Goal: Task Accomplishment & Management: Manage account settings

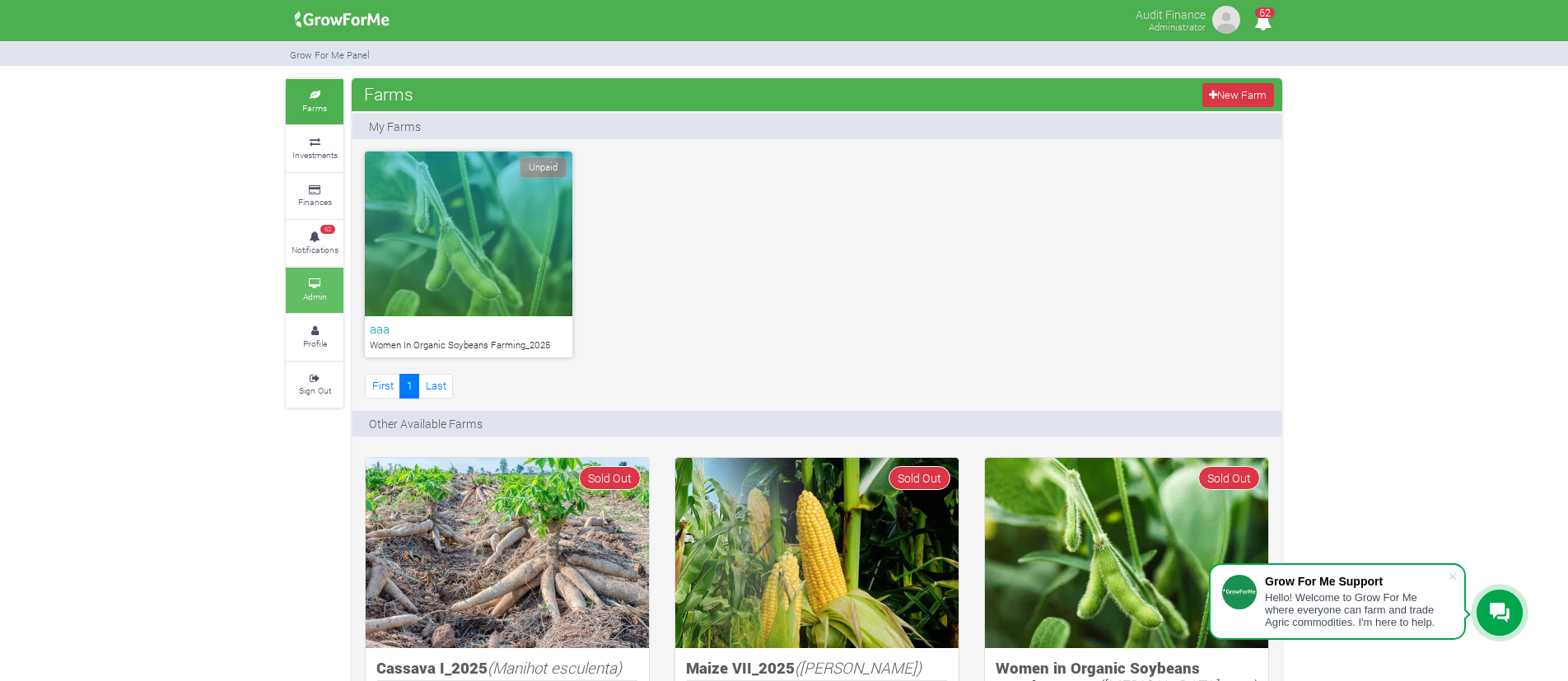
click at [332, 286] on icon at bounding box center [314, 284] width 49 height 8
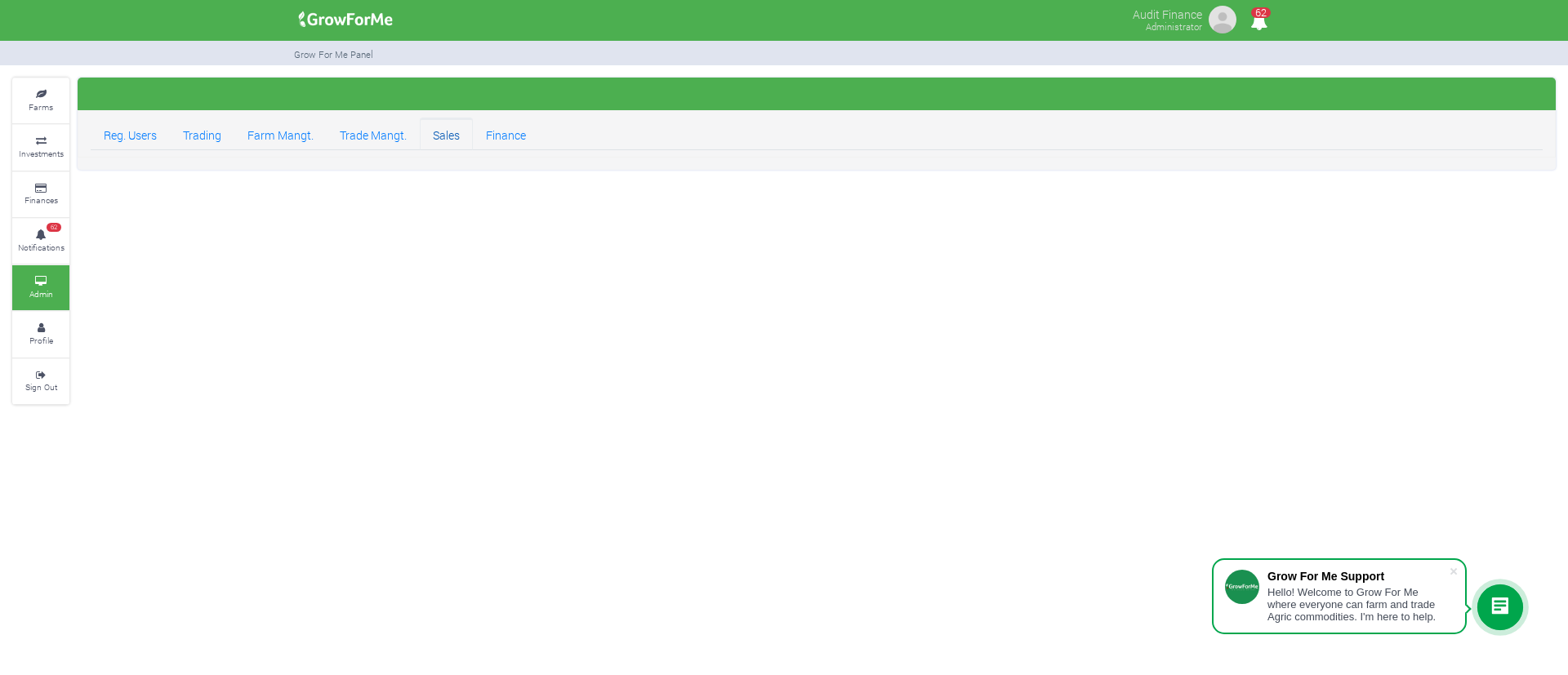
click at [456, 140] on link "Sales" at bounding box center [446, 133] width 53 height 32
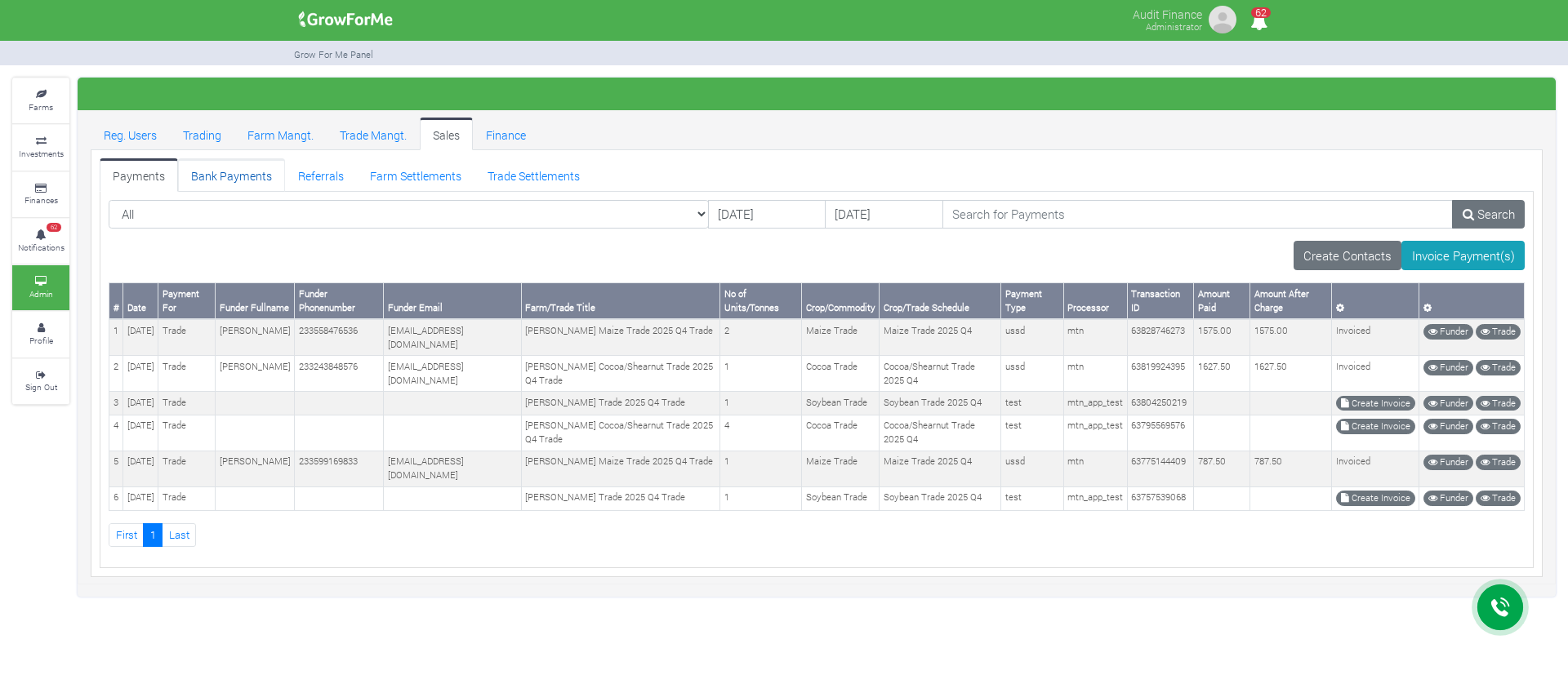
click at [219, 179] on link "Bank Payments" at bounding box center [231, 174] width 106 height 32
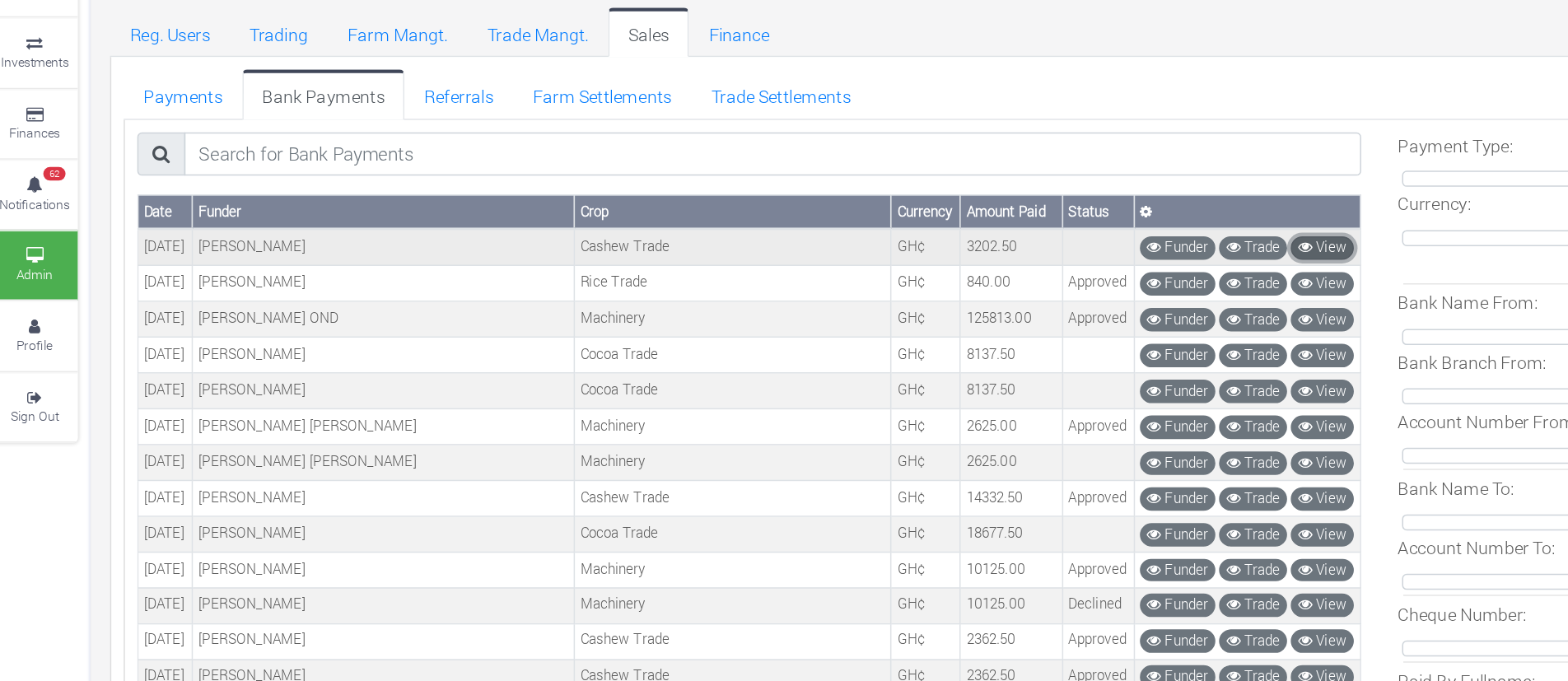
click at [900, 275] on link "View" at bounding box center [899, 279] width 42 height 16
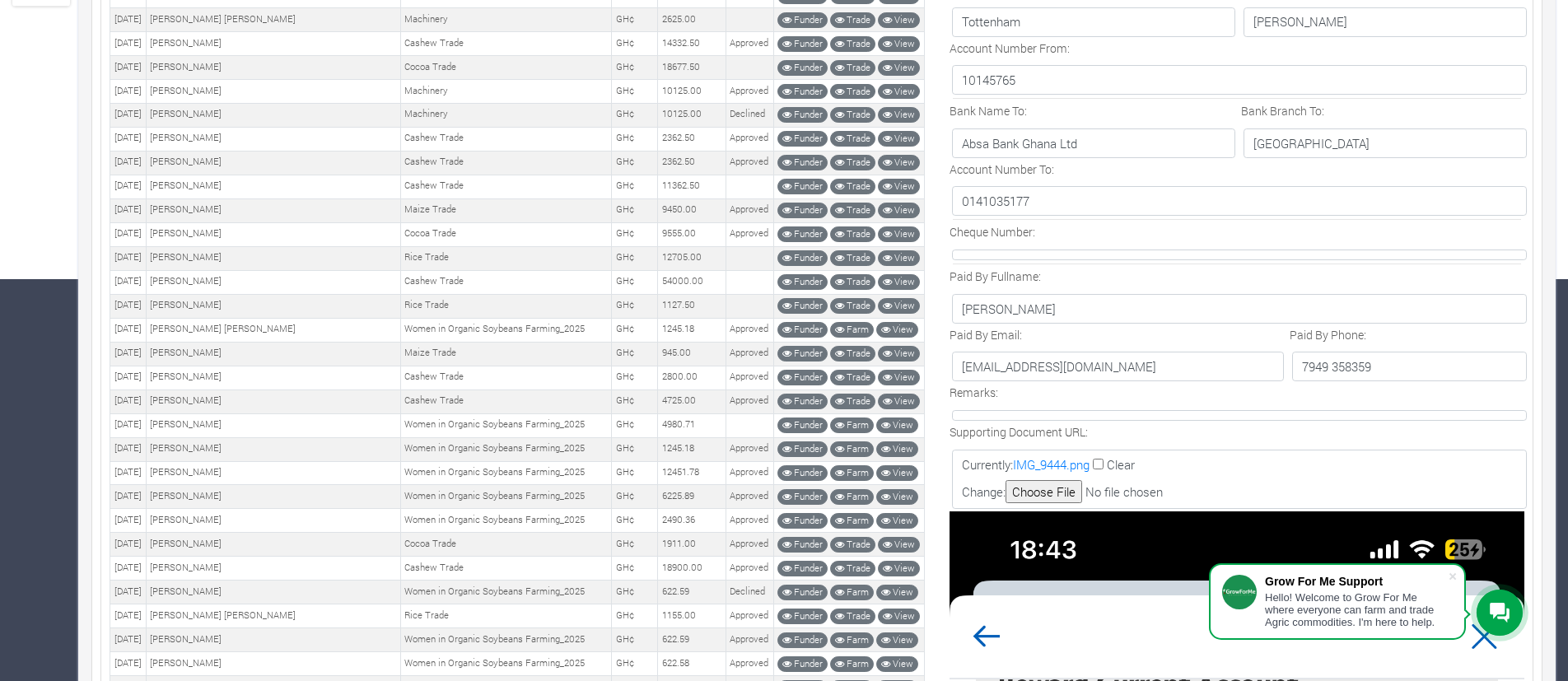
scroll to position [400, 0]
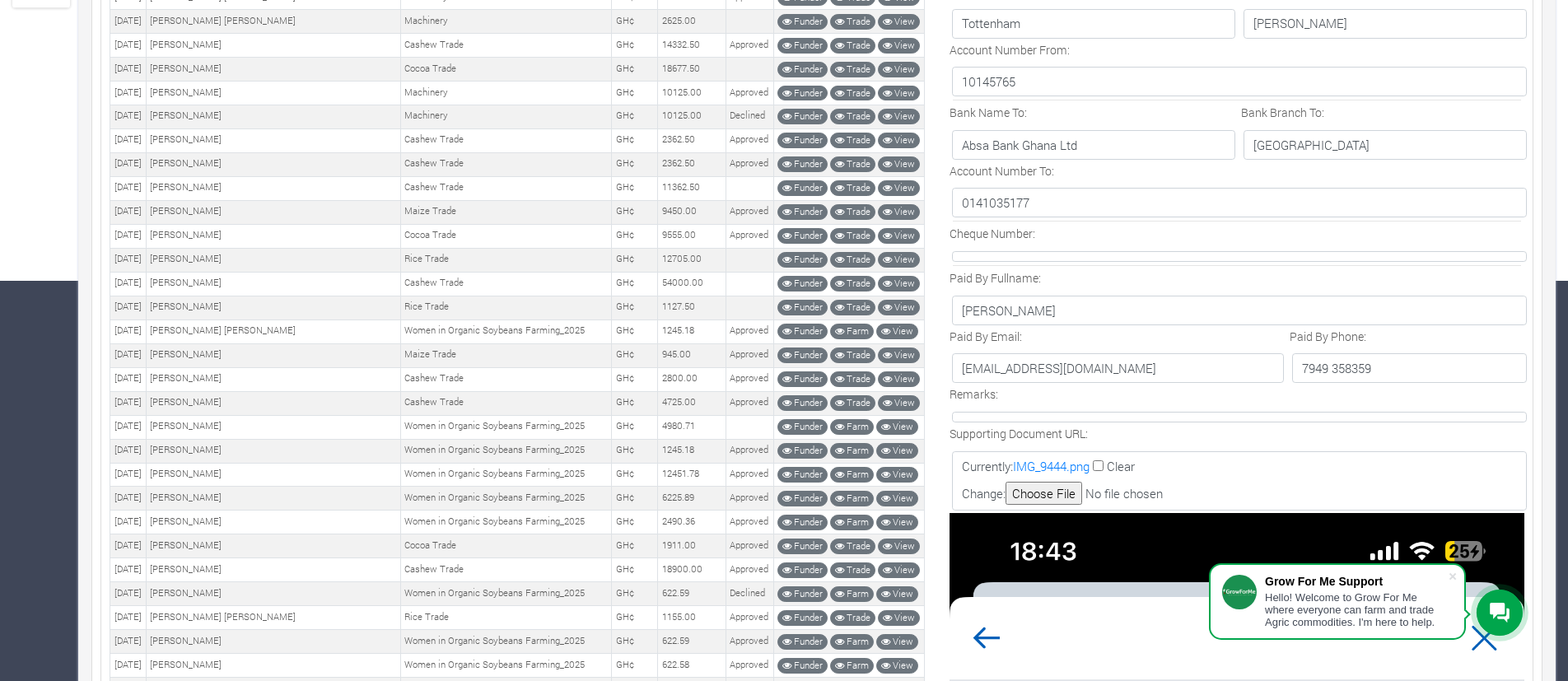
click at [1062, 208] on p "0141035177" at bounding box center [1239, 203] width 575 height 30
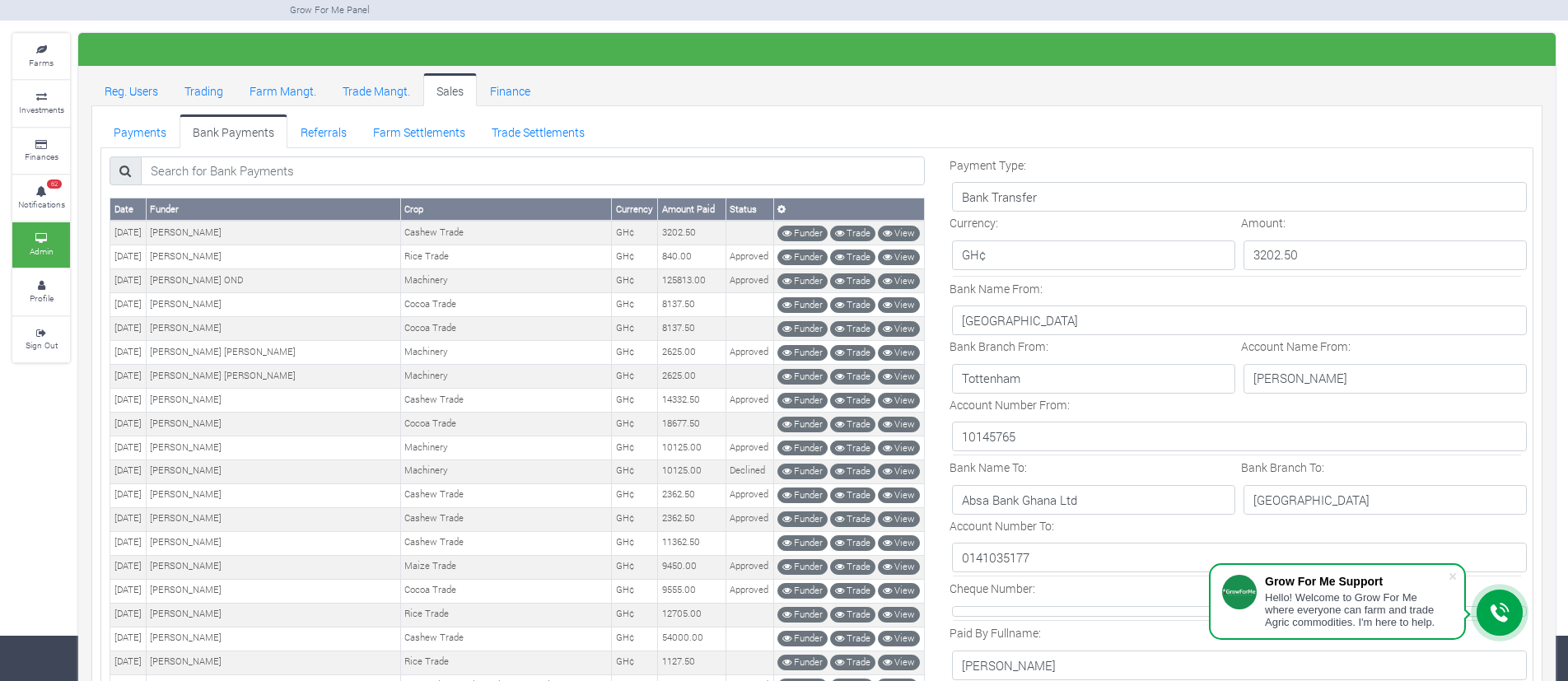
scroll to position [0, 0]
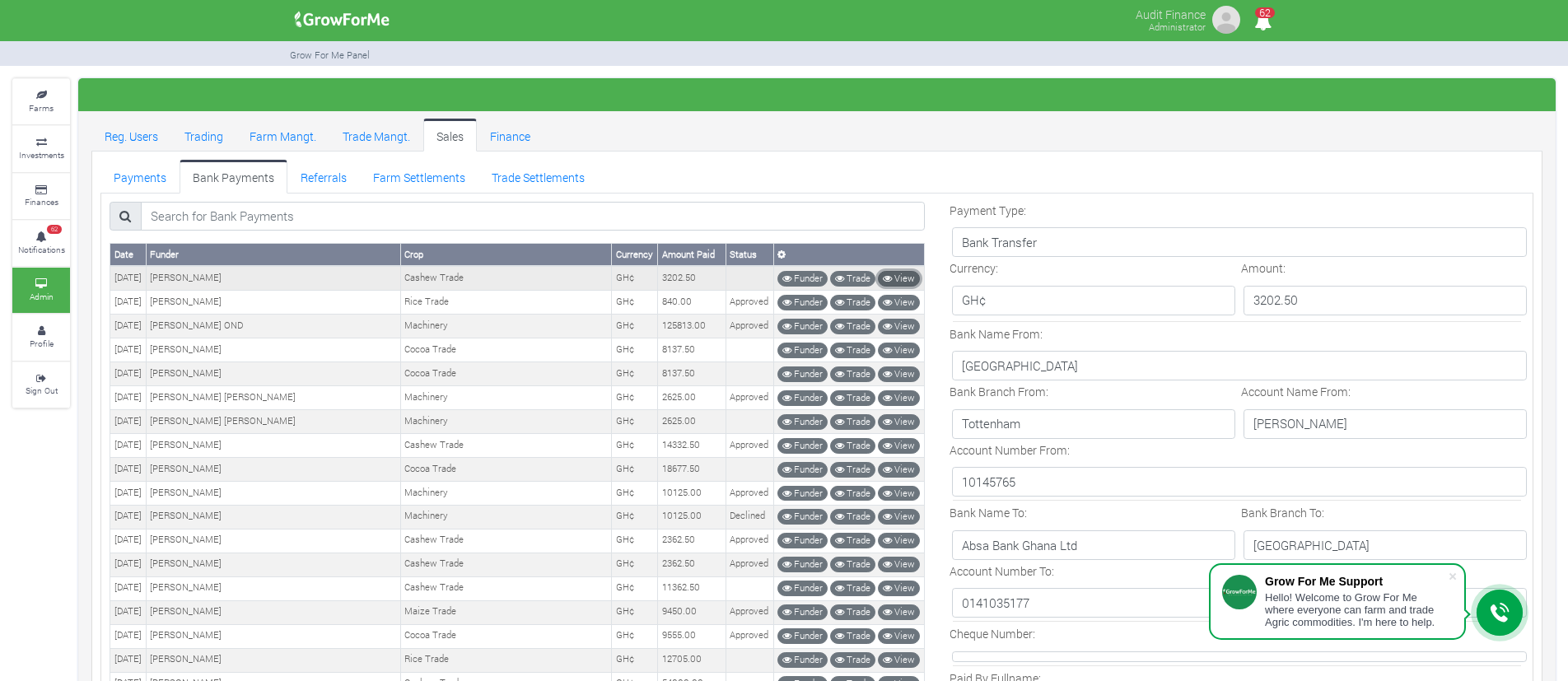
click at [907, 275] on link "View" at bounding box center [899, 279] width 42 height 16
click at [224, 271] on td "[PERSON_NAME]" at bounding box center [273, 278] width 254 height 24
copy tr "[PERSON_NAME]"
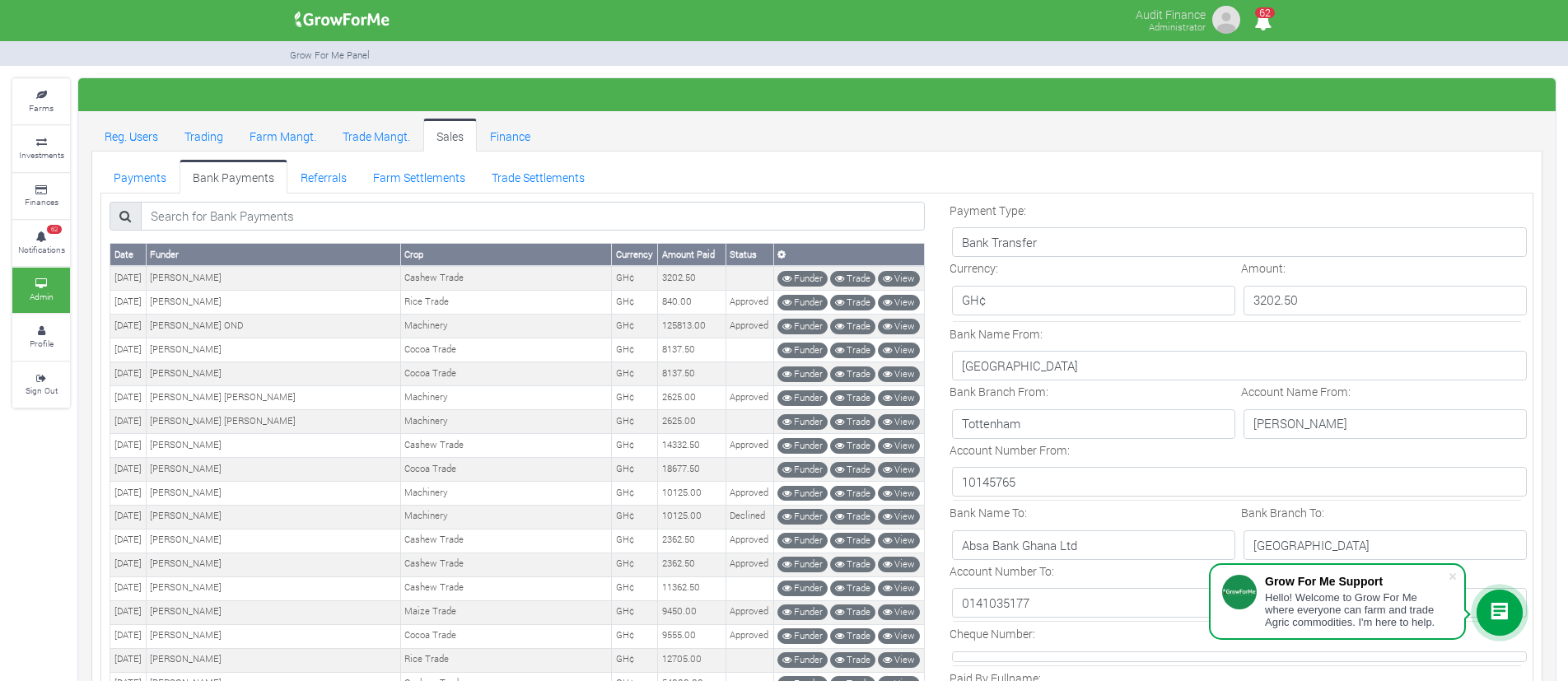
click at [1257, 60] on div "Grow For Me Panel" at bounding box center [784, 54] width 1021 height 26
click at [168, 138] on link "Reg. Users" at bounding box center [131, 134] width 80 height 33
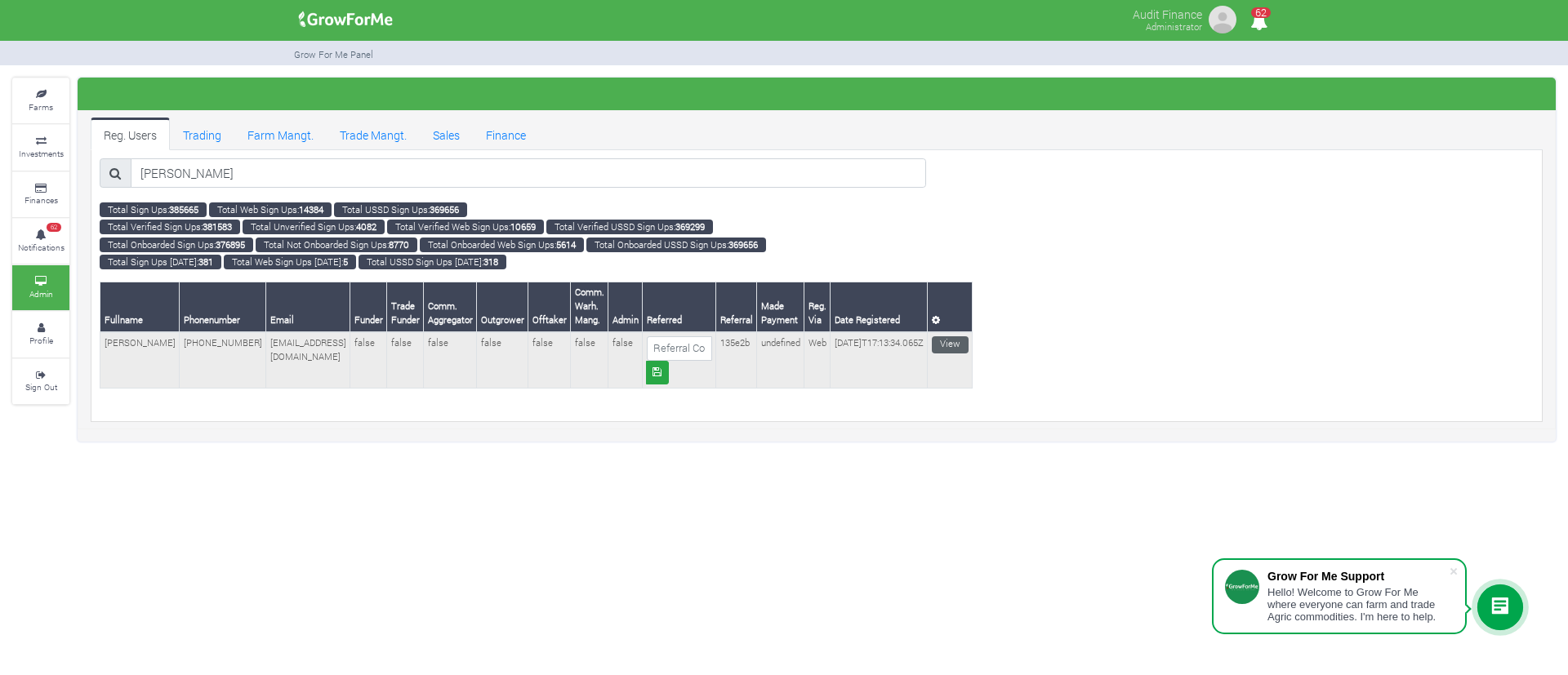
type input "[PERSON_NAME]"
click at [942, 348] on link "View" at bounding box center [951, 345] width 37 height 18
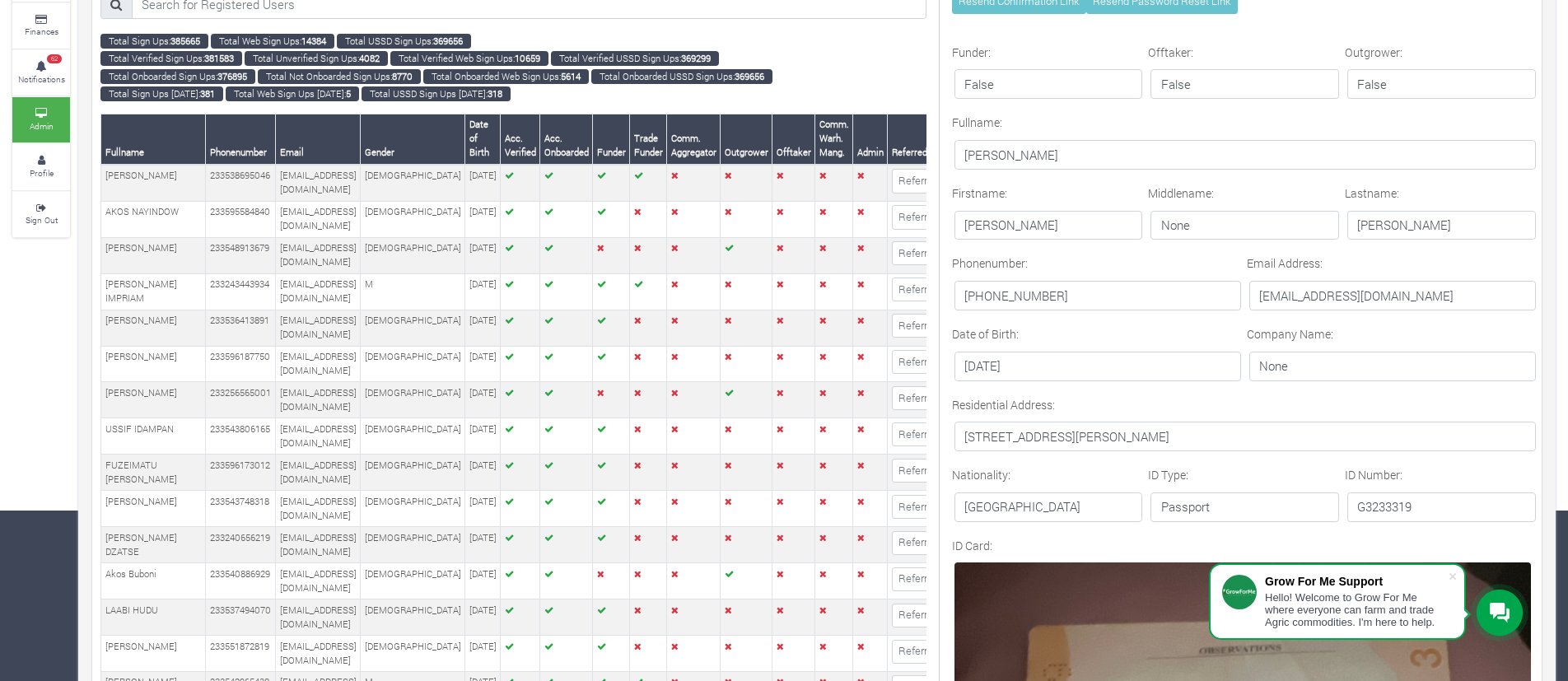
scroll to position [170, 0]
click at [1315, 289] on p "[EMAIL_ADDRESS][DOMAIN_NAME]" at bounding box center [1393, 297] width 287 height 30
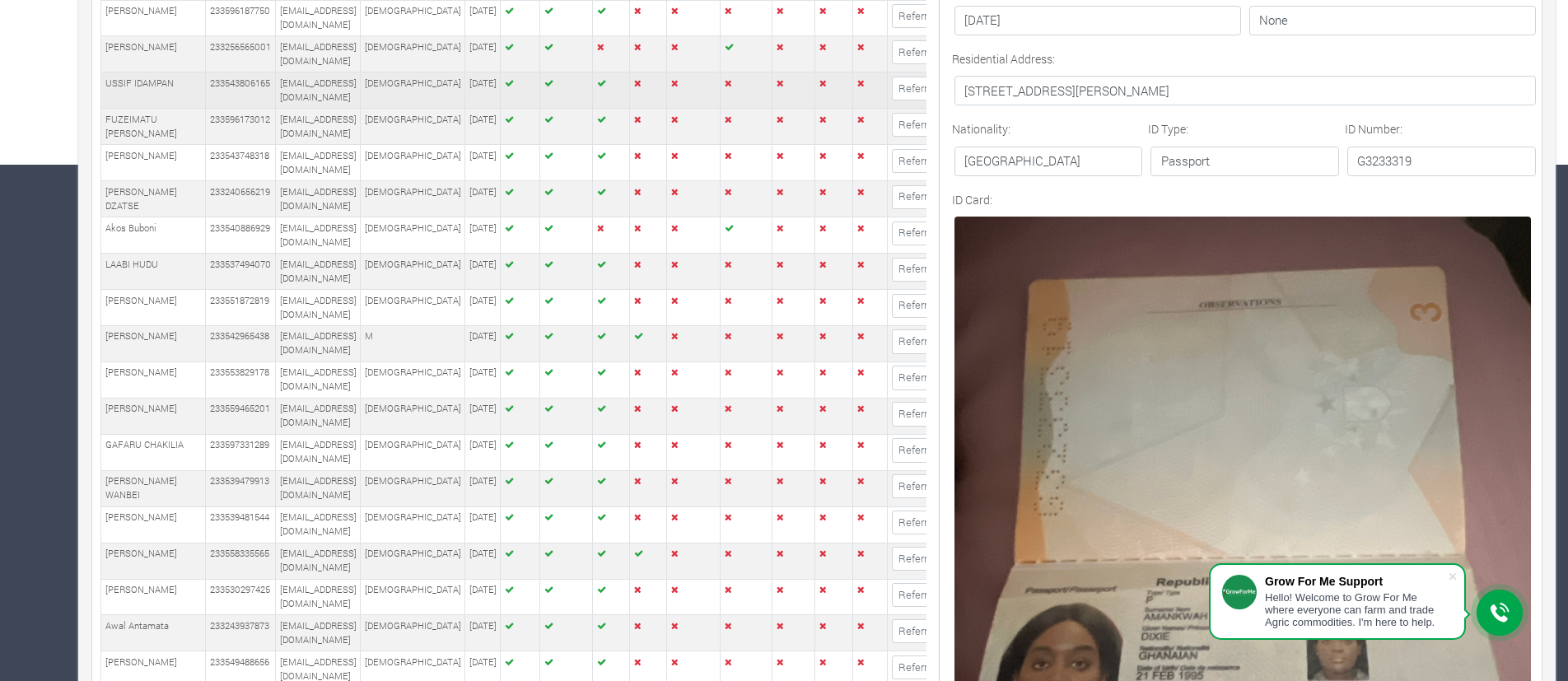
scroll to position [0, 0]
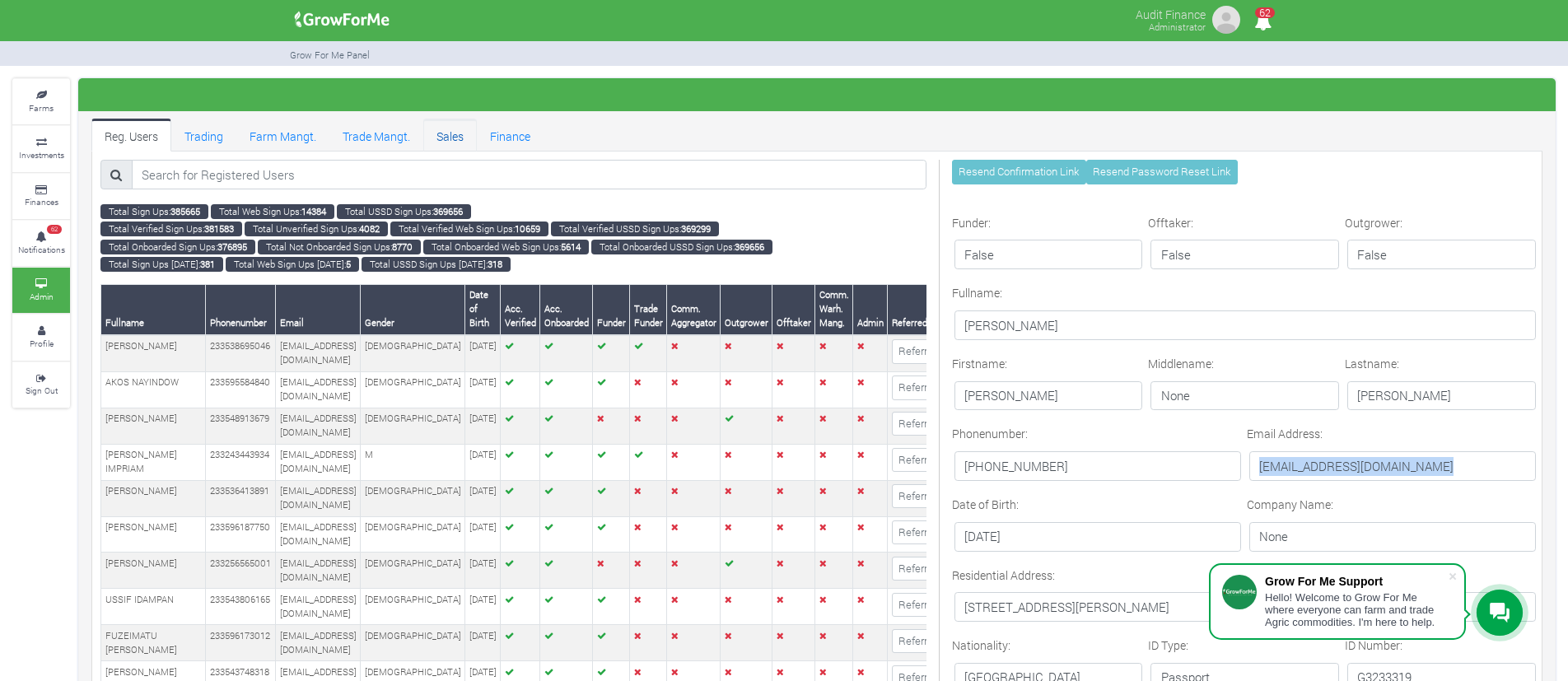
click at [468, 138] on link "Sales" at bounding box center [450, 134] width 53 height 33
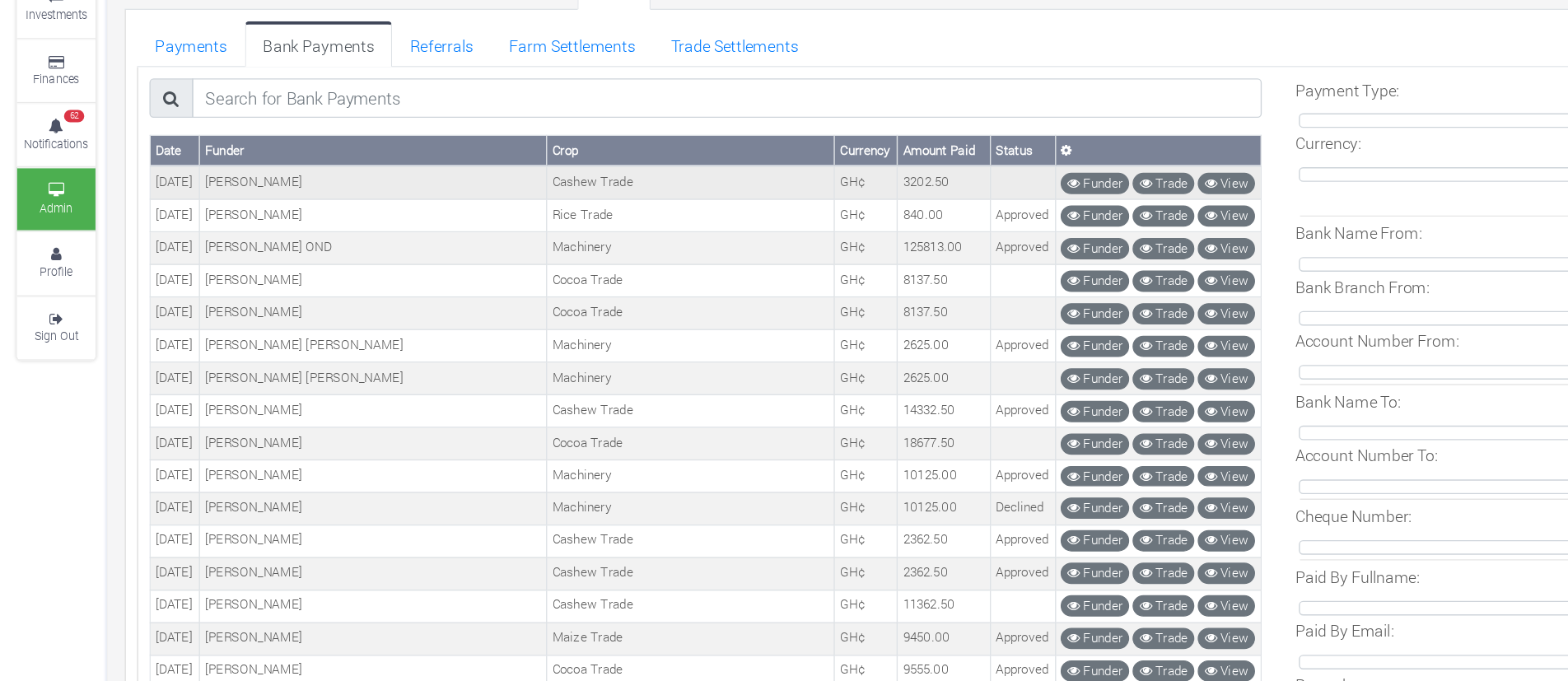
click at [200, 273] on td "[PERSON_NAME]" at bounding box center [273, 278] width 254 height 24
click at [240, 281] on td "[PERSON_NAME]" at bounding box center [273, 278] width 254 height 24
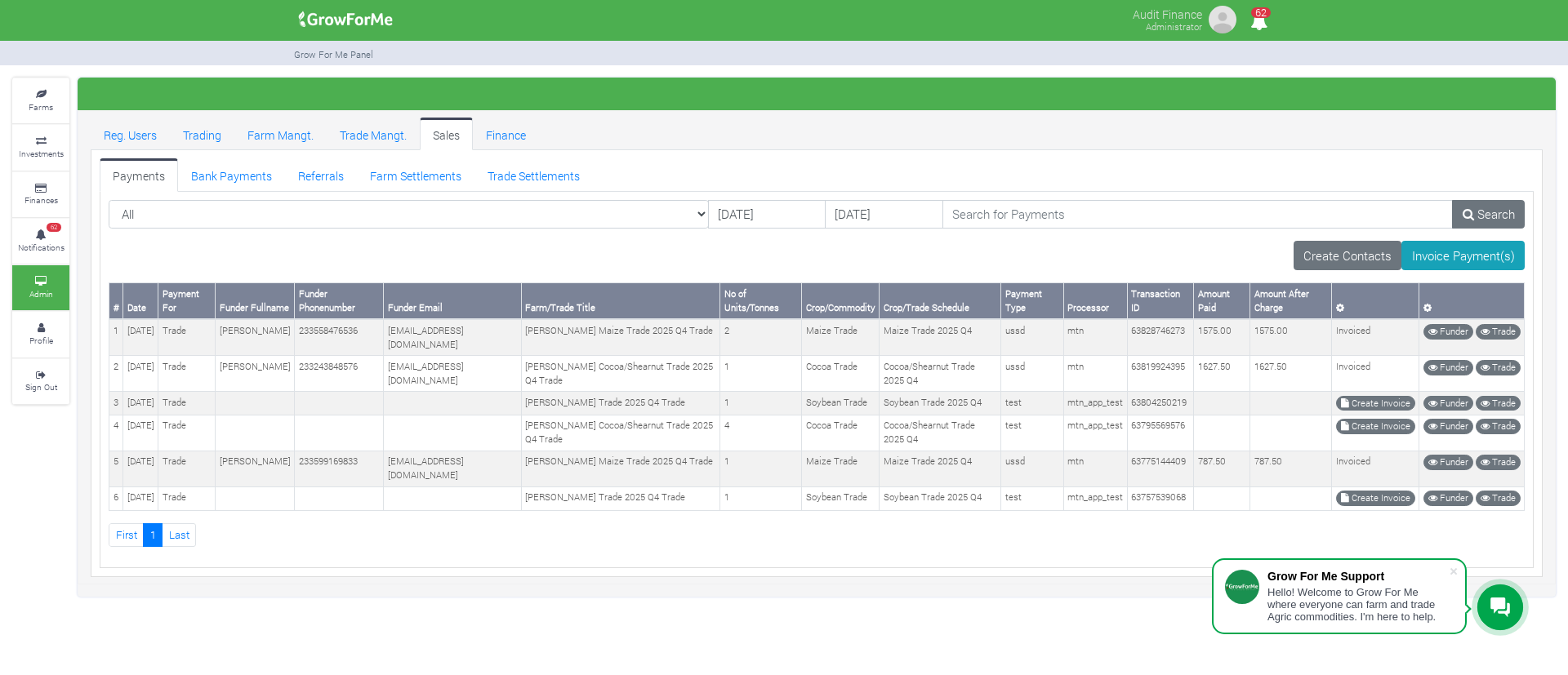
drag, startPoint x: 64, startPoint y: 2, endPoint x: 588, endPoint y: 34, distance: 525.0
click at [588, 34] on div "Audit Finance Administrator 62" at bounding box center [784, 21] width 1012 height 43
click at [129, 126] on link "Reg. Users" at bounding box center [130, 133] width 79 height 32
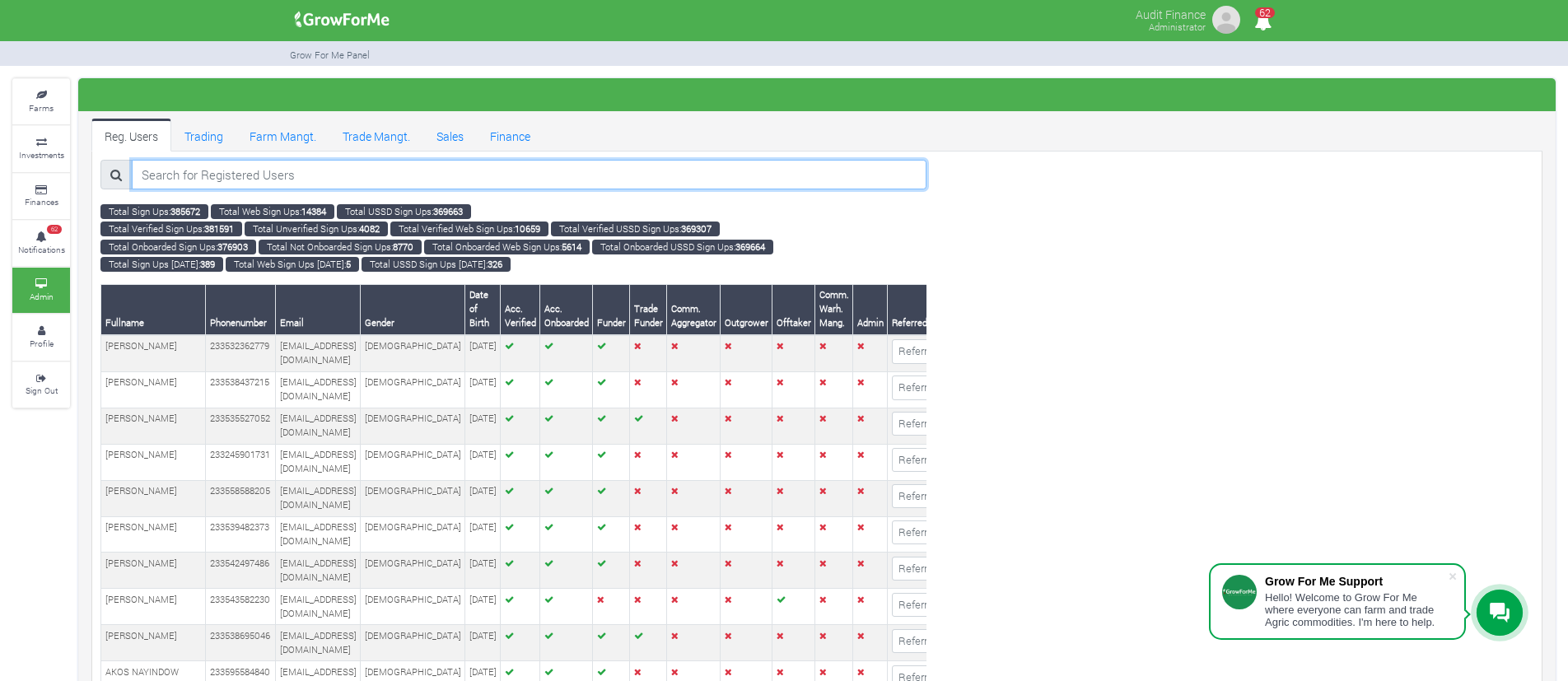
drag, startPoint x: 0, startPoint y: 0, endPoint x: 477, endPoint y: 168, distance: 505.7
click at [477, 168] on input "search" at bounding box center [529, 174] width 794 height 30
paste input "Dixie Amankwah"
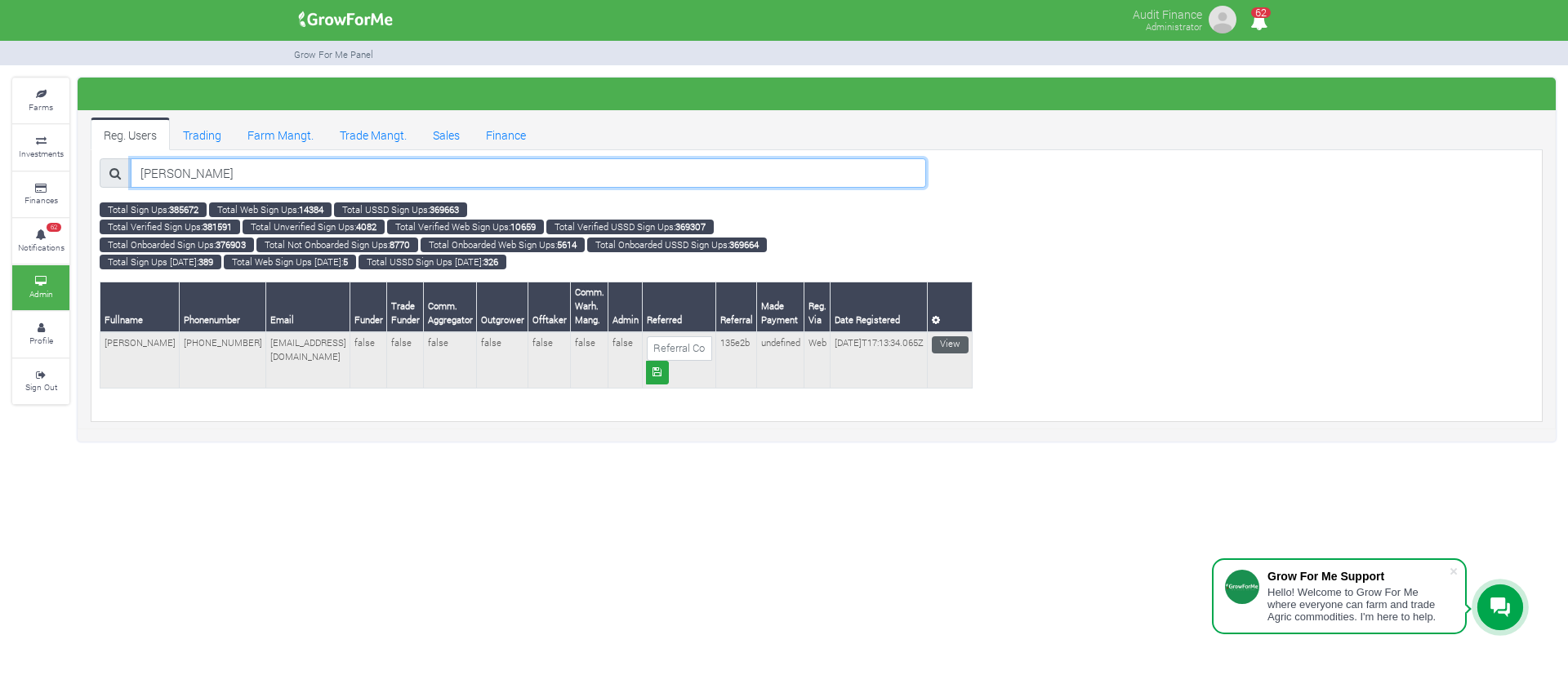
type input "Dixie Amankwah"
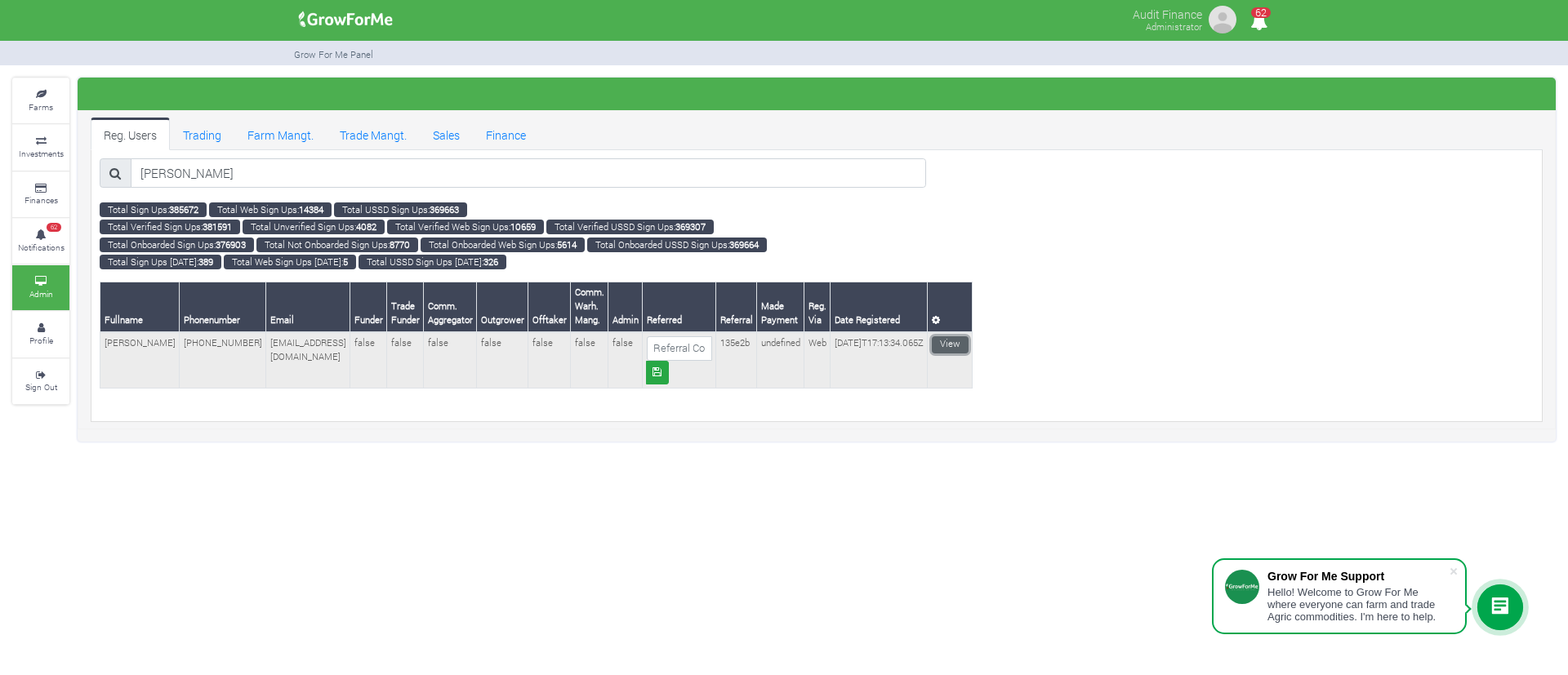
click at [948, 342] on link "View" at bounding box center [951, 345] width 37 height 18
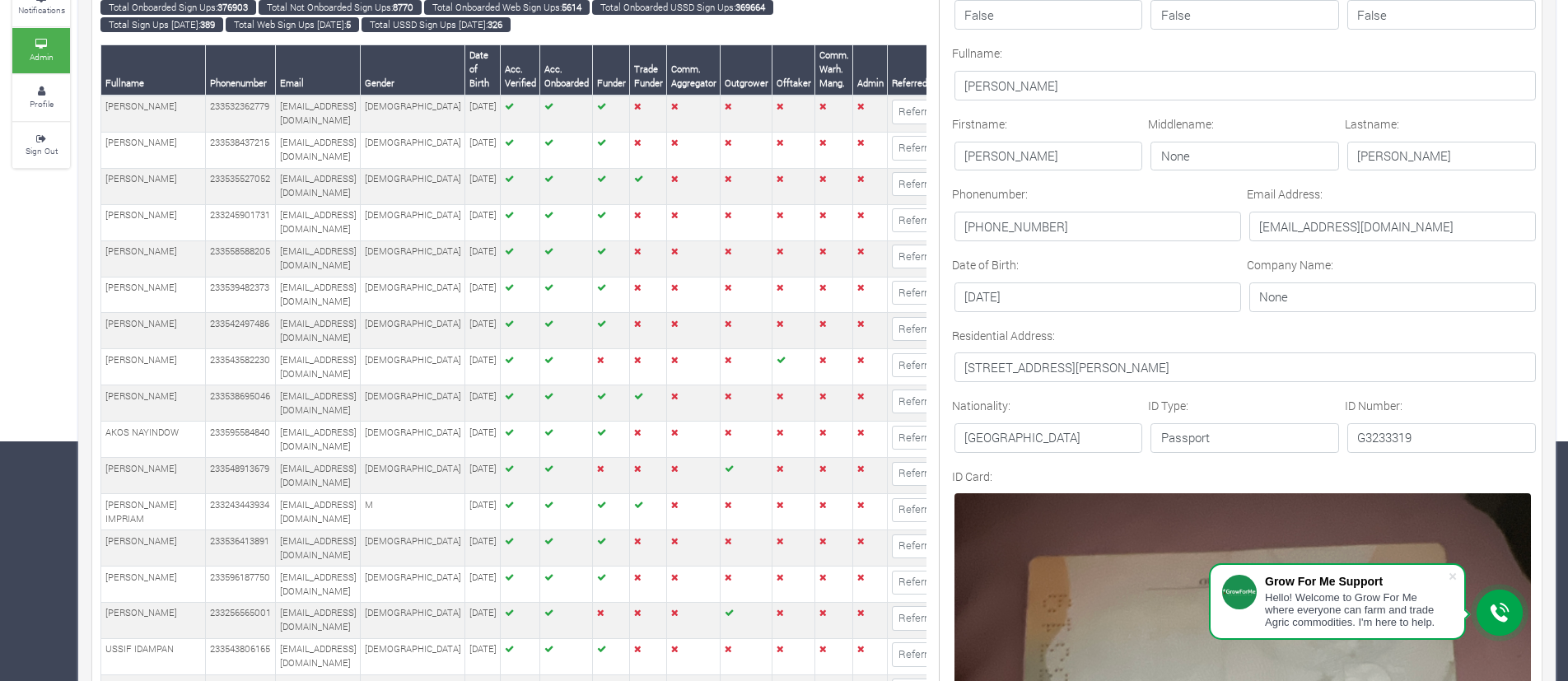
scroll to position [238, 0]
click at [1009, 228] on p "+447949358359" at bounding box center [1098, 228] width 287 height 30
copy div "[PHONE_NUMBER]"
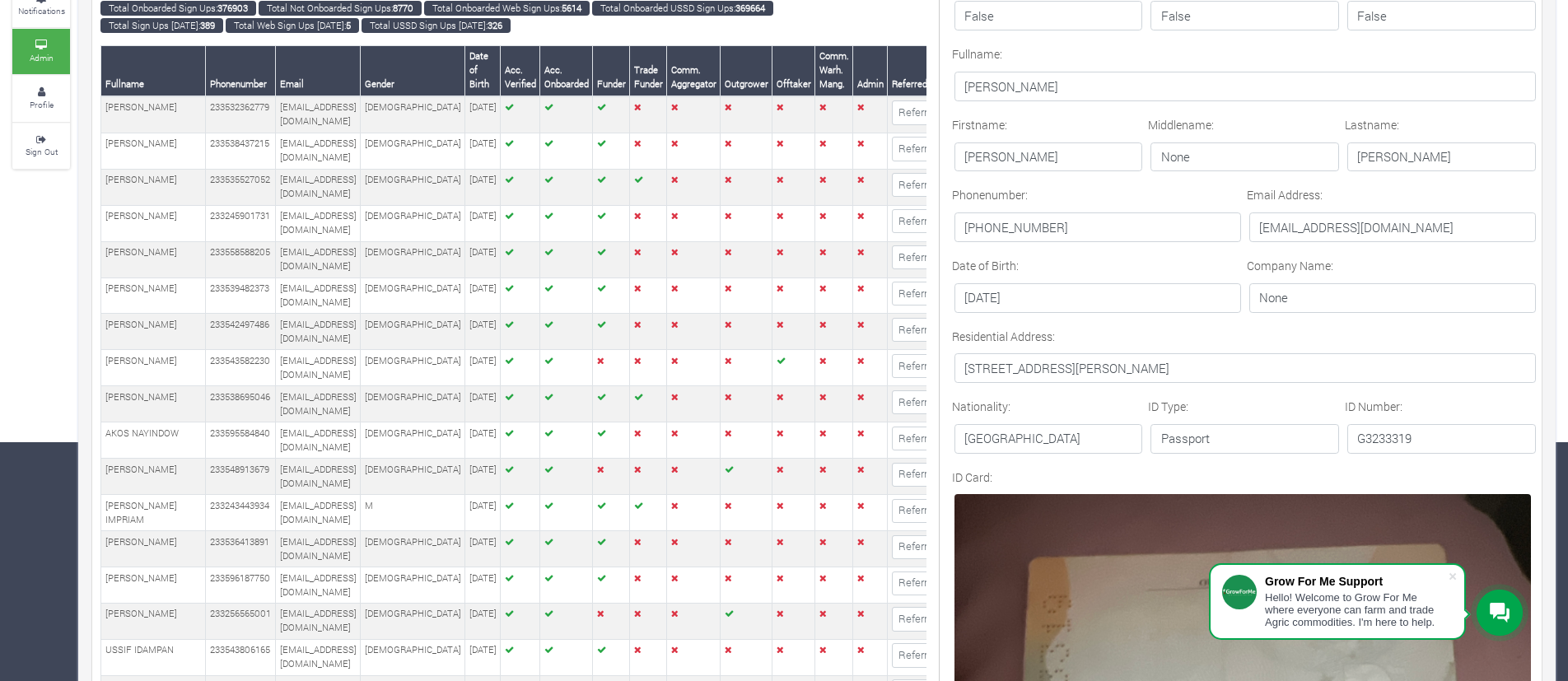
click at [1333, 226] on p "dixieamankwah@hotmail.com" at bounding box center [1393, 228] width 287 height 30
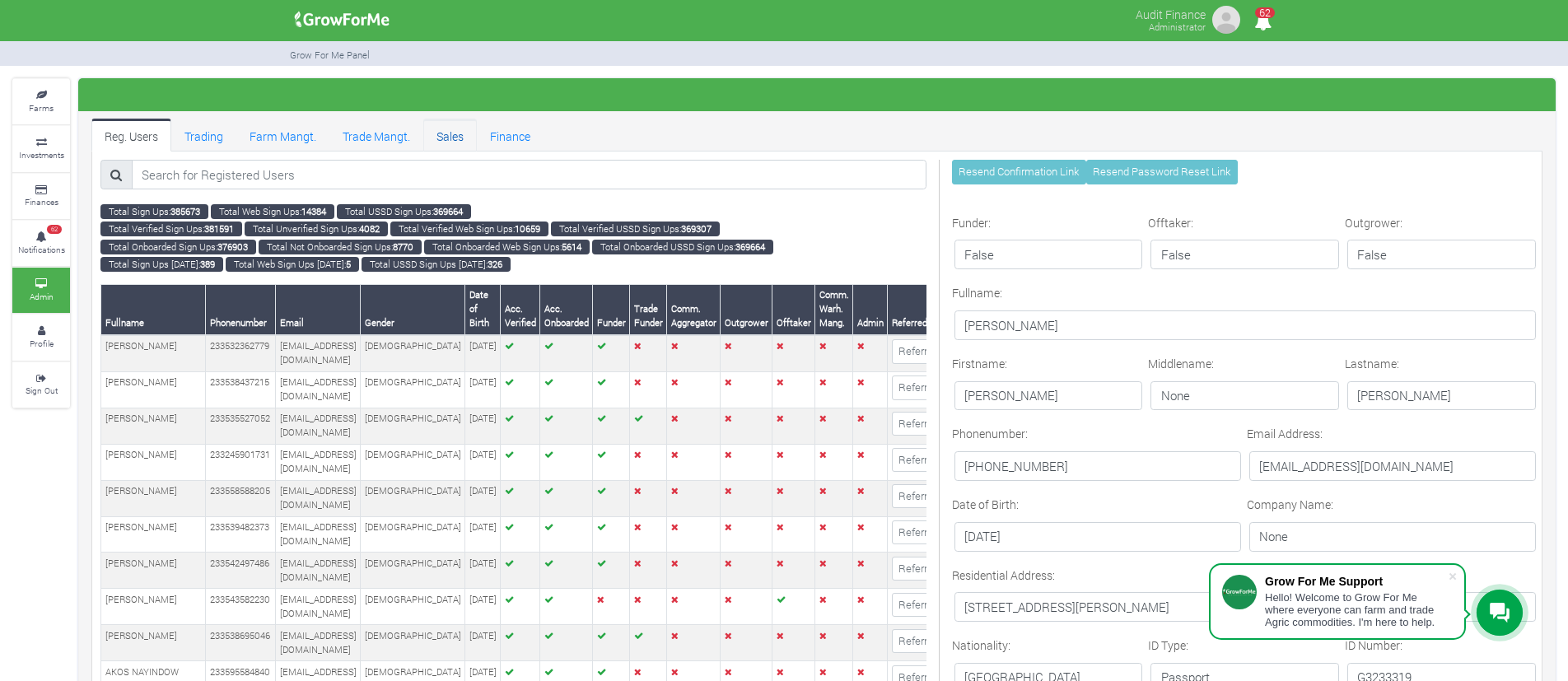
click at [468, 132] on link "Sales" at bounding box center [450, 134] width 53 height 33
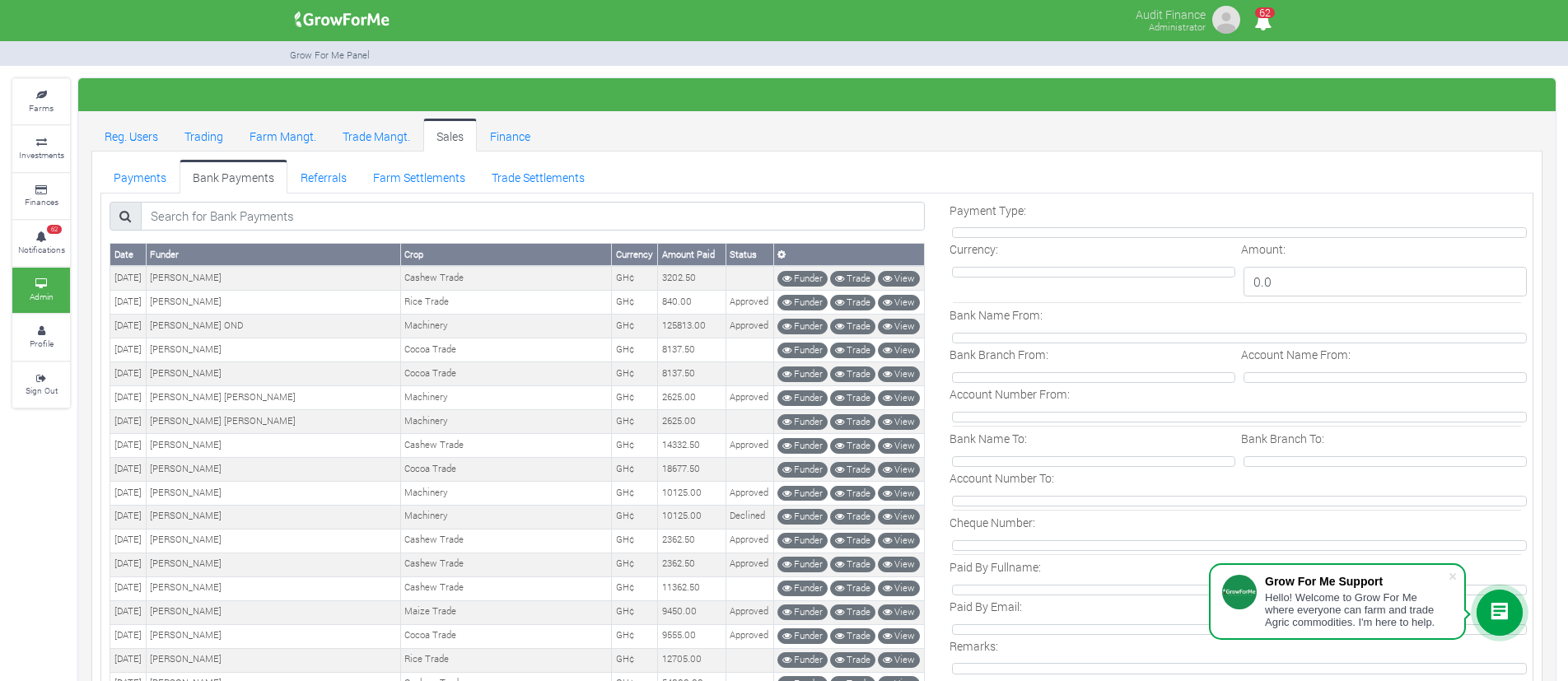
click at [920, 169] on ul "Payments Bank Payments Referrals Farm Settlements Trade Settlements" at bounding box center [817, 175] width 1433 height 33
click at [670, 289] on td "3202.50" at bounding box center [692, 278] width 68 height 24
click at [658, 278] on td "3202.50" at bounding box center [692, 278] width 68 height 24
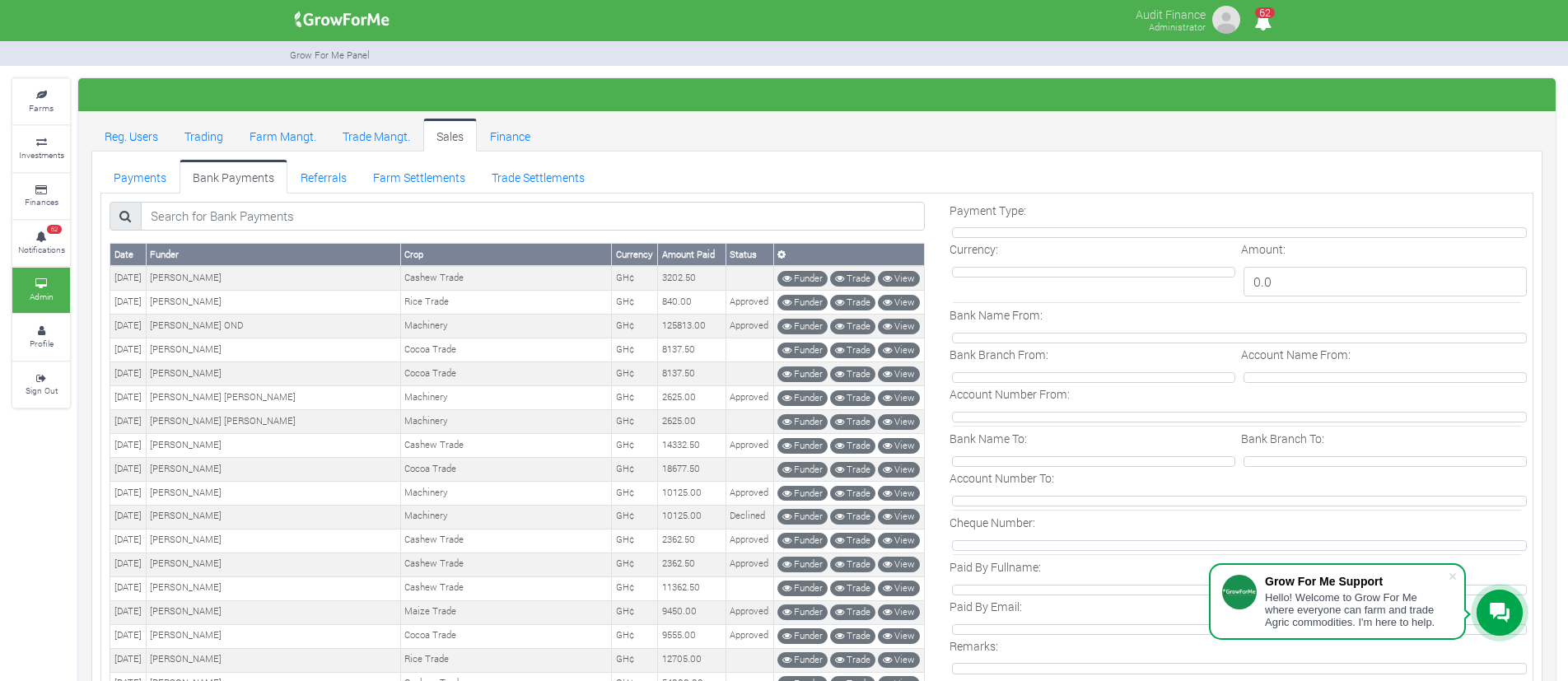
click at [736, 163] on ul "Payments Bank Payments Referrals Farm Settlements Trade Settlements" at bounding box center [817, 175] width 1433 height 33
click at [665, 273] on td "3202.50" at bounding box center [692, 278] width 68 height 24
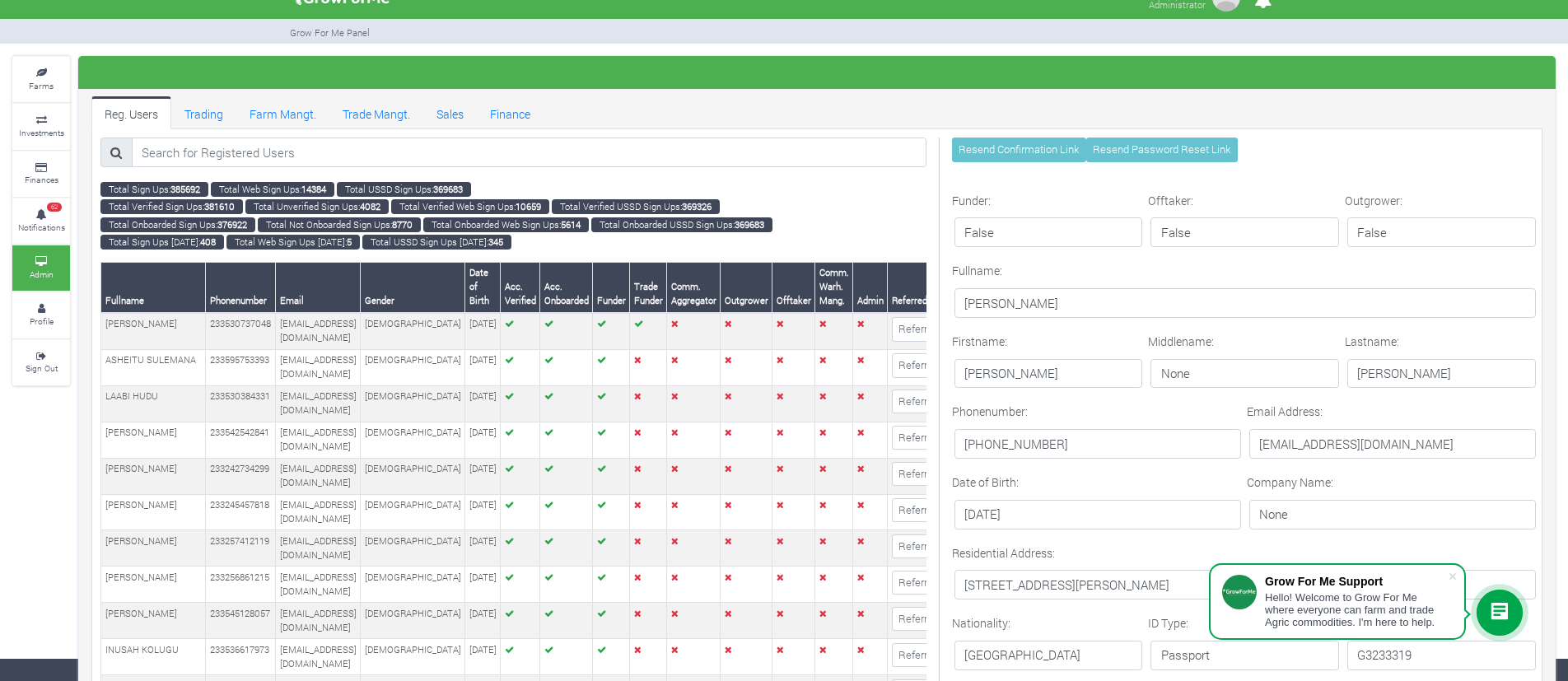
scroll to position [89, 0]
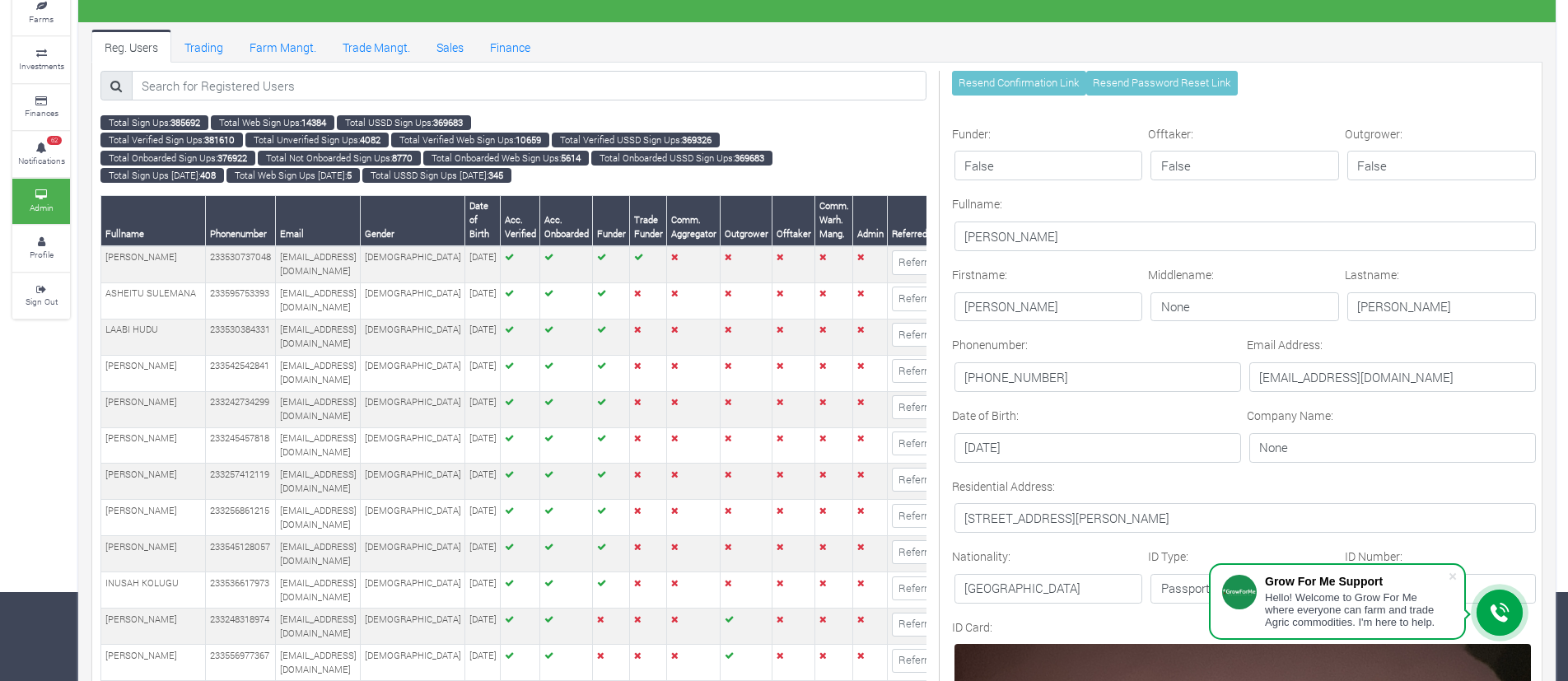
click at [1020, 380] on p "+447949358359" at bounding box center [1098, 377] width 287 height 30
copy div "+447949358359"
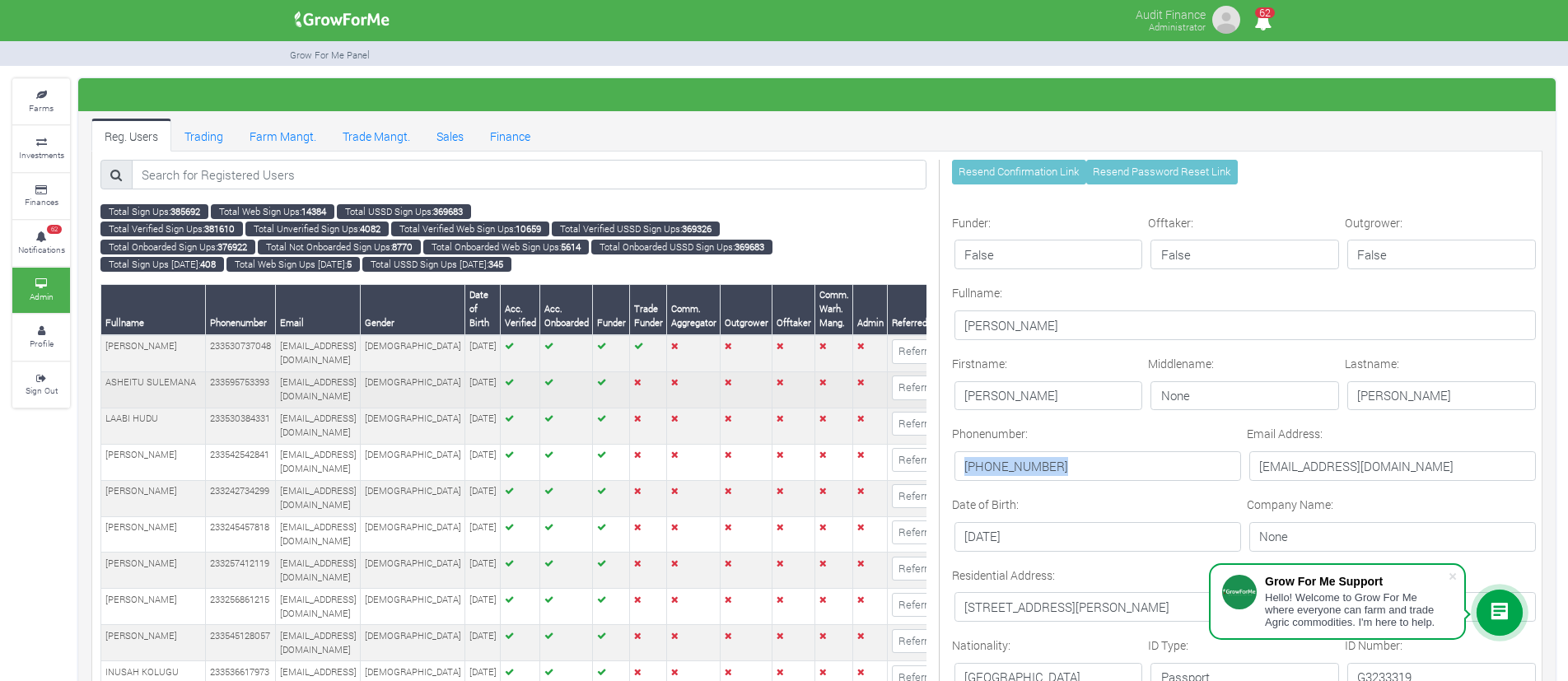
scroll to position [0, 295]
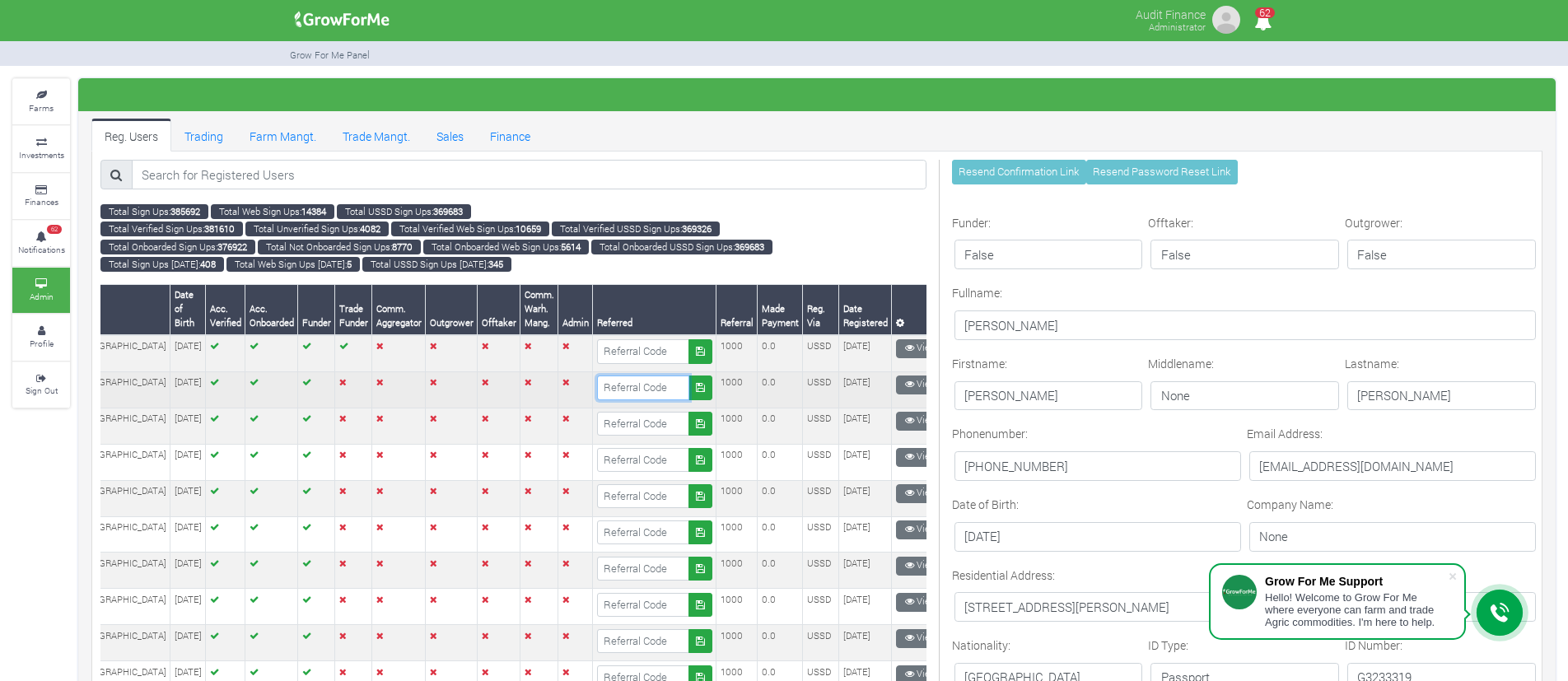
click at [640, 399] on input "text" at bounding box center [644, 387] width 93 height 24
click at [487, 396] on td at bounding box center [499, 389] width 42 height 36
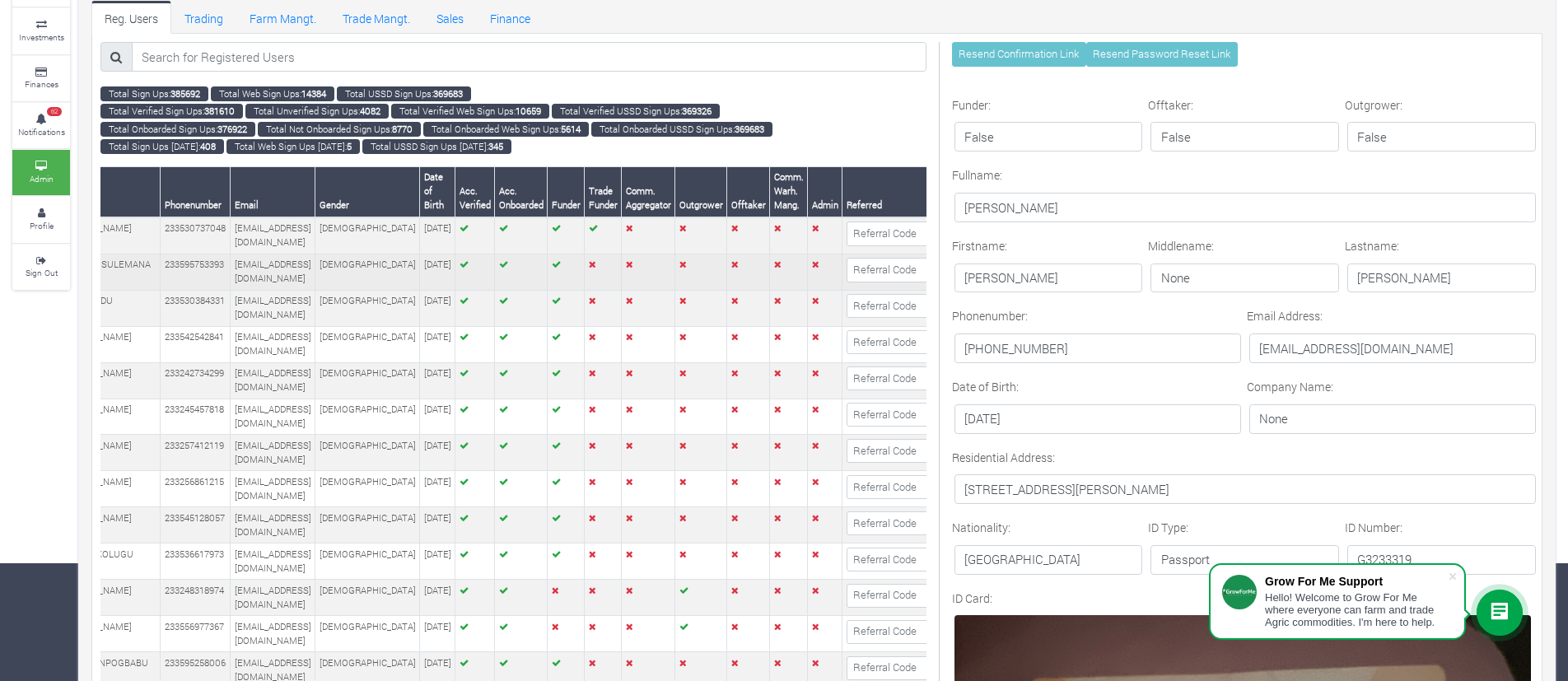
scroll to position [0, 0]
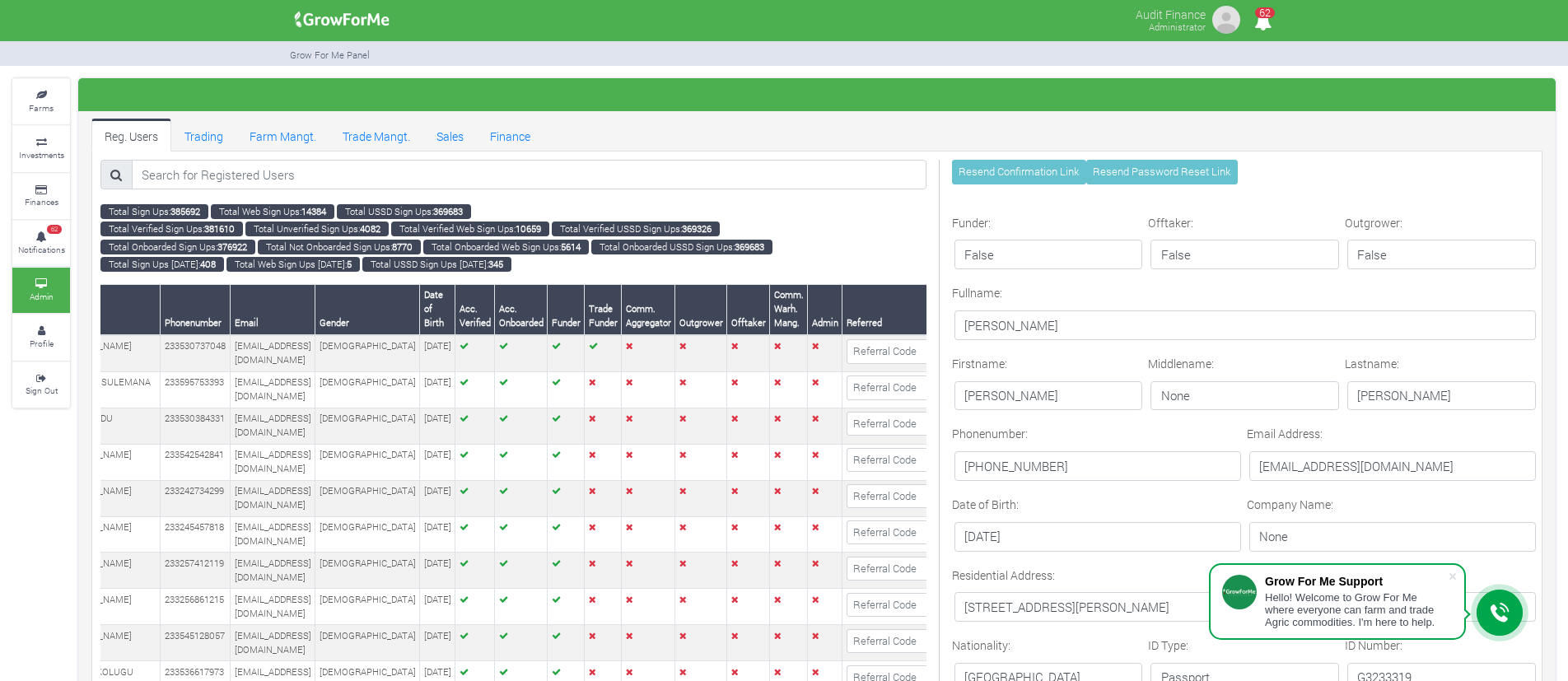
click at [1117, 70] on div "Audit Finance Administrator 62" at bounding box center [784, 340] width 1568 height 681
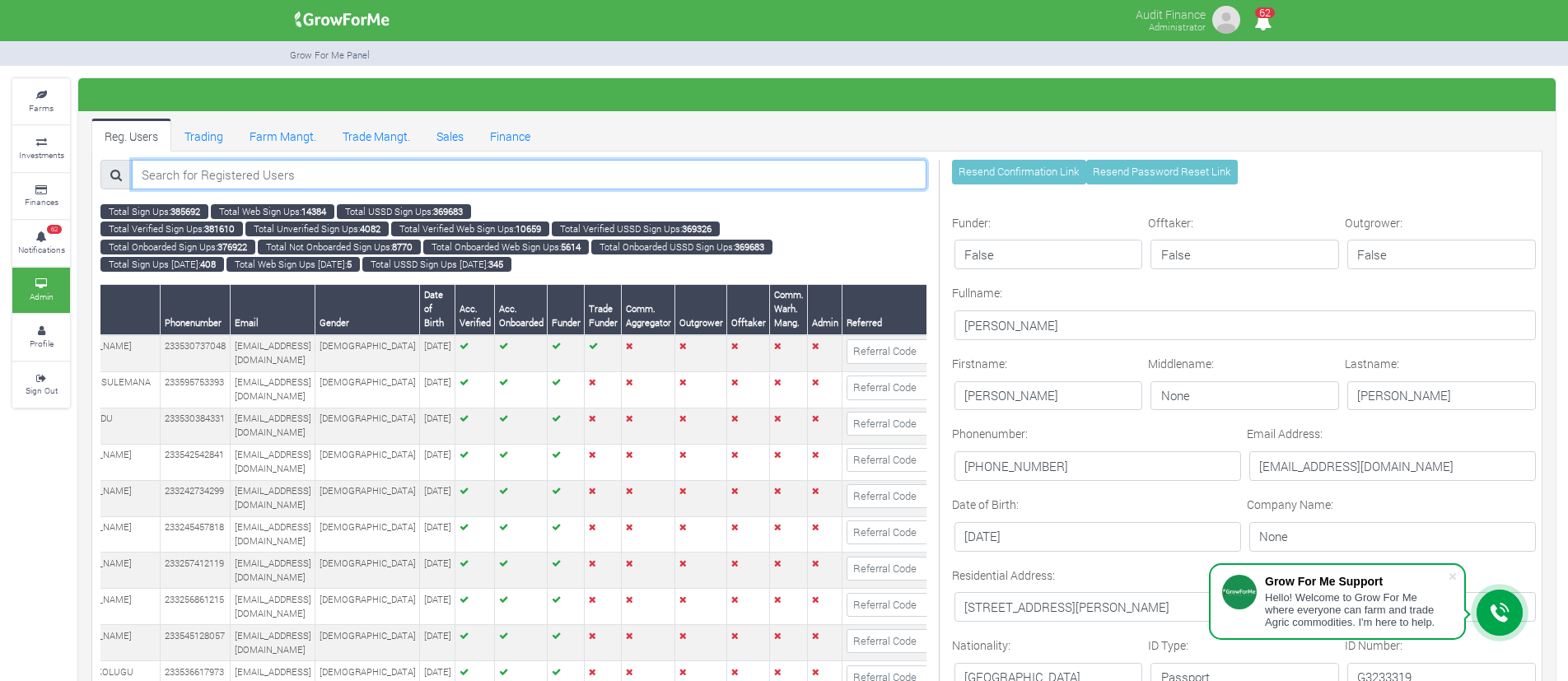
click at [283, 170] on input "search" at bounding box center [529, 174] width 794 height 30
paste input "0244849239"
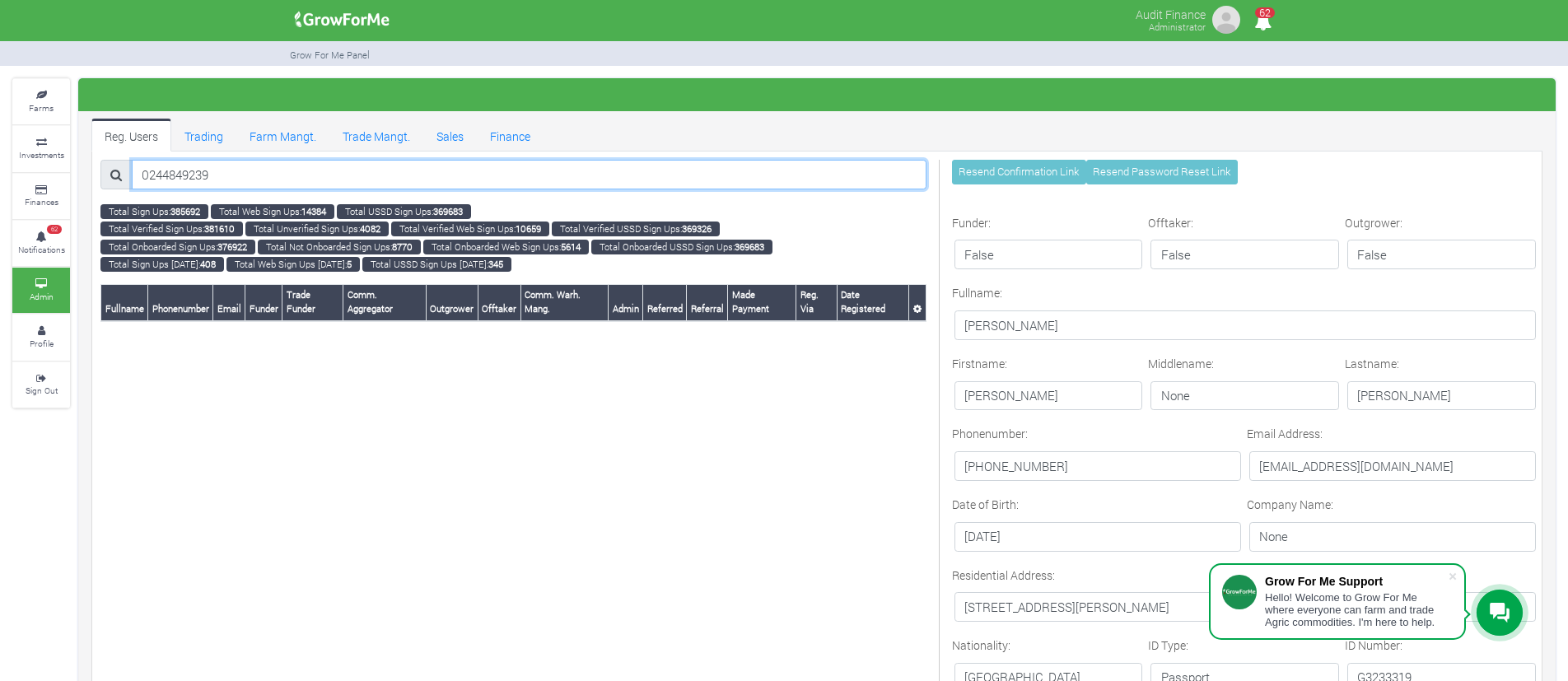
click at [148, 172] on input "0244849239" at bounding box center [529, 174] width 794 height 30
type input "244849239"
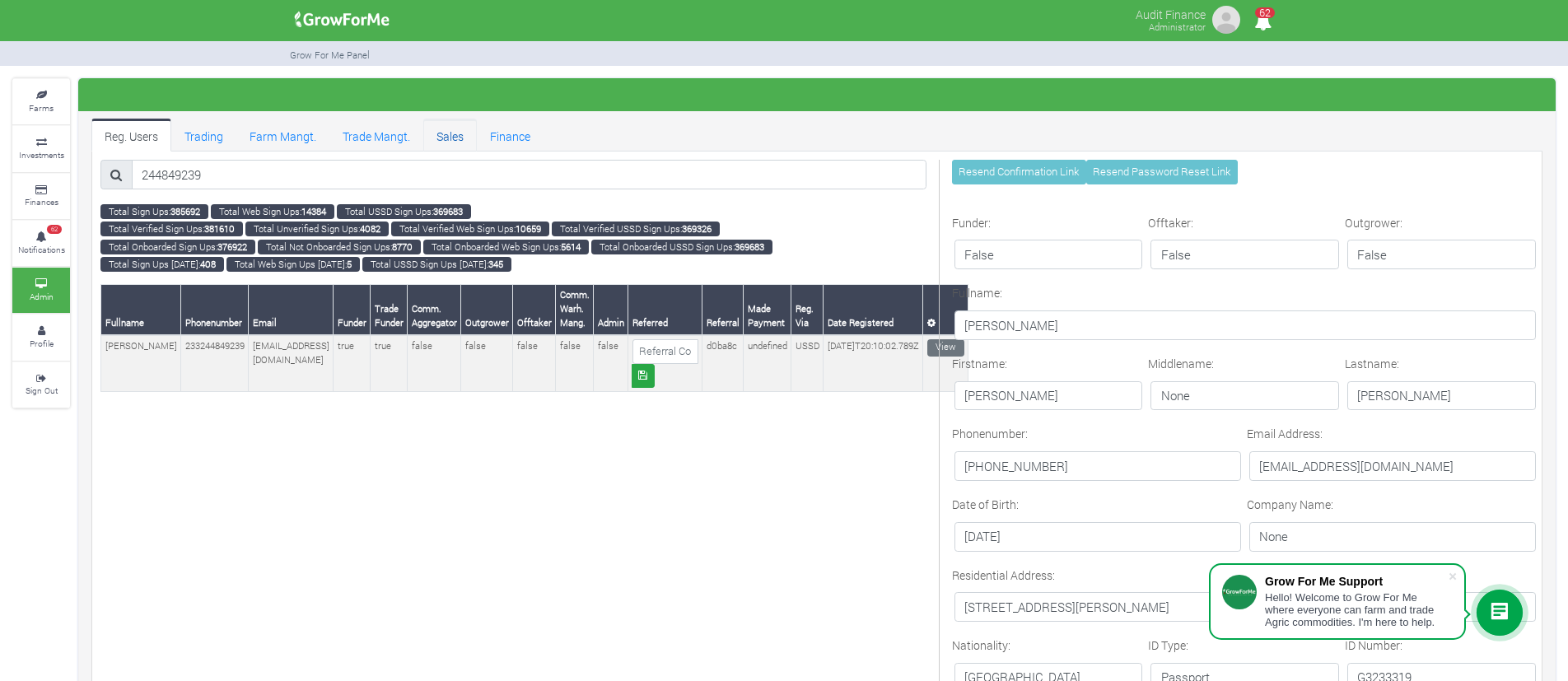
click at [460, 130] on link "Sales" at bounding box center [450, 134] width 53 height 33
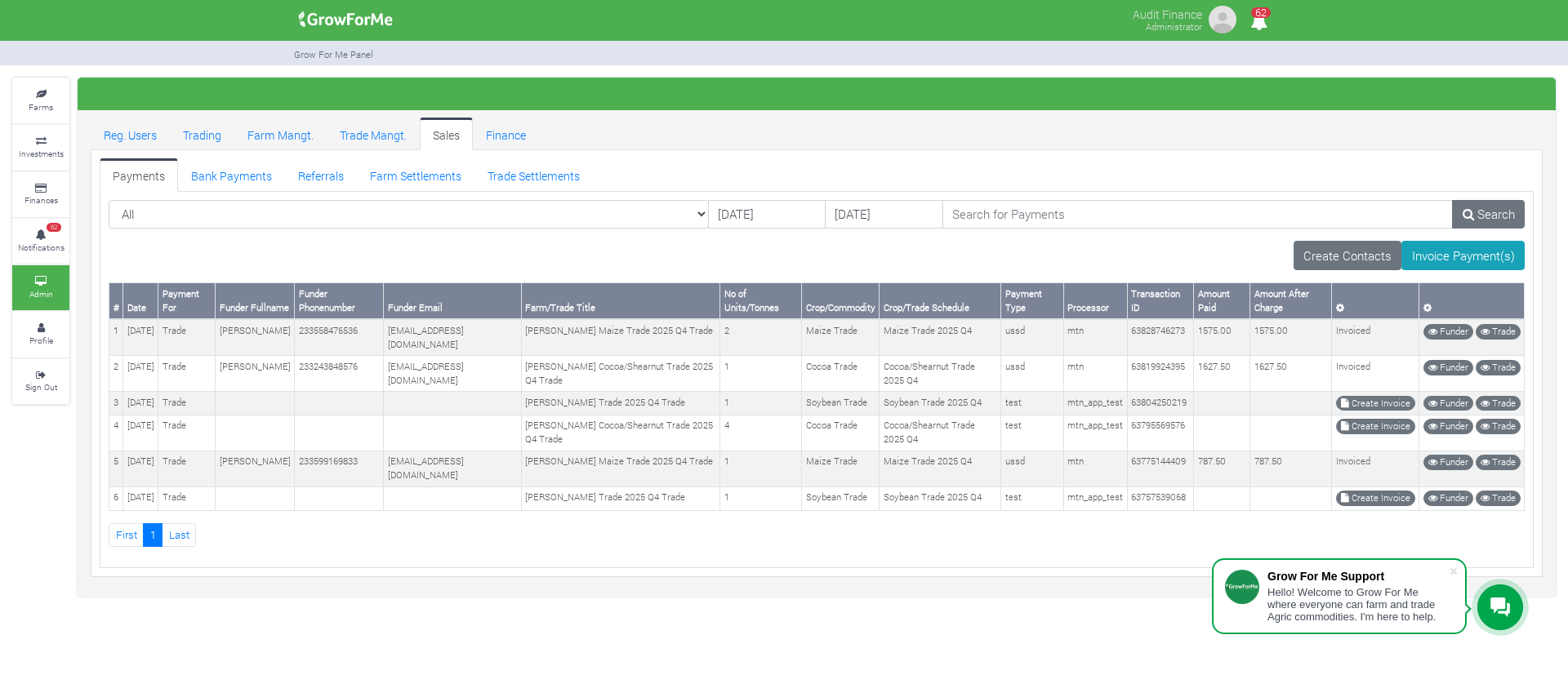
click at [629, 132] on ul "Reg. Users Trading Farm Mangt. Trade Mangt. Sales Finance" at bounding box center [817, 133] width 1452 height 32
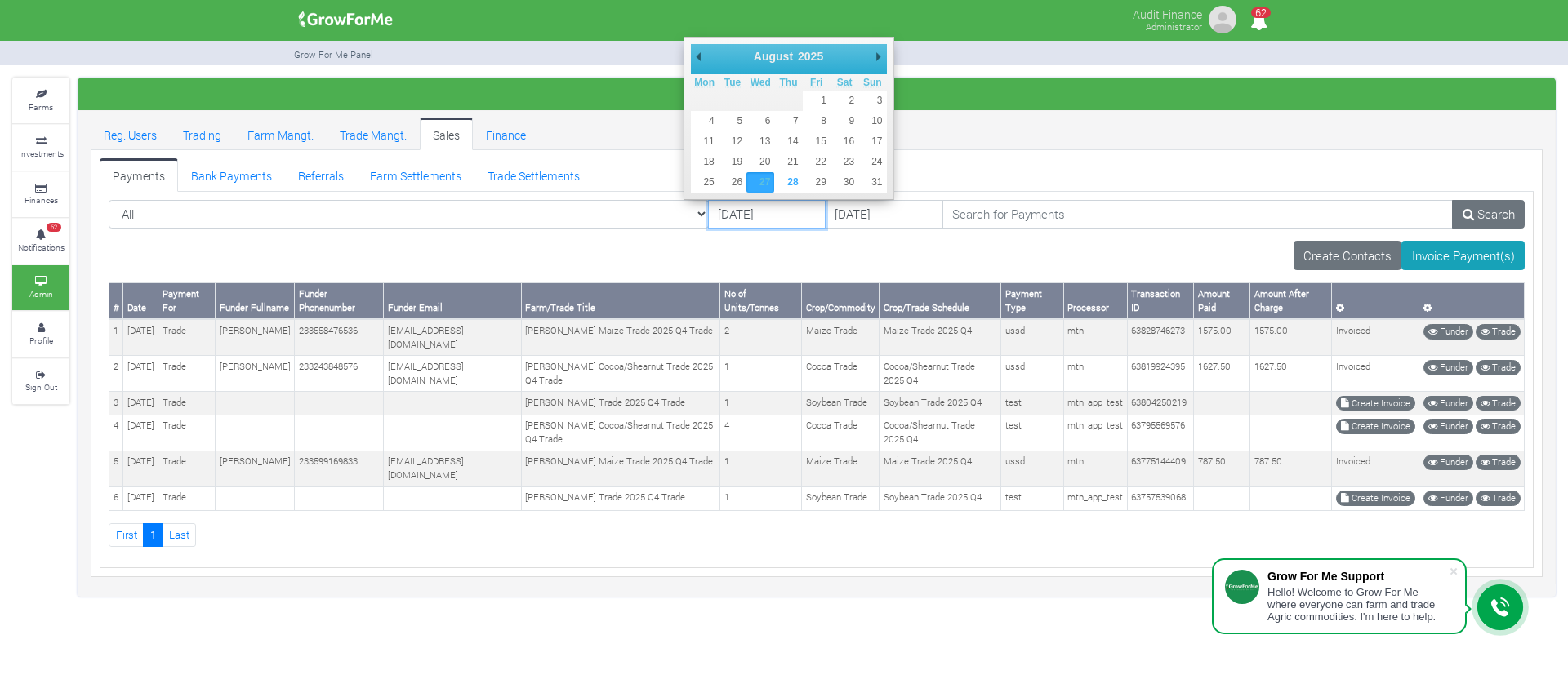
click at [751, 211] on input "27/08/2025" at bounding box center [767, 215] width 117 height 29
type input "01/08/2025"
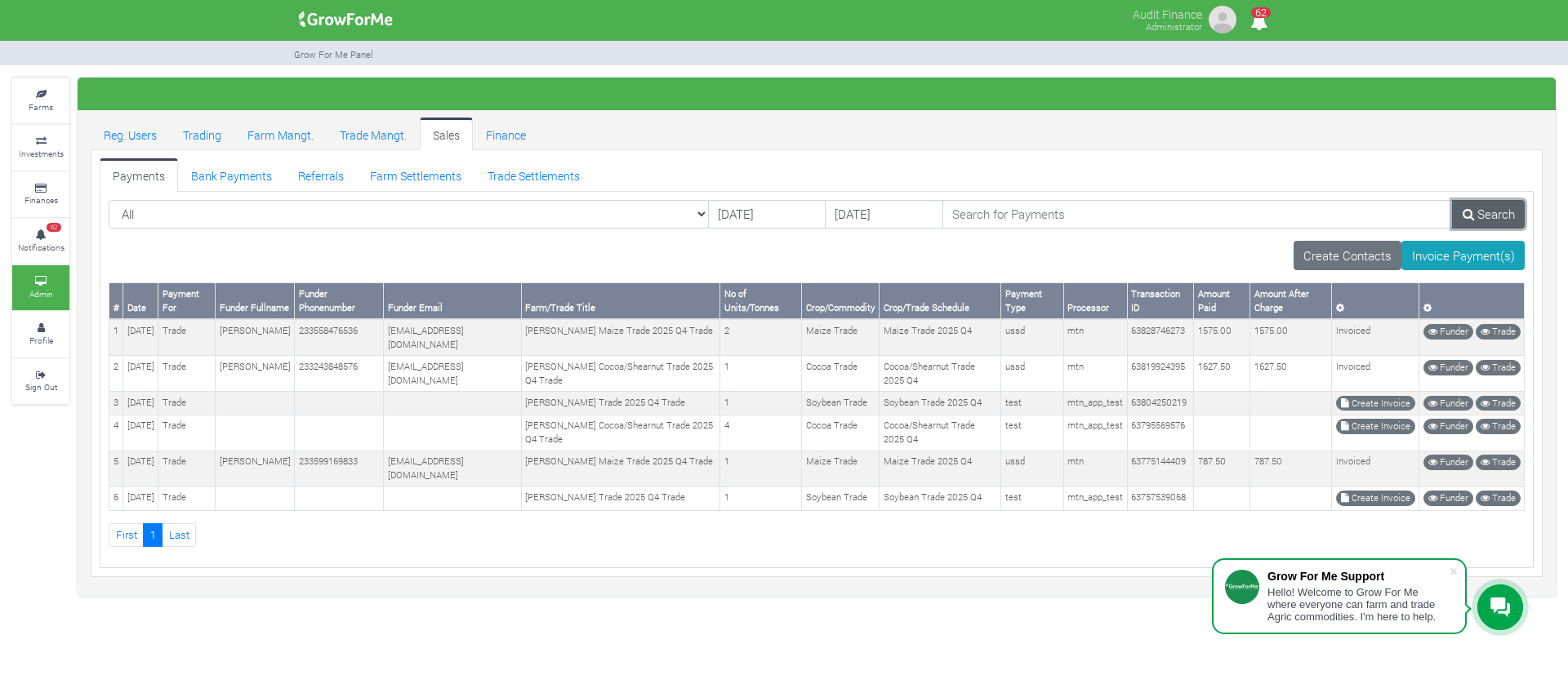
click at [1488, 207] on link "Search" at bounding box center [1488, 215] width 72 height 29
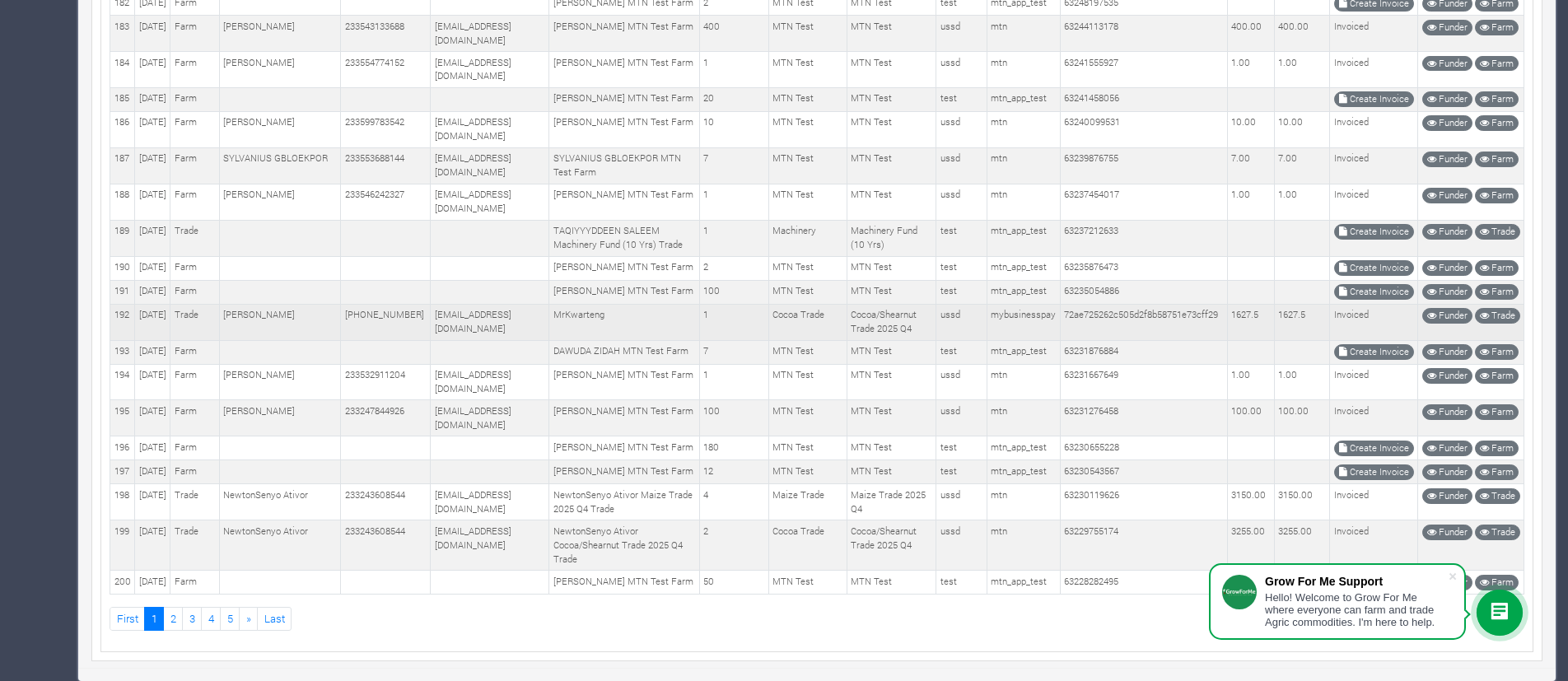
scroll to position [9775, 0]
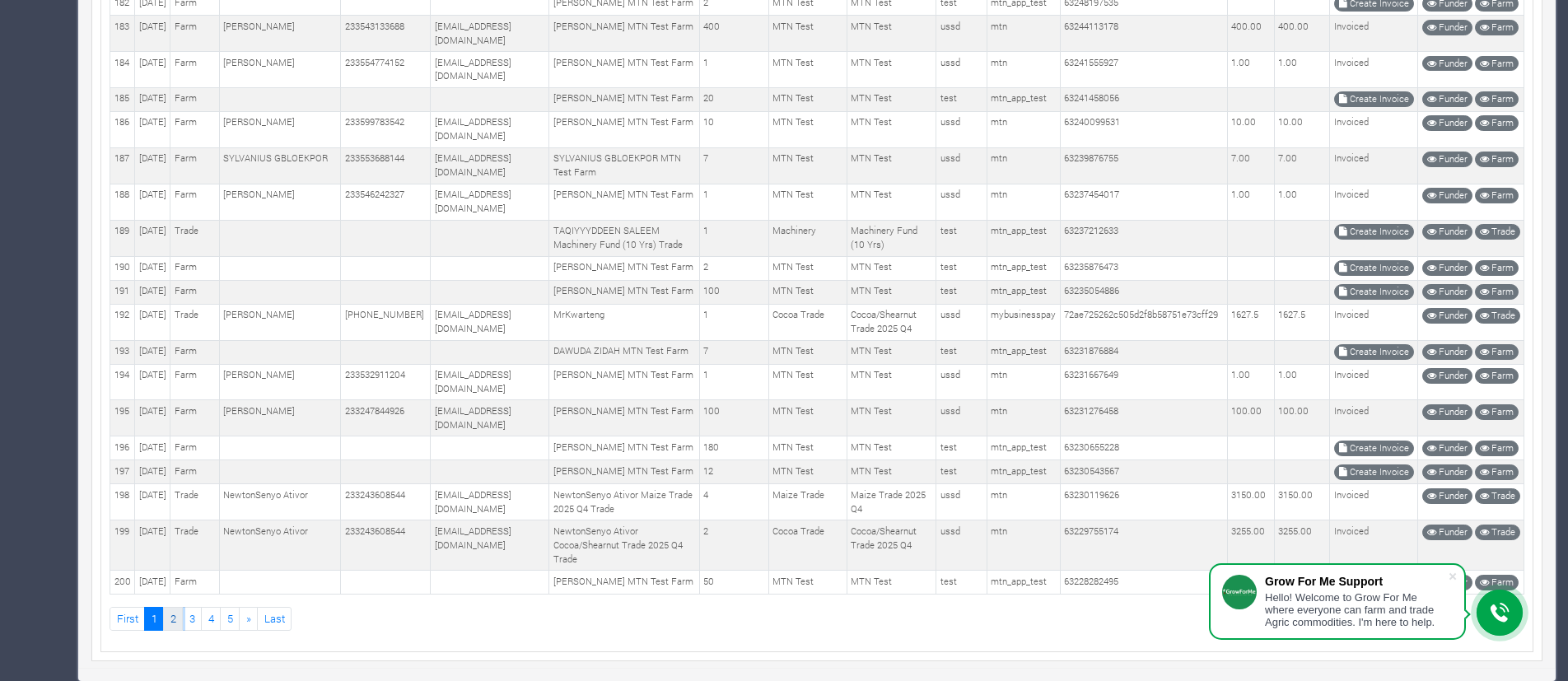
click at [170, 616] on link "2" at bounding box center [172, 619] width 20 height 24
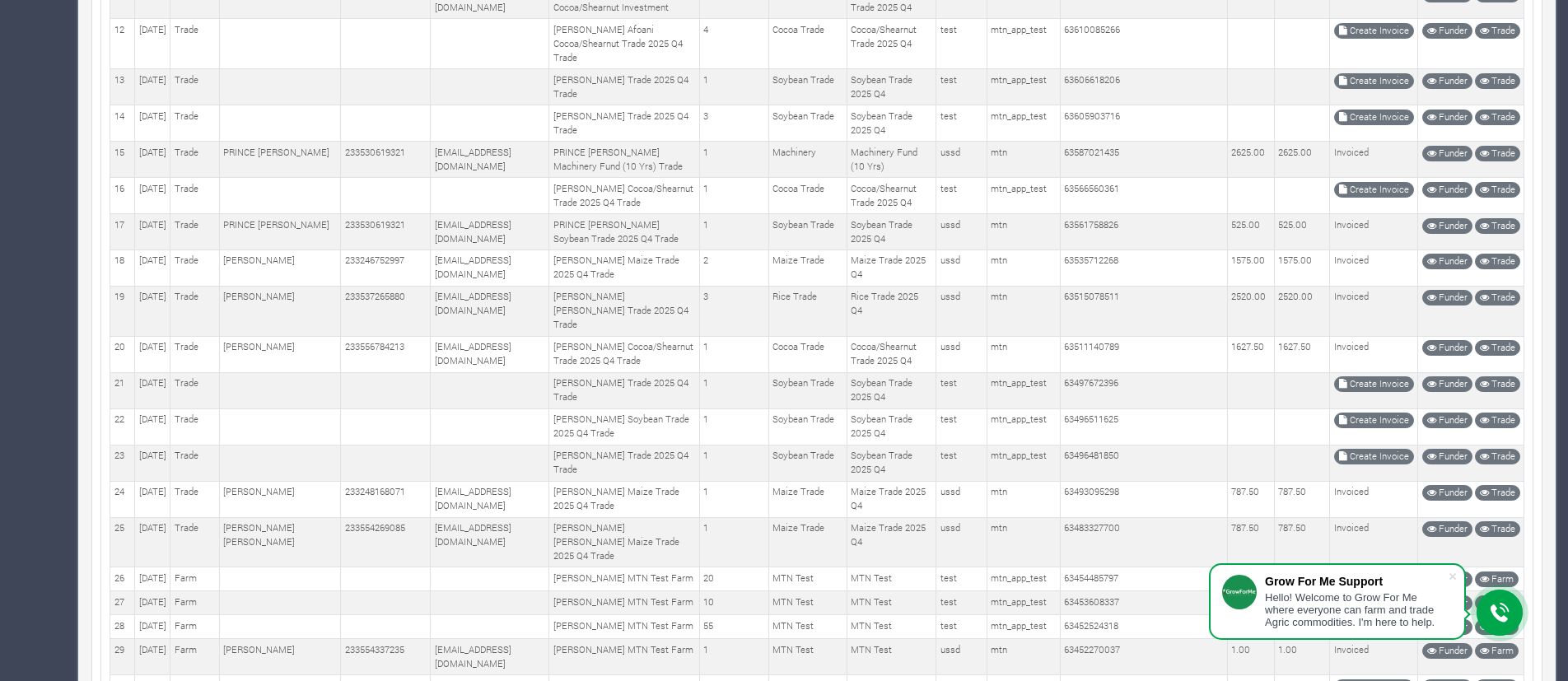
scroll to position [0, 0]
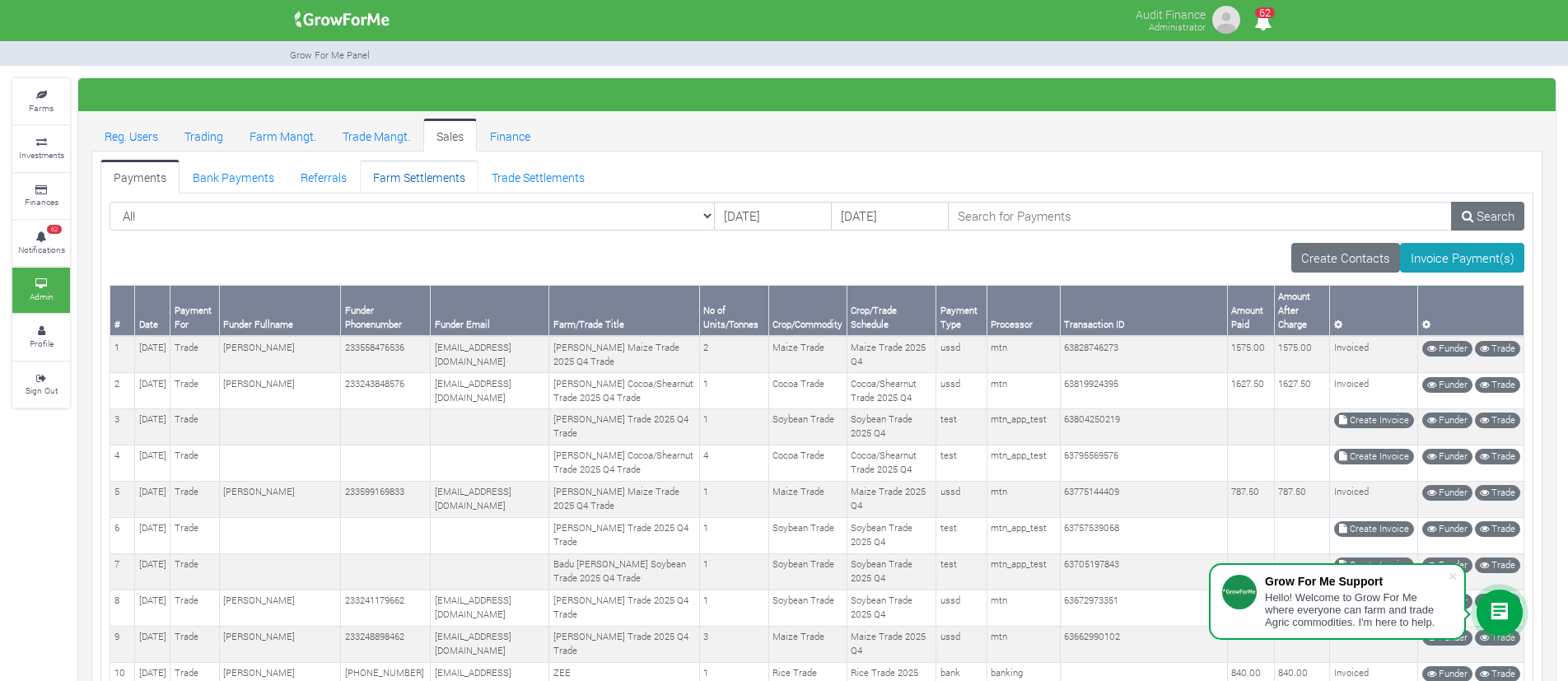
click at [421, 174] on link "Farm Settlements" at bounding box center [419, 175] width 118 height 33
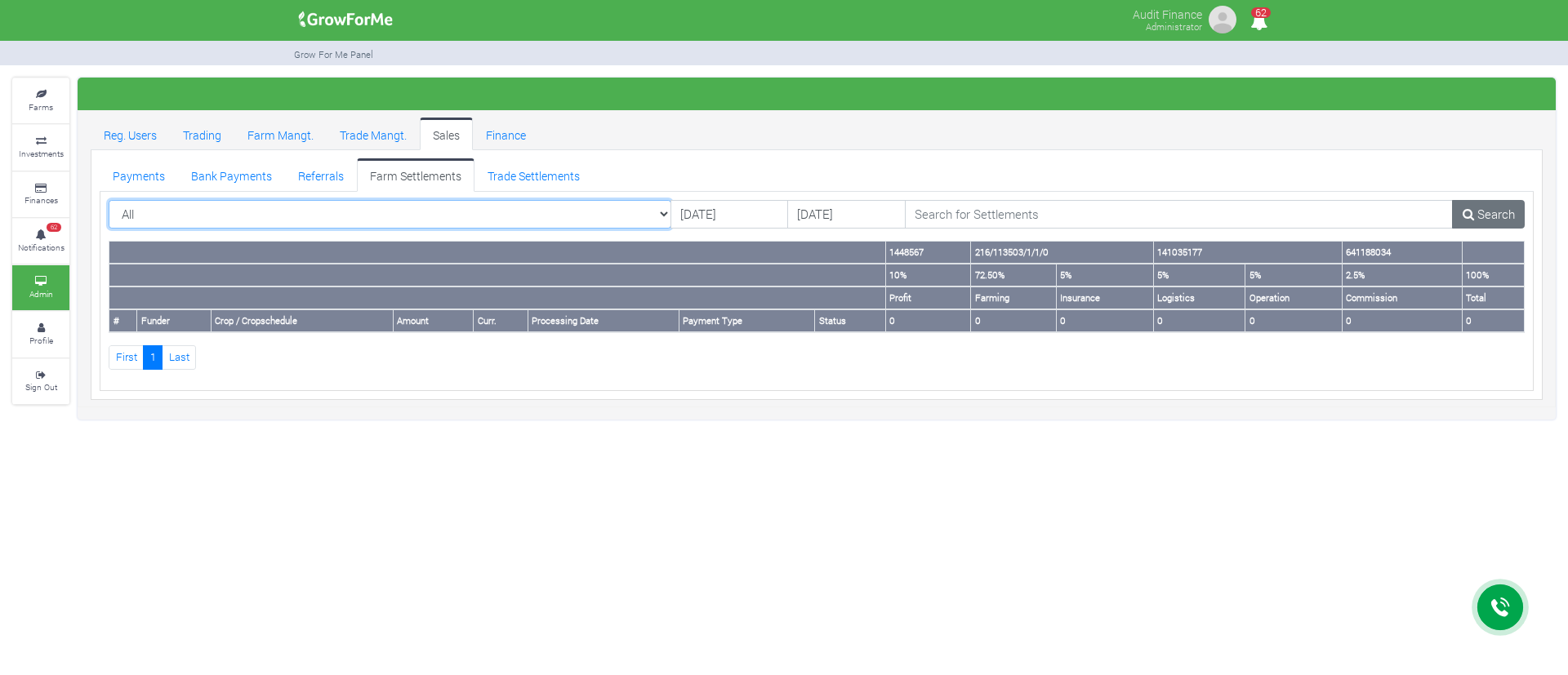
click at [523, 202] on select "All All Cabbage I_2021 - (Cabbage)" at bounding box center [390, 215] width 563 height 29
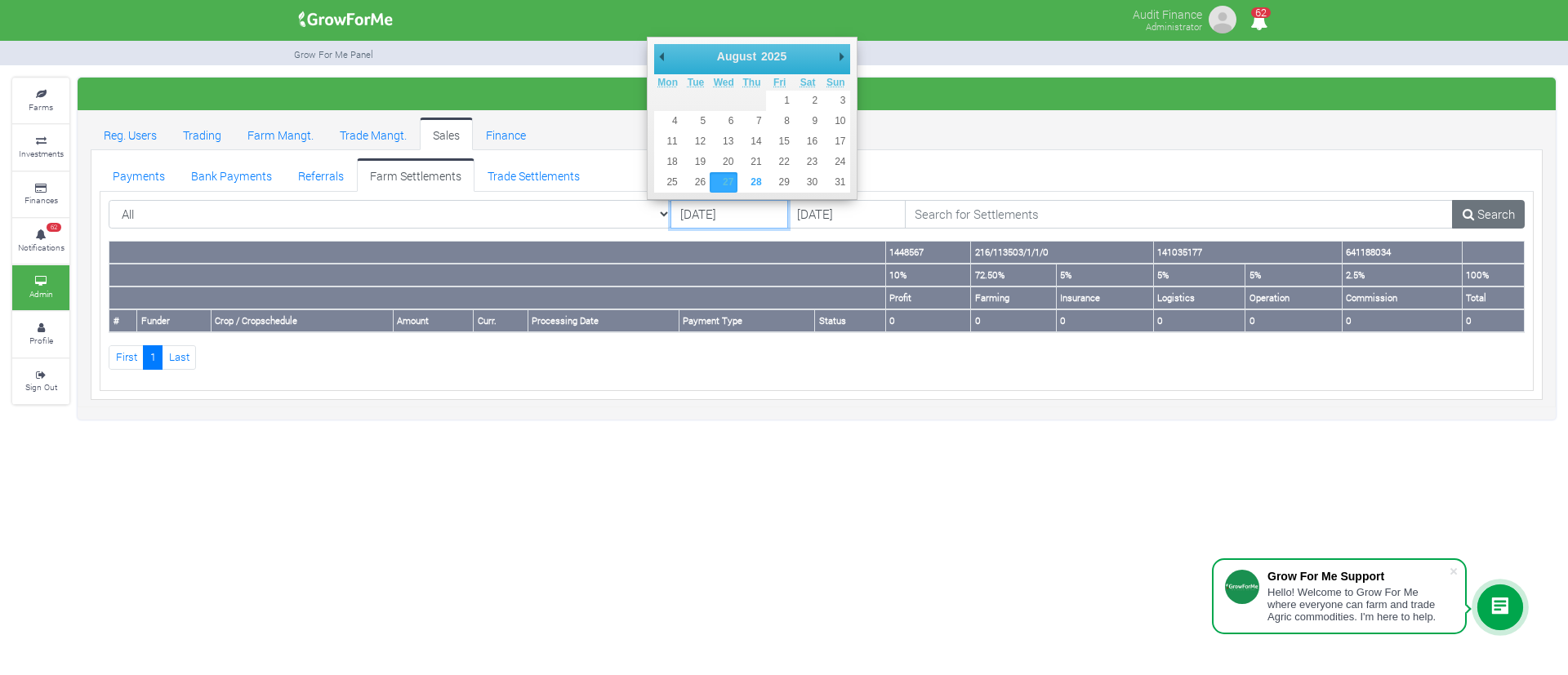
click at [747, 200] on input "[DATE]" at bounding box center [729, 215] width 117 height 29
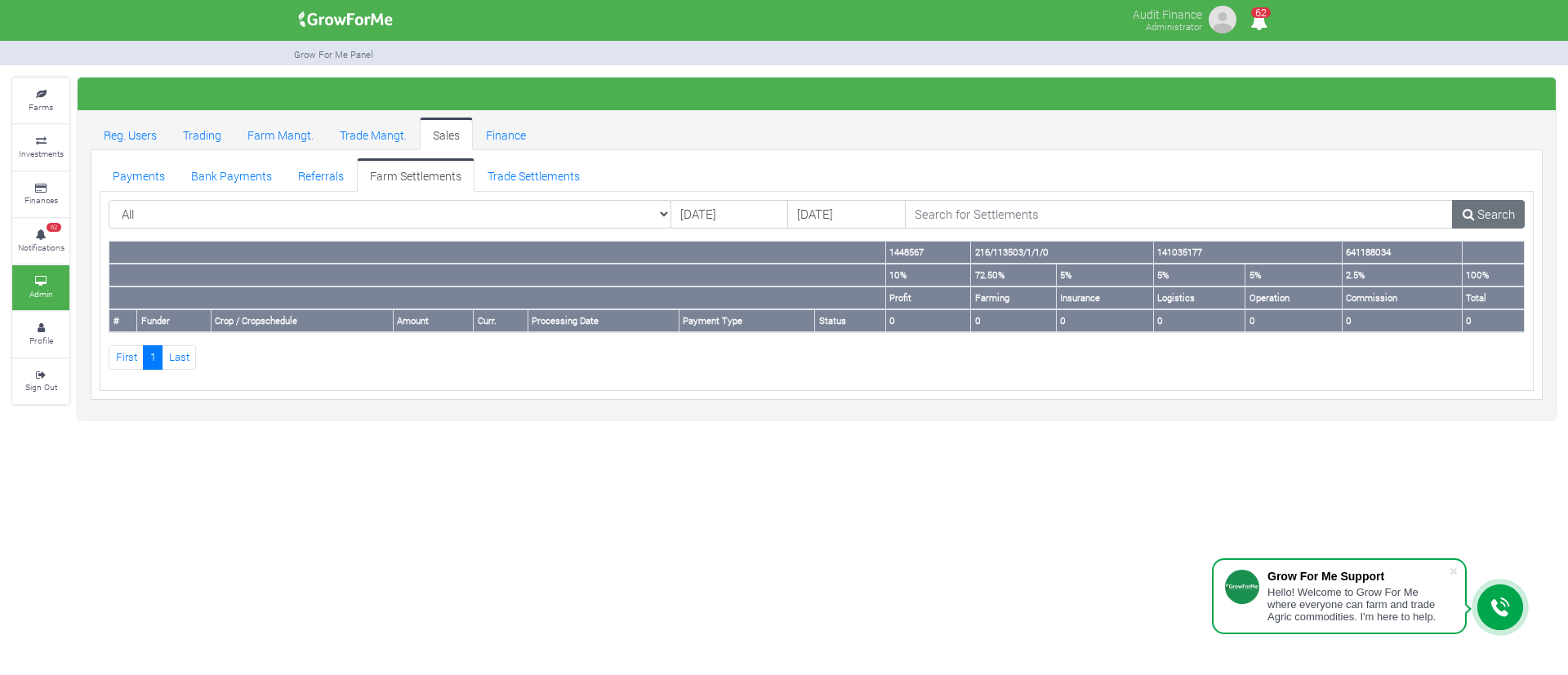
click at [908, 119] on ul "Reg. Users Trading Farm Mangt. Trade Mangt. Sales Finance" at bounding box center [817, 133] width 1452 height 32
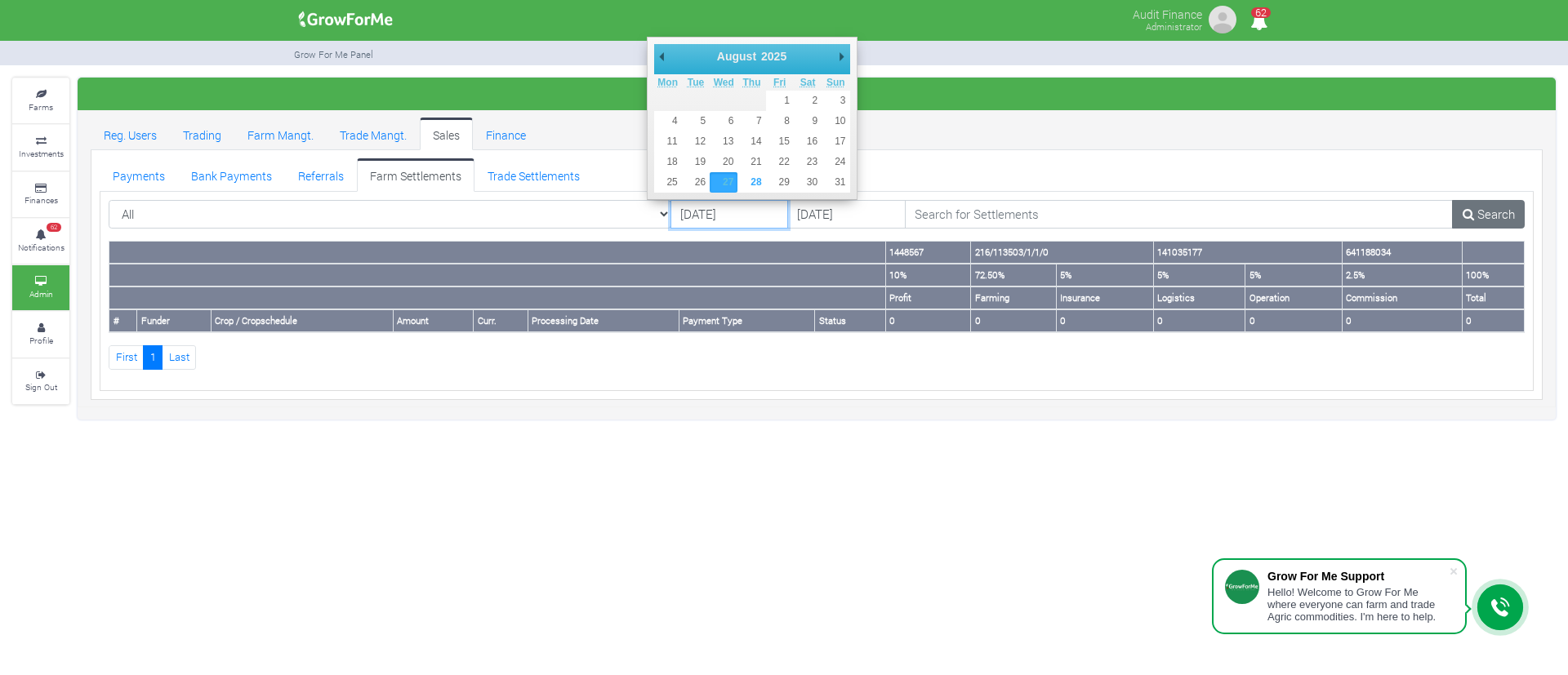
click at [685, 216] on input "[DATE]" at bounding box center [729, 215] width 117 height 29
type input "[DATE]"
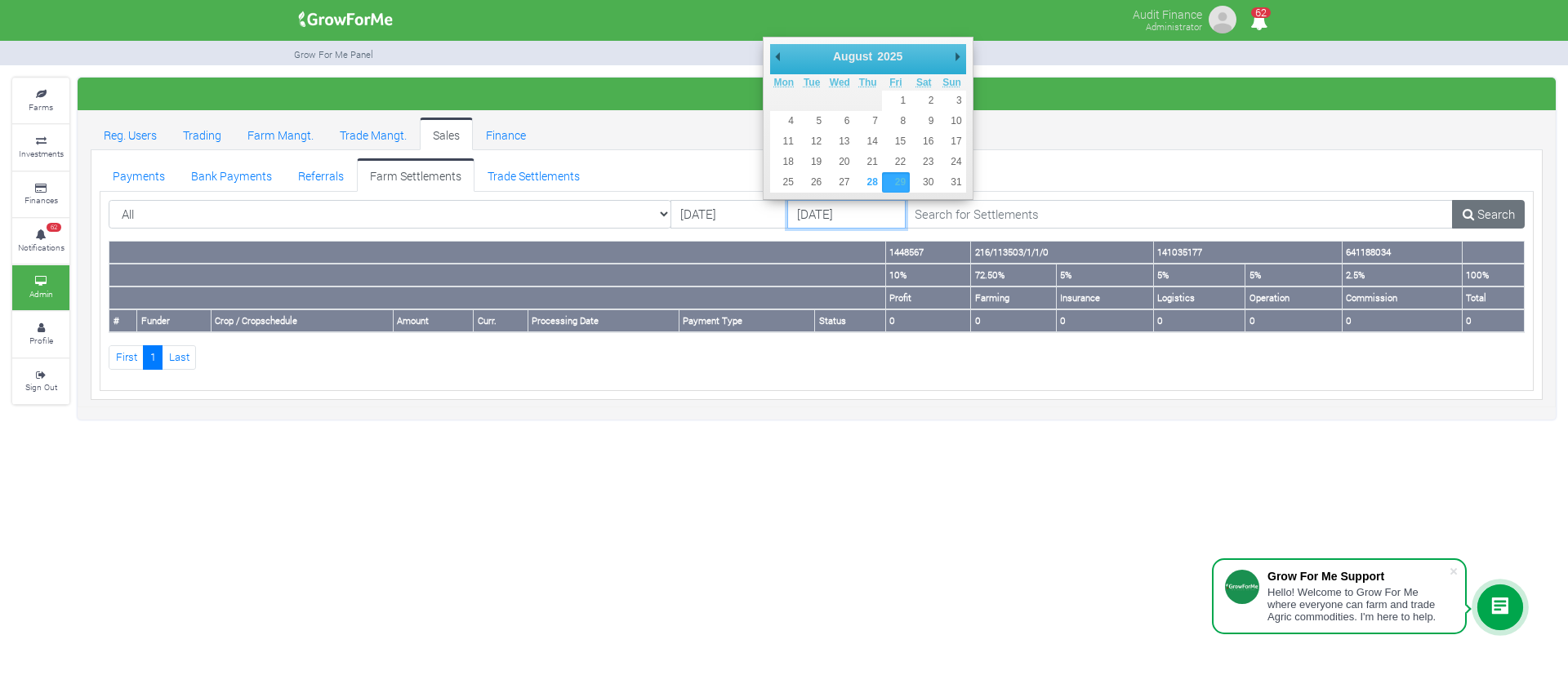
click at [801, 206] on input "[DATE]" at bounding box center [846, 215] width 117 height 29
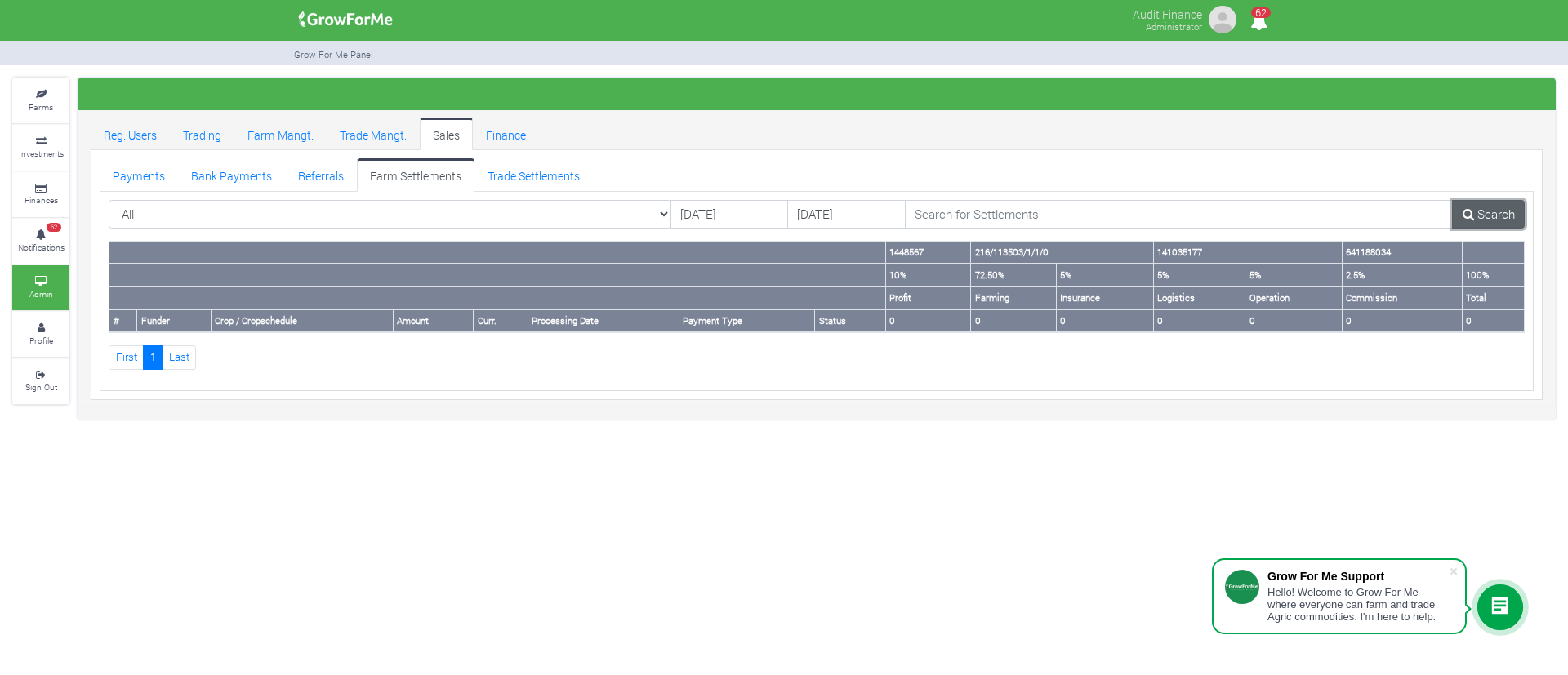
click at [1488, 204] on link "Search" at bounding box center [1488, 215] width 72 height 29
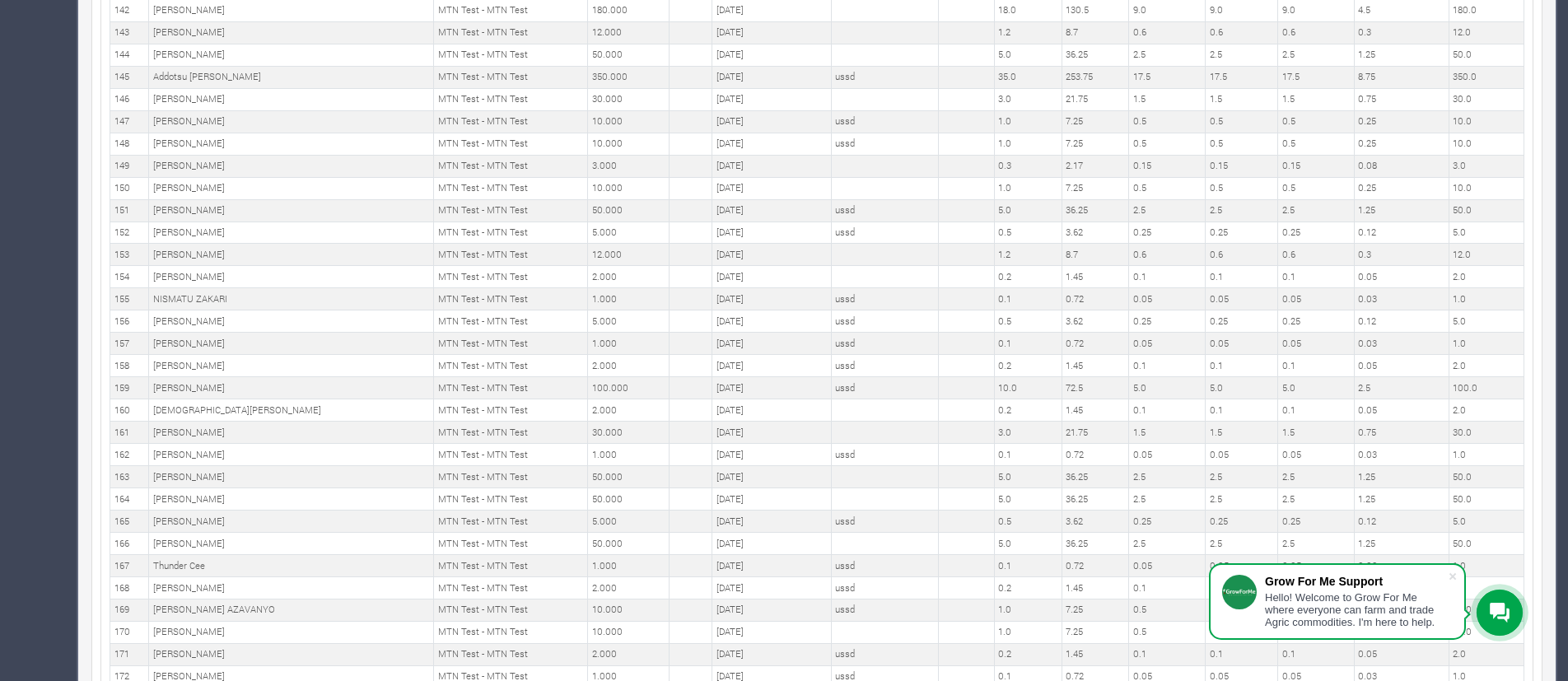
scroll to position [4184, 0]
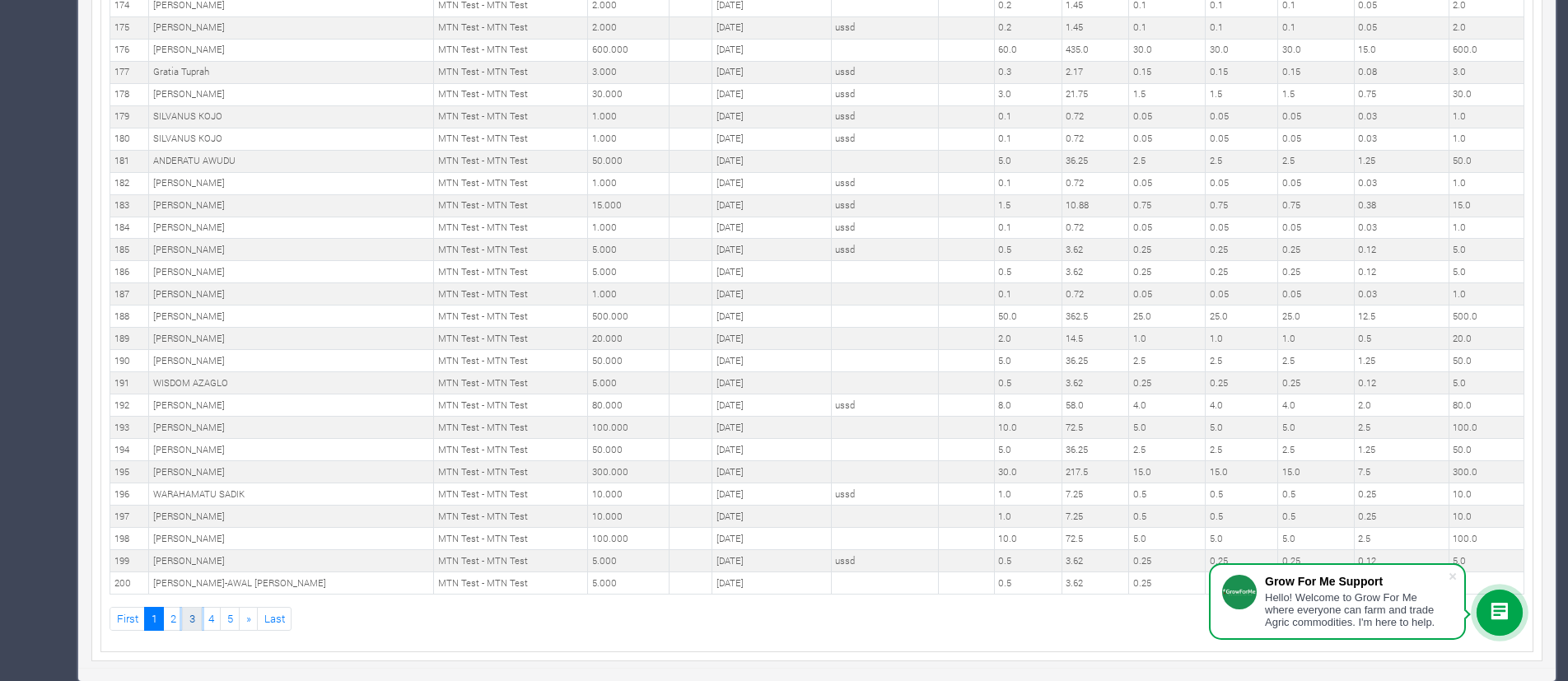
click at [188, 619] on link "3" at bounding box center [192, 619] width 20 height 24
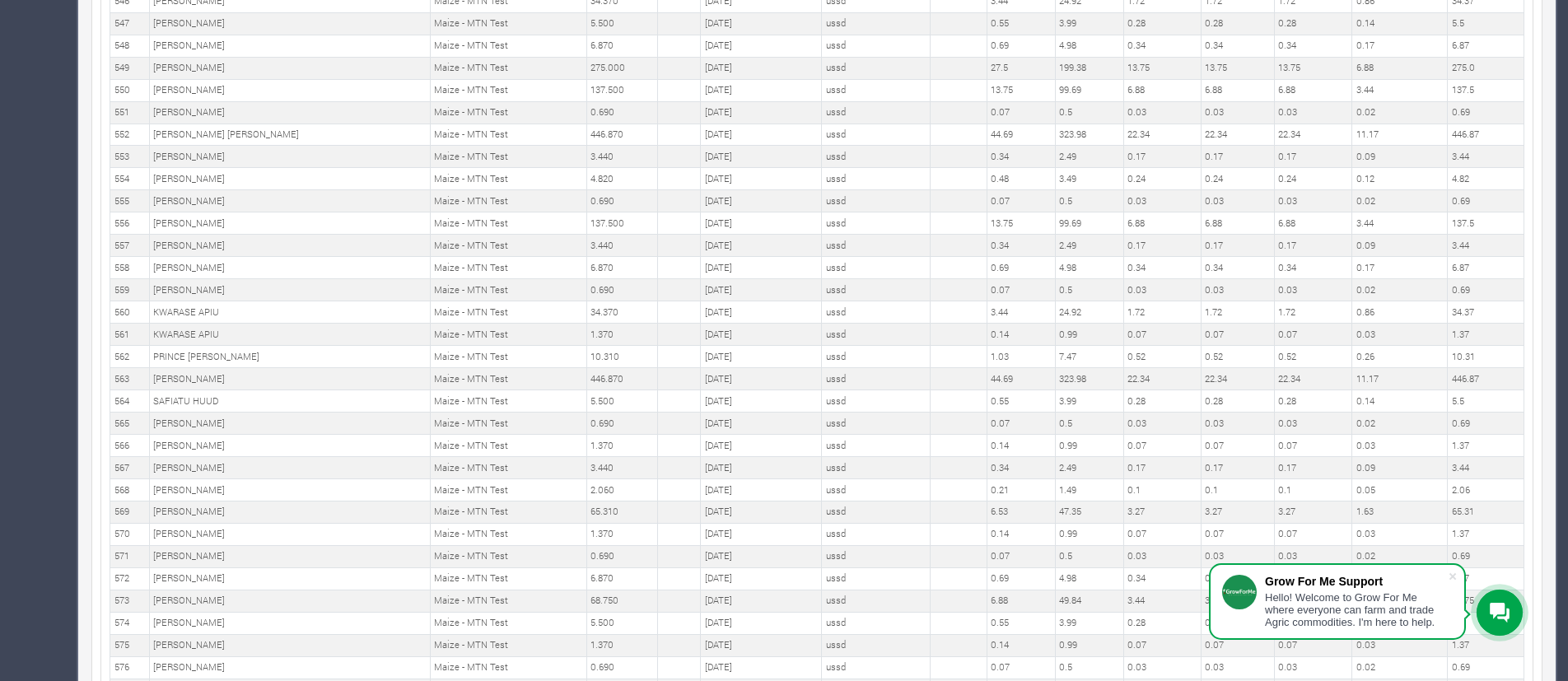
scroll to position [4184, 0]
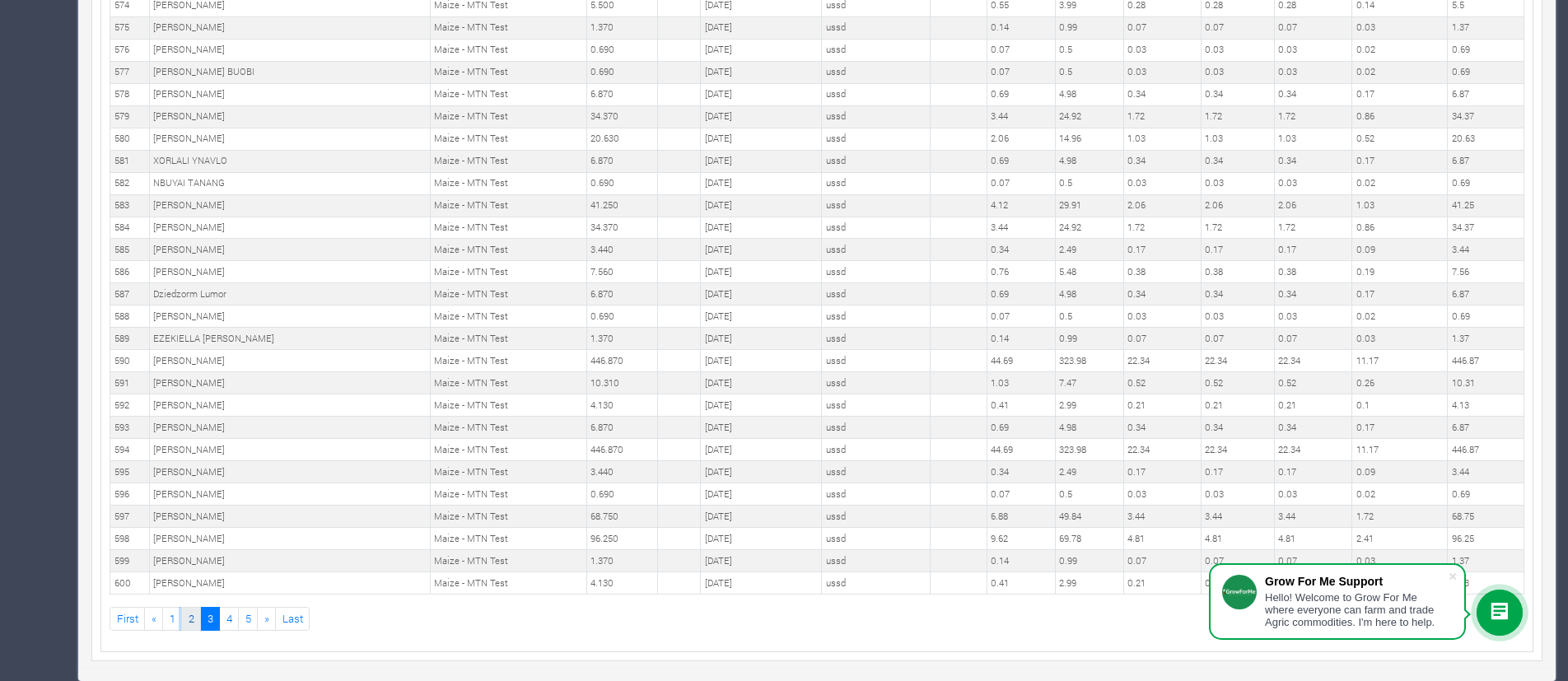
click at [193, 624] on link "2" at bounding box center [191, 619] width 20 height 24
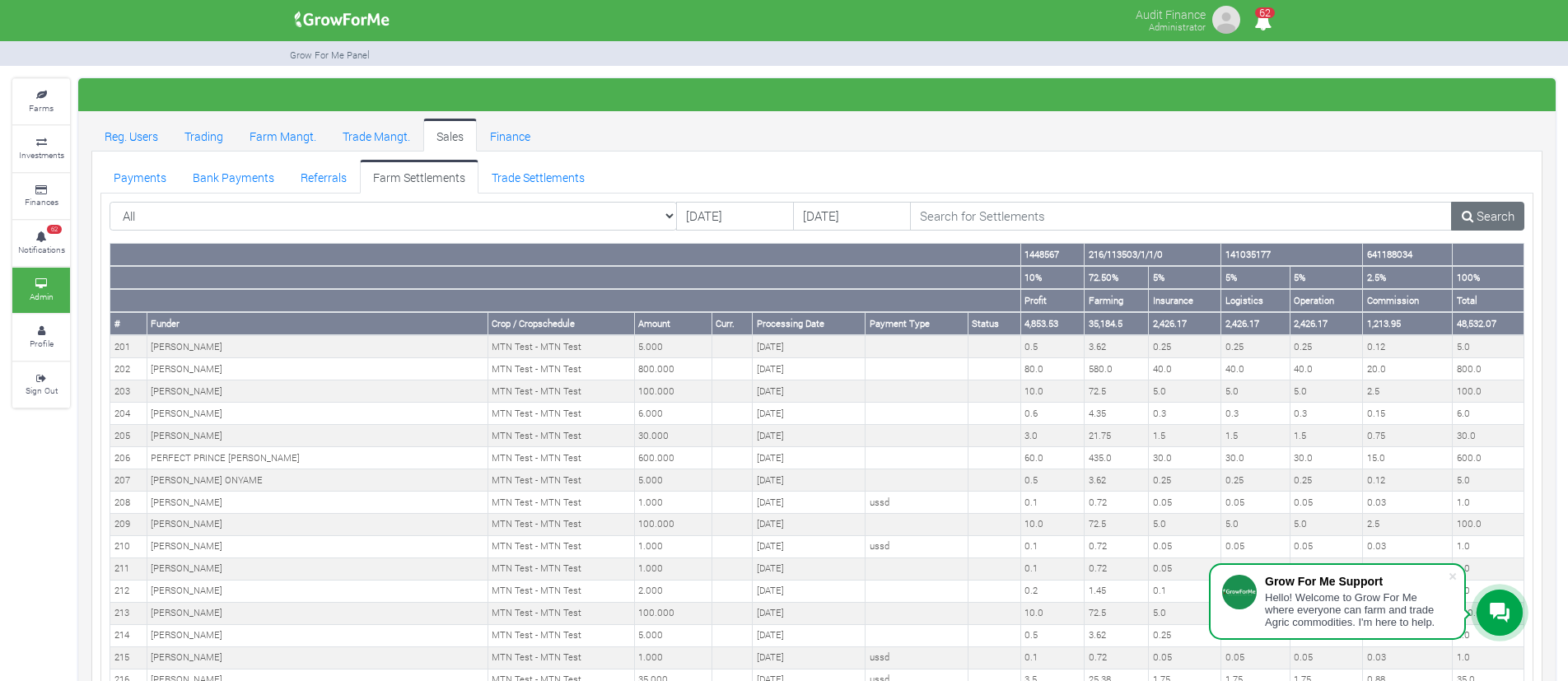
click at [995, 100] on div at bounding box center [816, 94] width 1477 height 33
click at [143, 181] on link "Payments" at bounding box center [140, 175] width 79 height 33
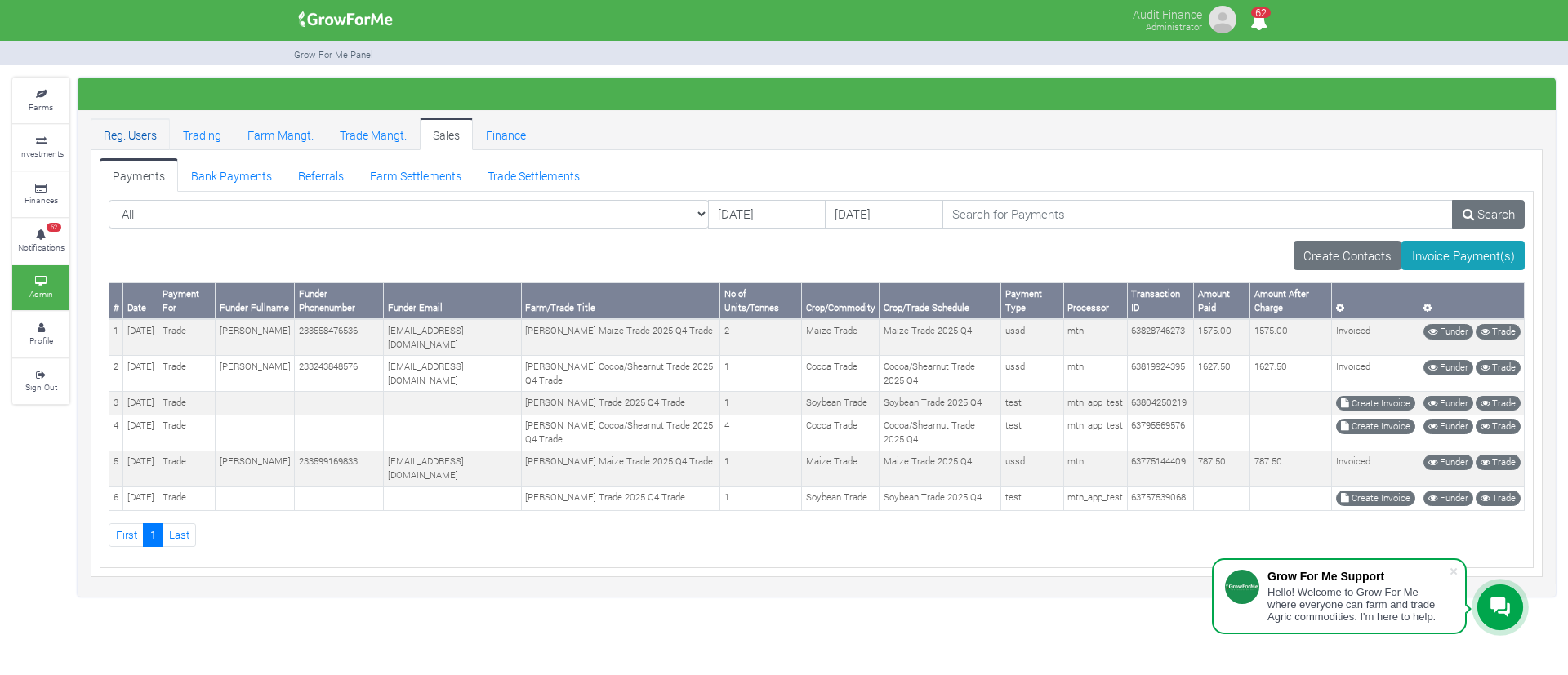
click at [142, 132] on link "Reg. Users" at bounding box center [130, 133] width 79 height 32
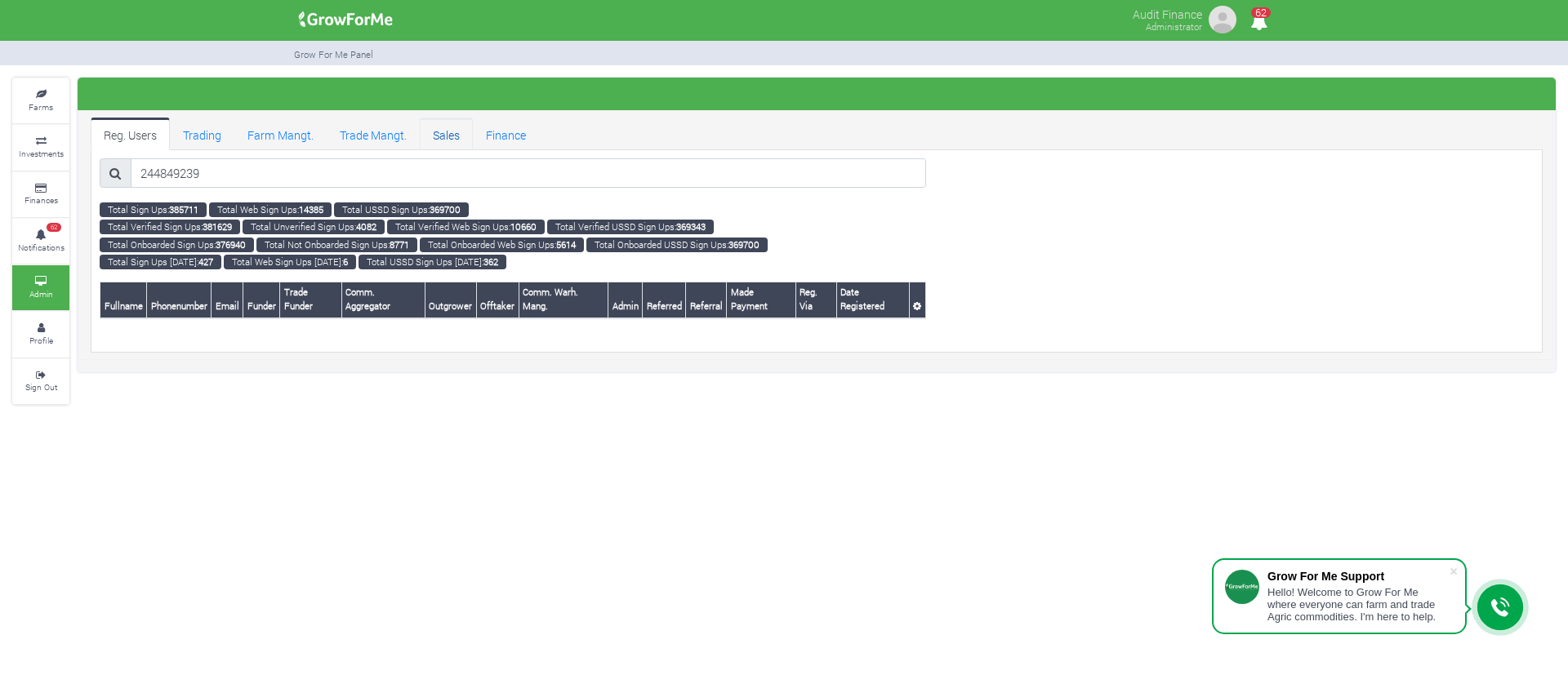
type input "244849239"
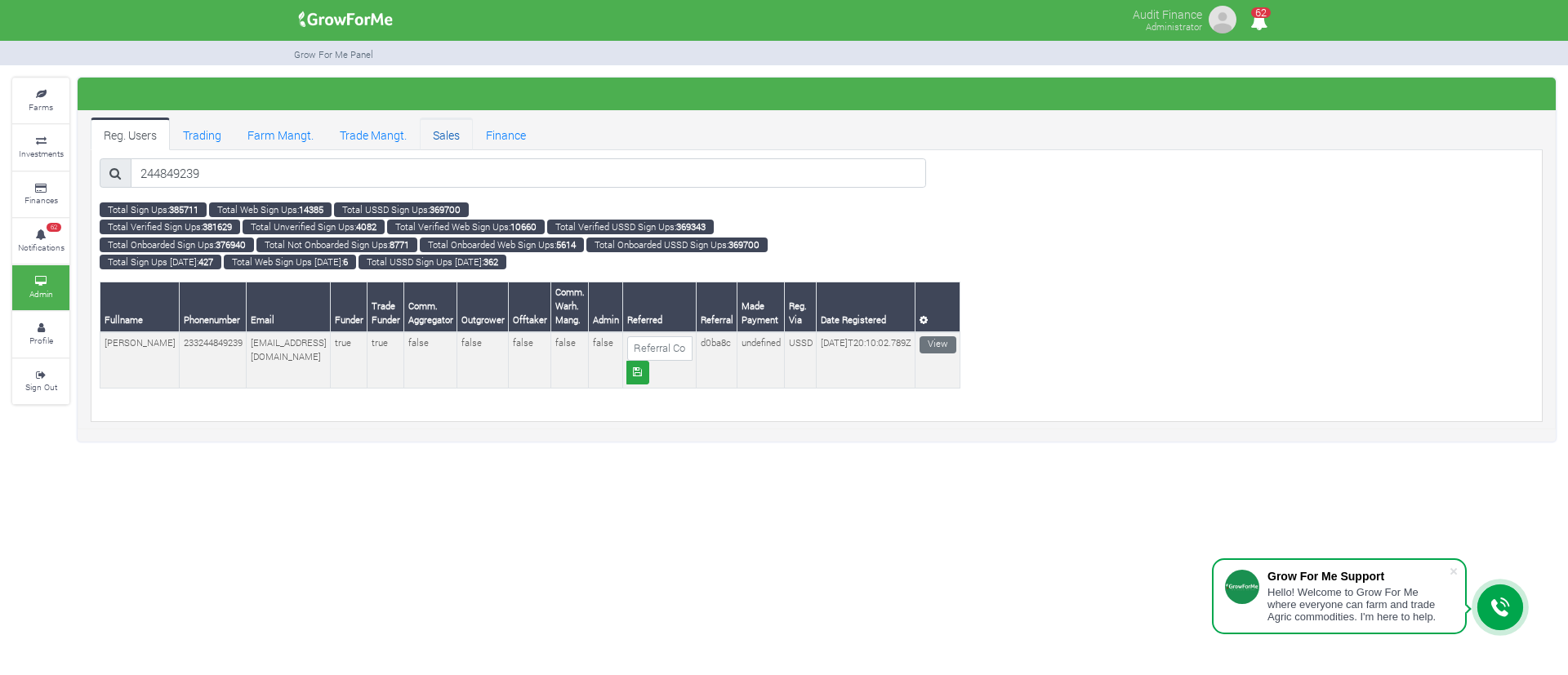
click at [426, 140] on link "Sales" at bounding box center [446, 133] width 53 height 32
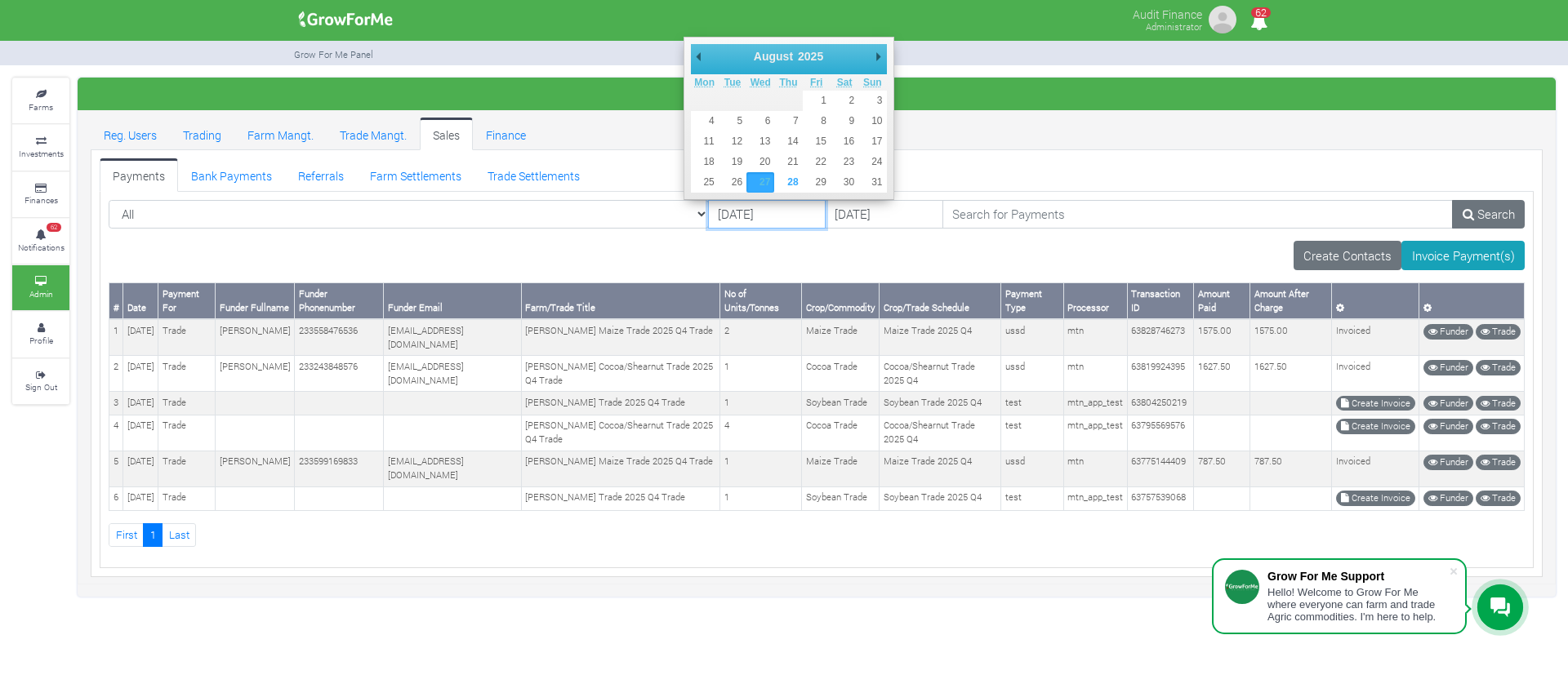
click at [753, 221] on input "27/08/2025" at bounding box center [767, 215] width 117 height 29
type input "14/08/2025"
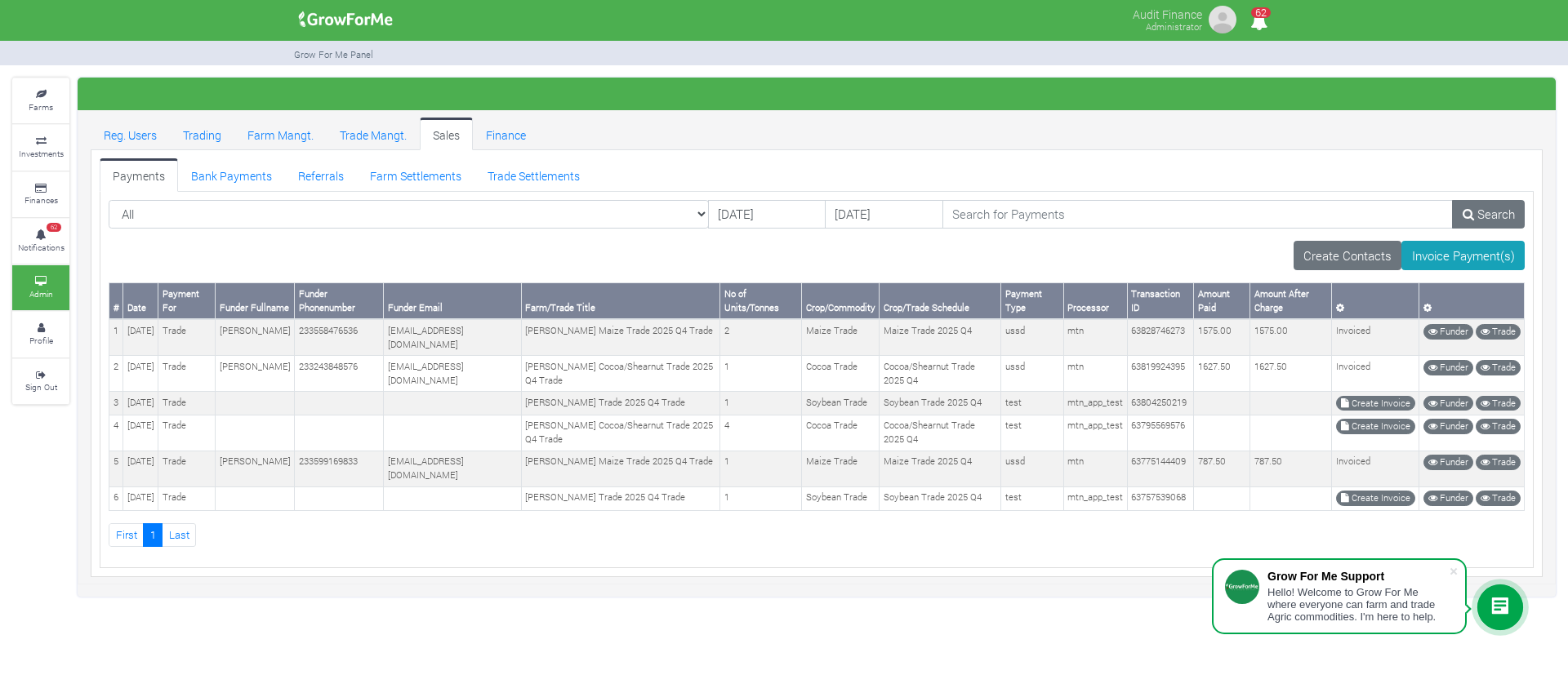
click at [842, 232] on div "All All" at bounding box center [817, 221] width 1440 height 42
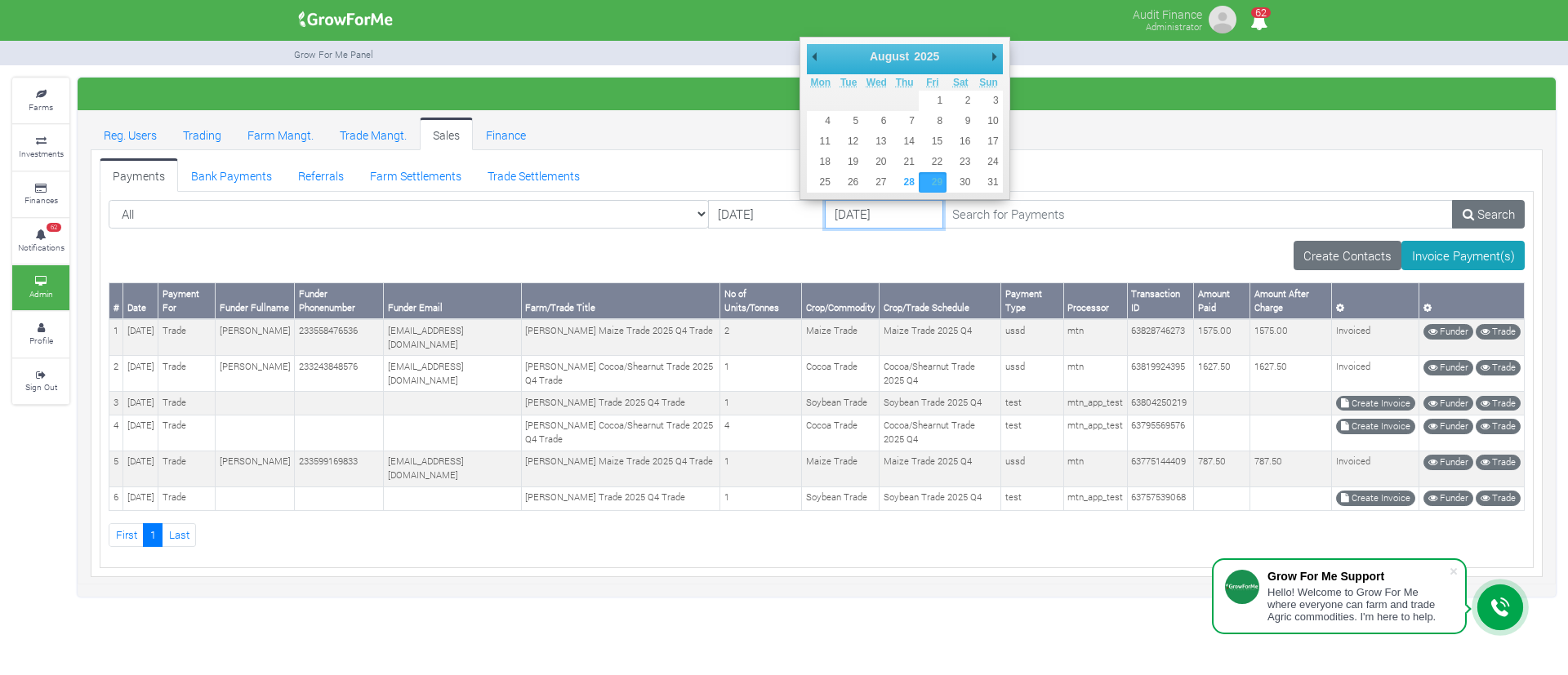
click at [871, 215] on input "29/08/2025" at bounding box center [883, 215] width 117 height 29
type input "[DATE]"
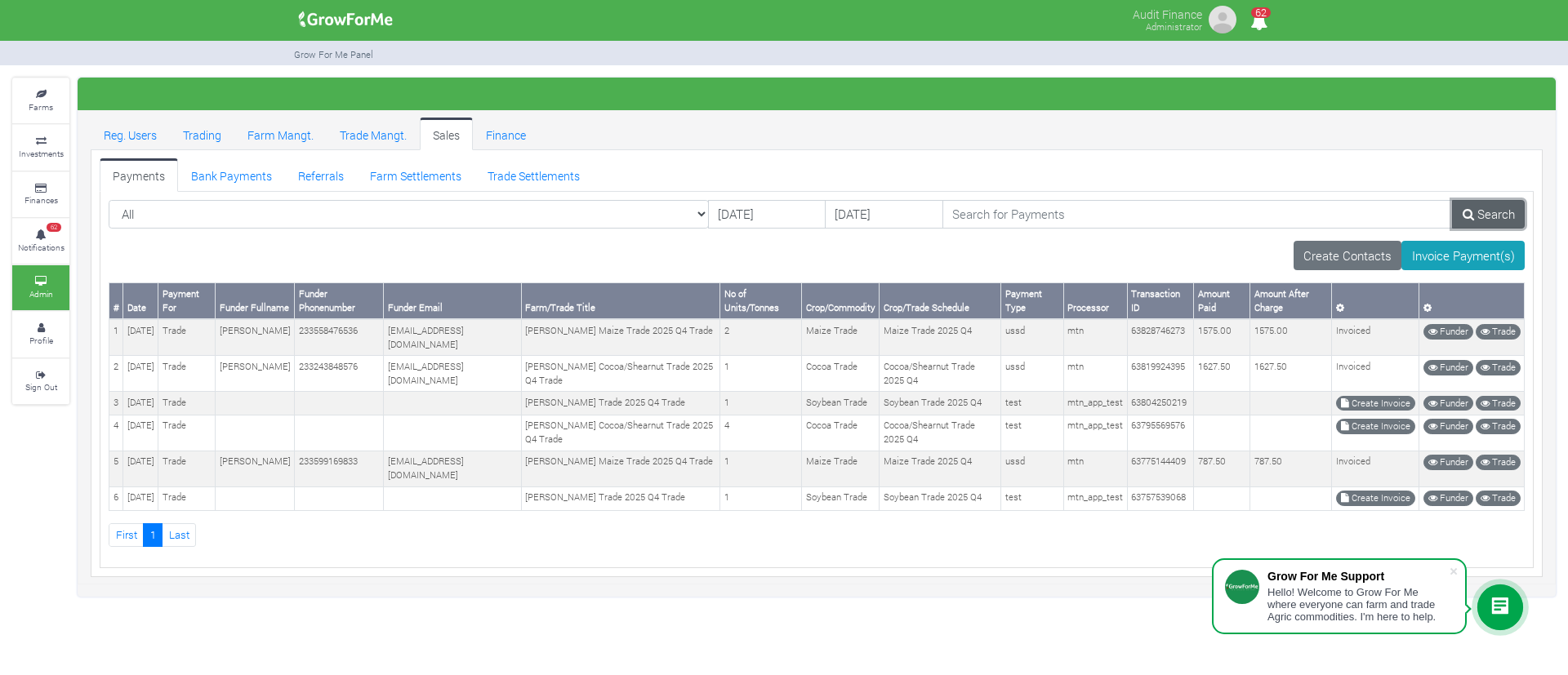
click at [1468, 216] on icon at bounding box center [1468, 214] width 12 height 13
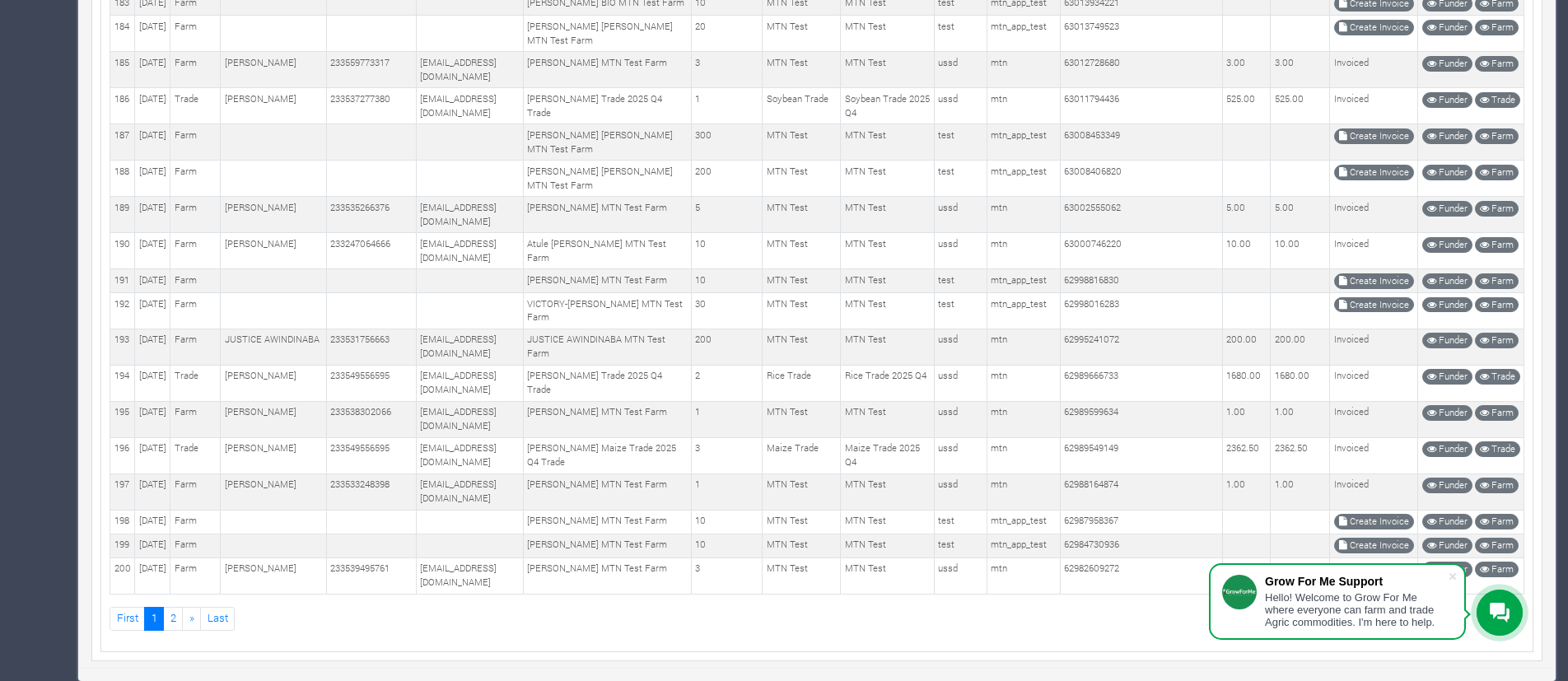
scroll to position [9775, 0]
click at [173, 623] on link "2" at bounding box center [172, 619] width 20 height 24
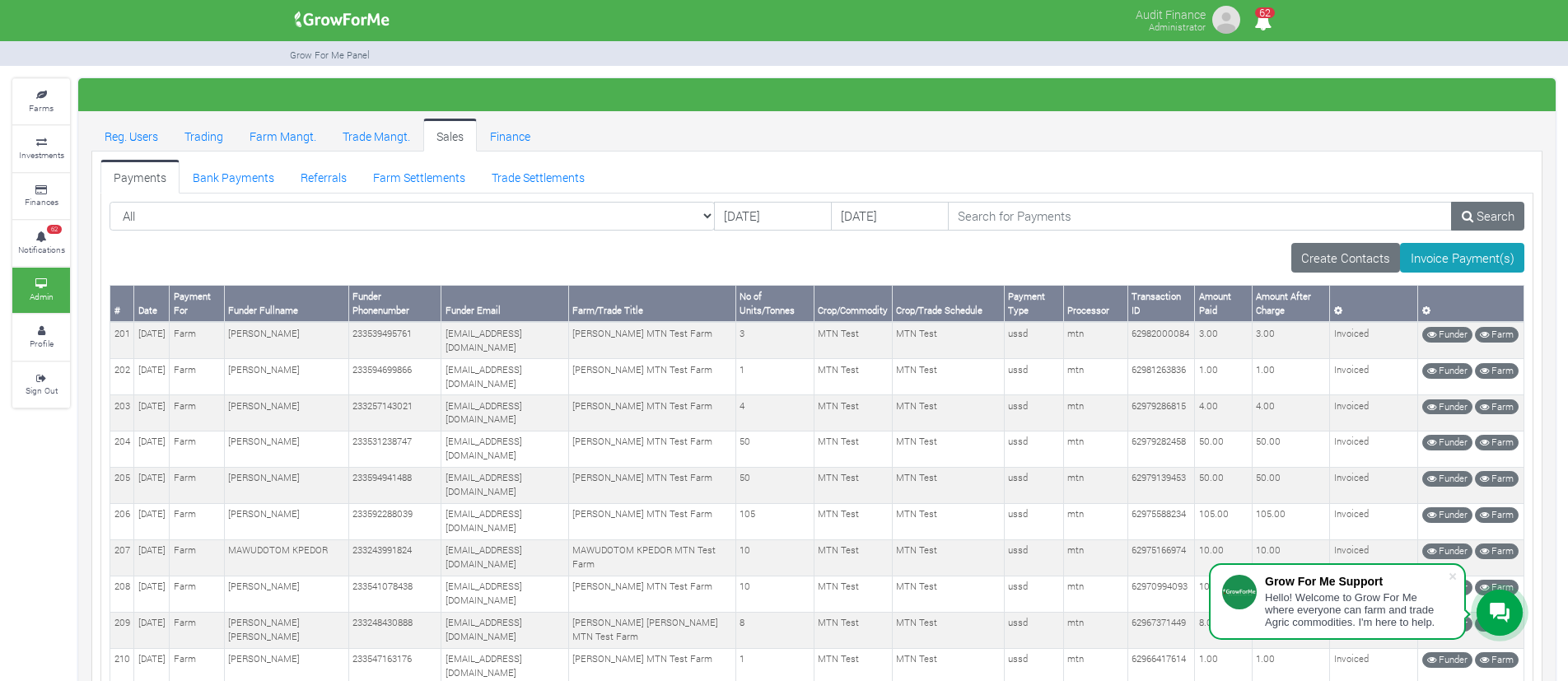
click at [980, 119] on ul "Reg. Users Trading Farm Mangt. Trade Mangt. Sales Finance" at bounding box center [817, 134] width 1452 height 33
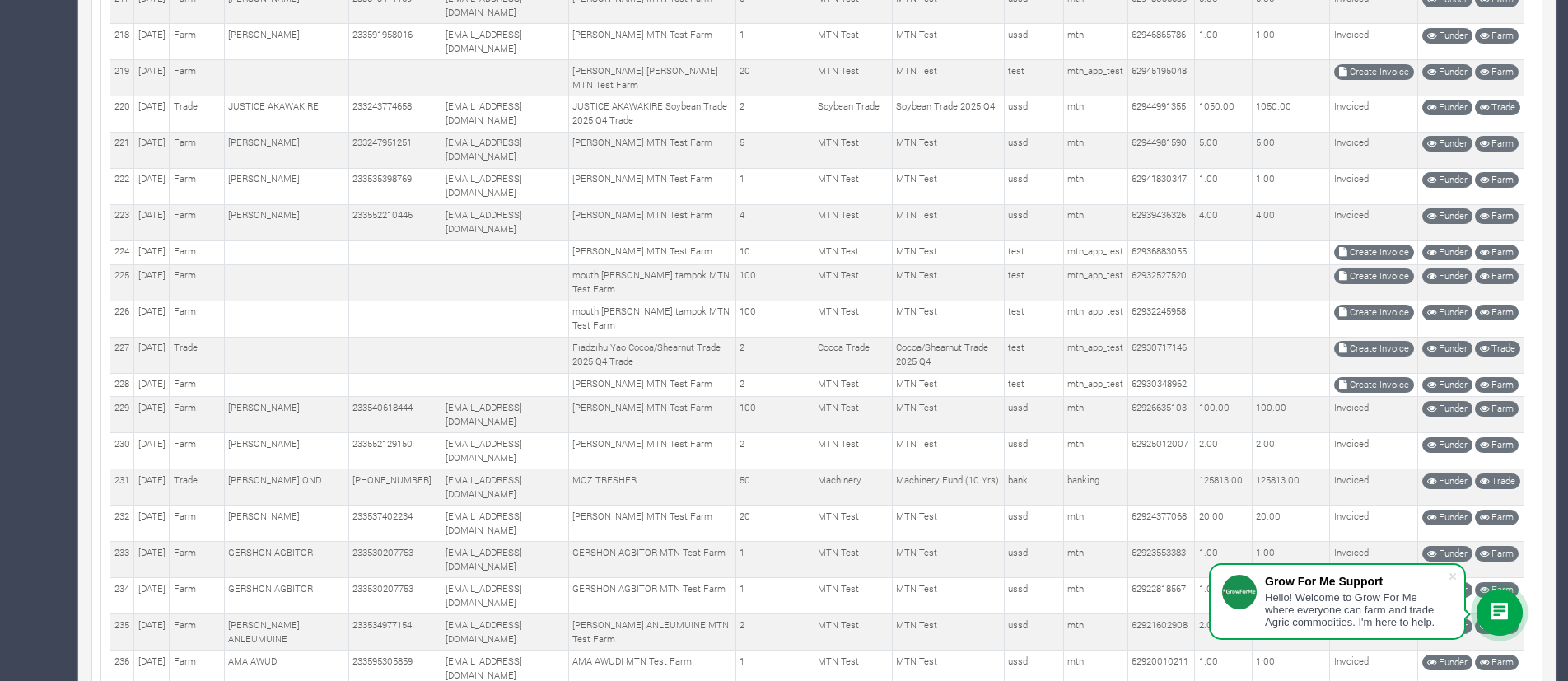
scroll to position [1104, 0]
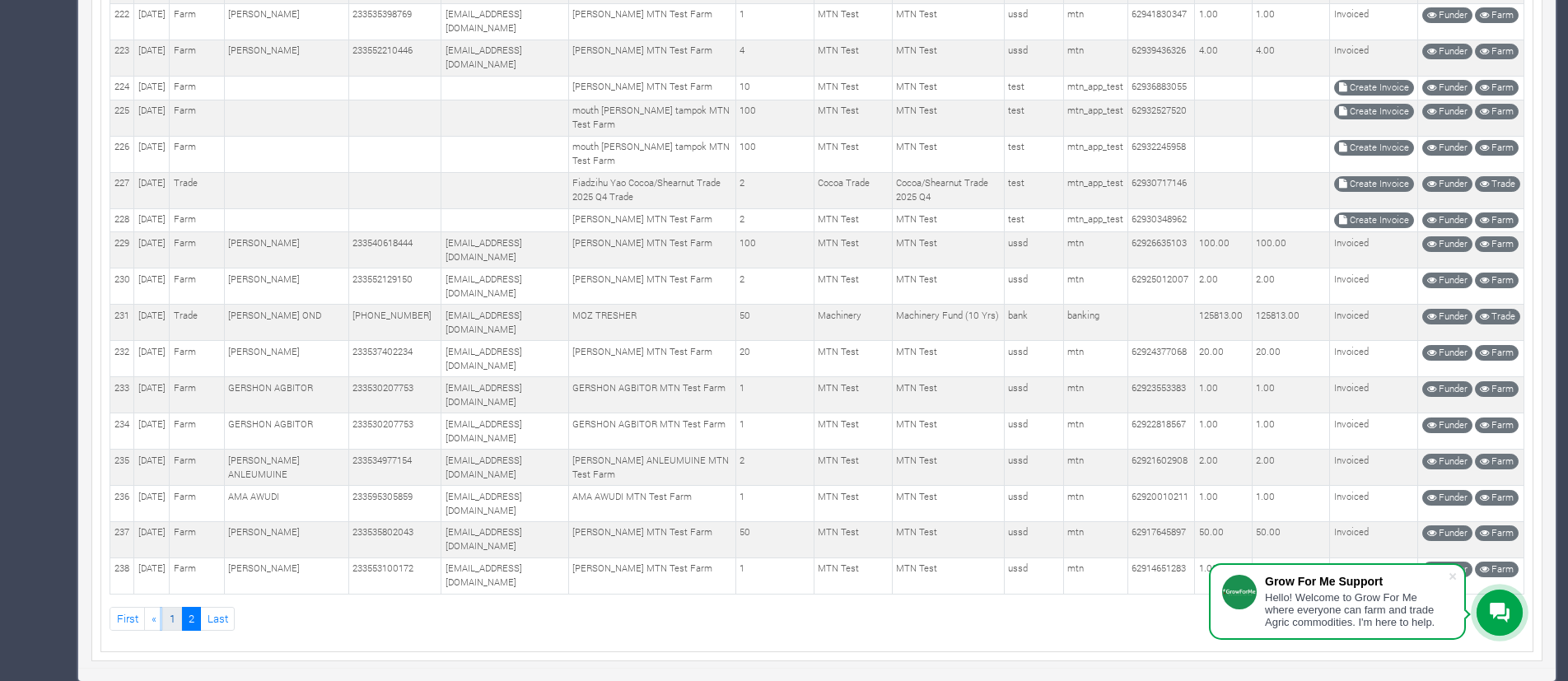
click at [174, 611] on link "1" at bounding box center [172, 619] width 20 height 24
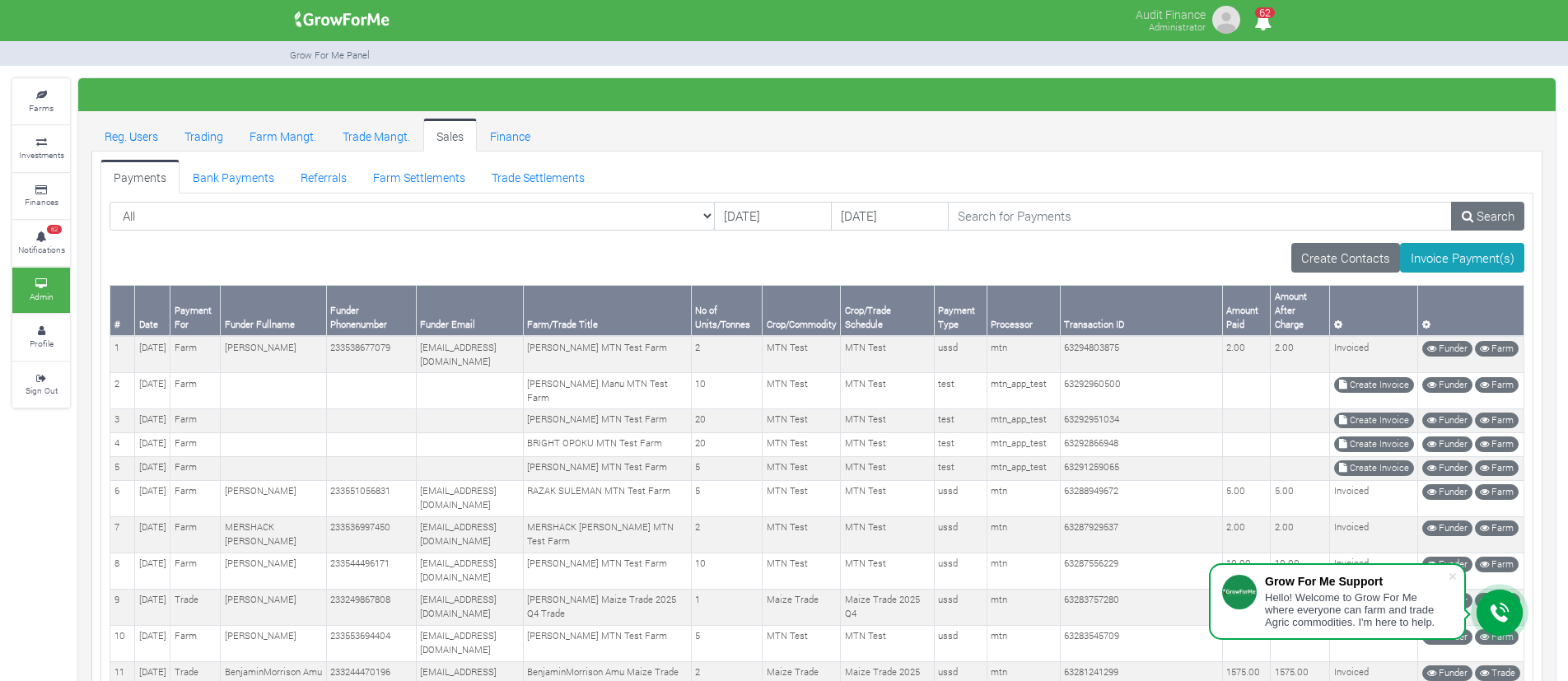
click at [929, 160] on ul "Payments Bank Payments Referrals Farm Settlements Trade Settlements" at bounding box center [817, 175] width 1433 height 33
click at [140, 137] on link "Reg. Users" at bounding box center [131, 134] width 80 height 33
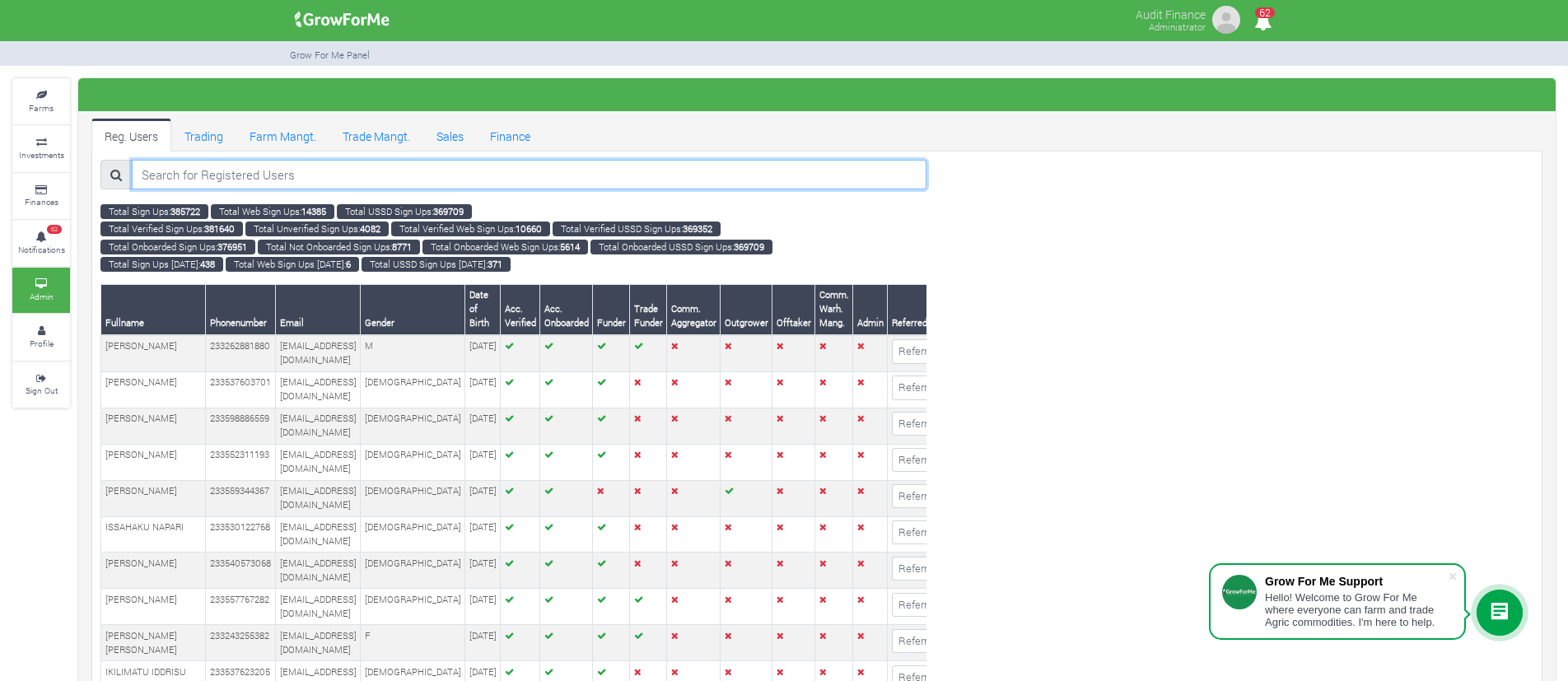
click at [353, 185] on input "search" at bounding box center [529, 174] width 794 height 30
paste input "244849239"
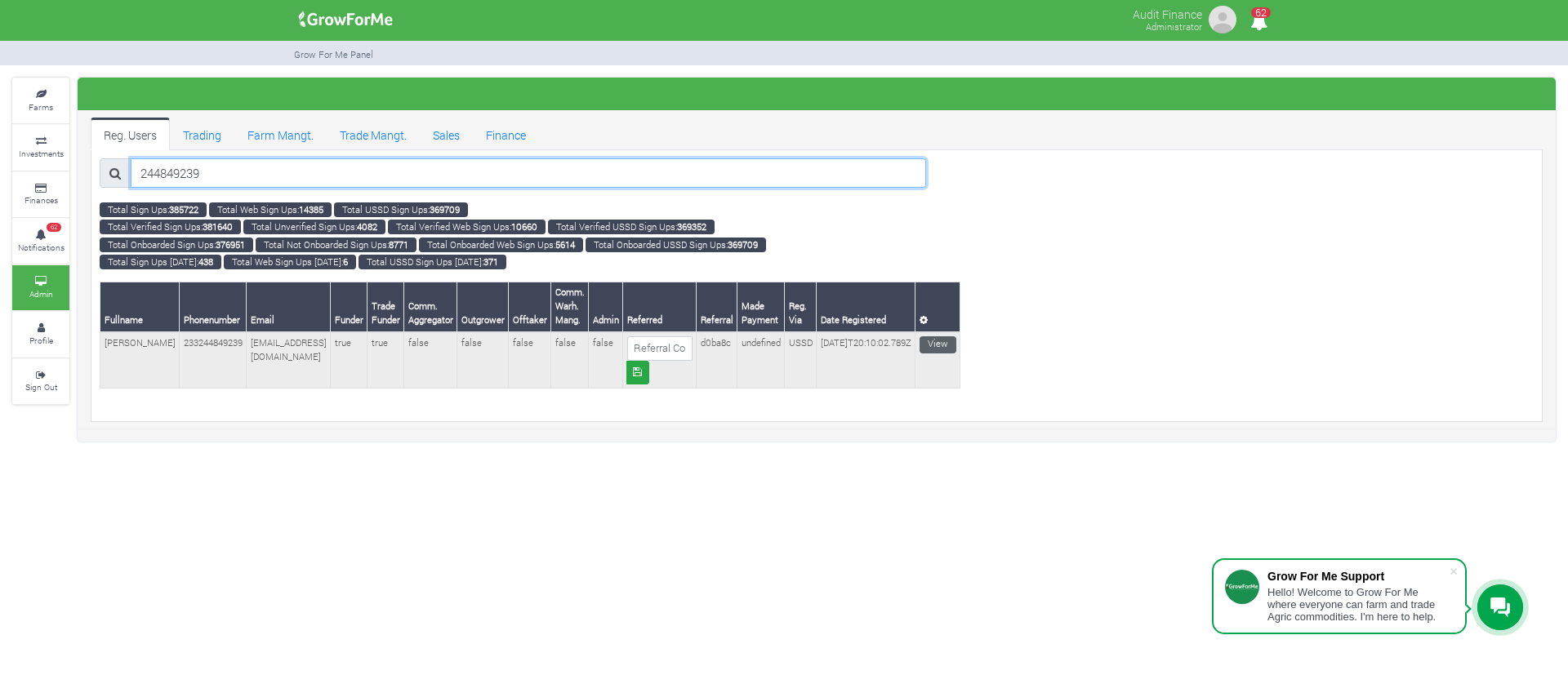
type input "244849239"
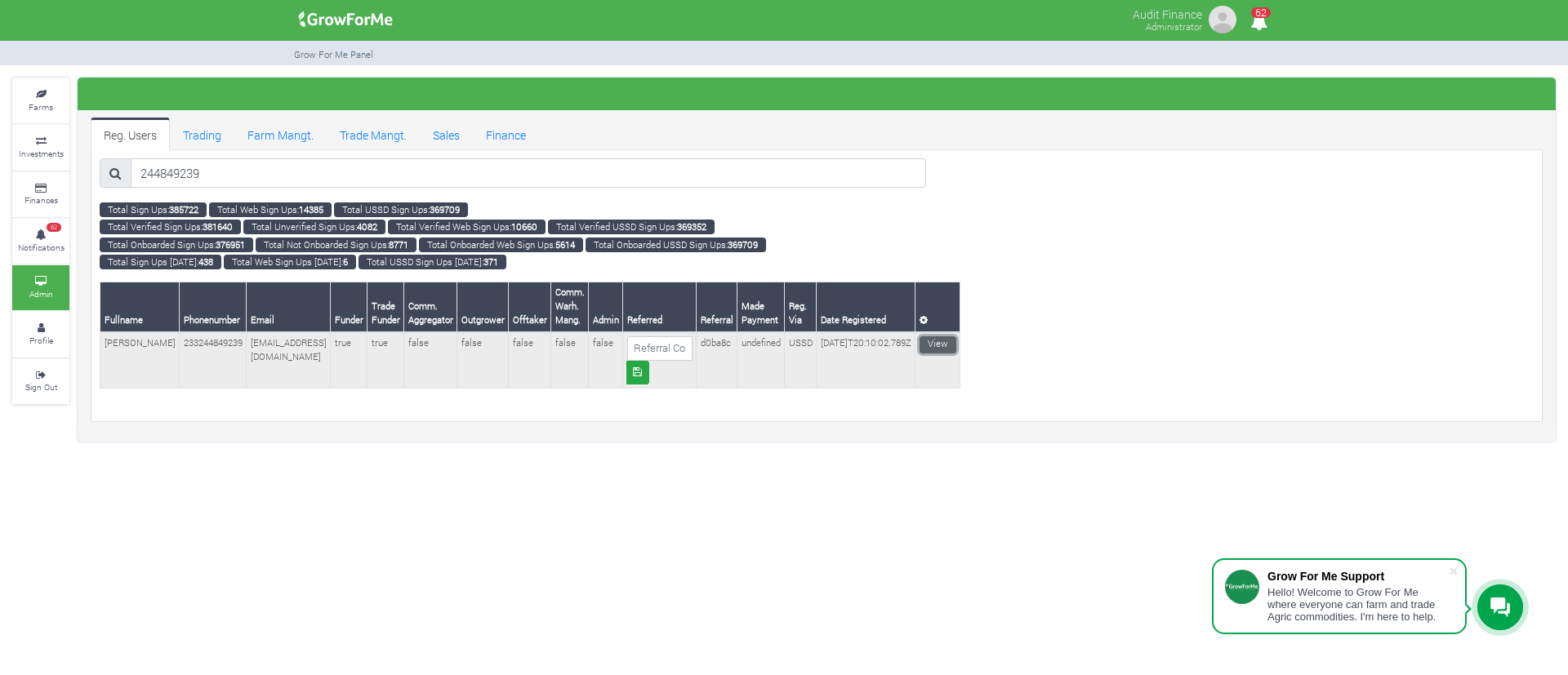
click at [948, 341] on link "View" at bounding box center [938, 345] width 37 height 18
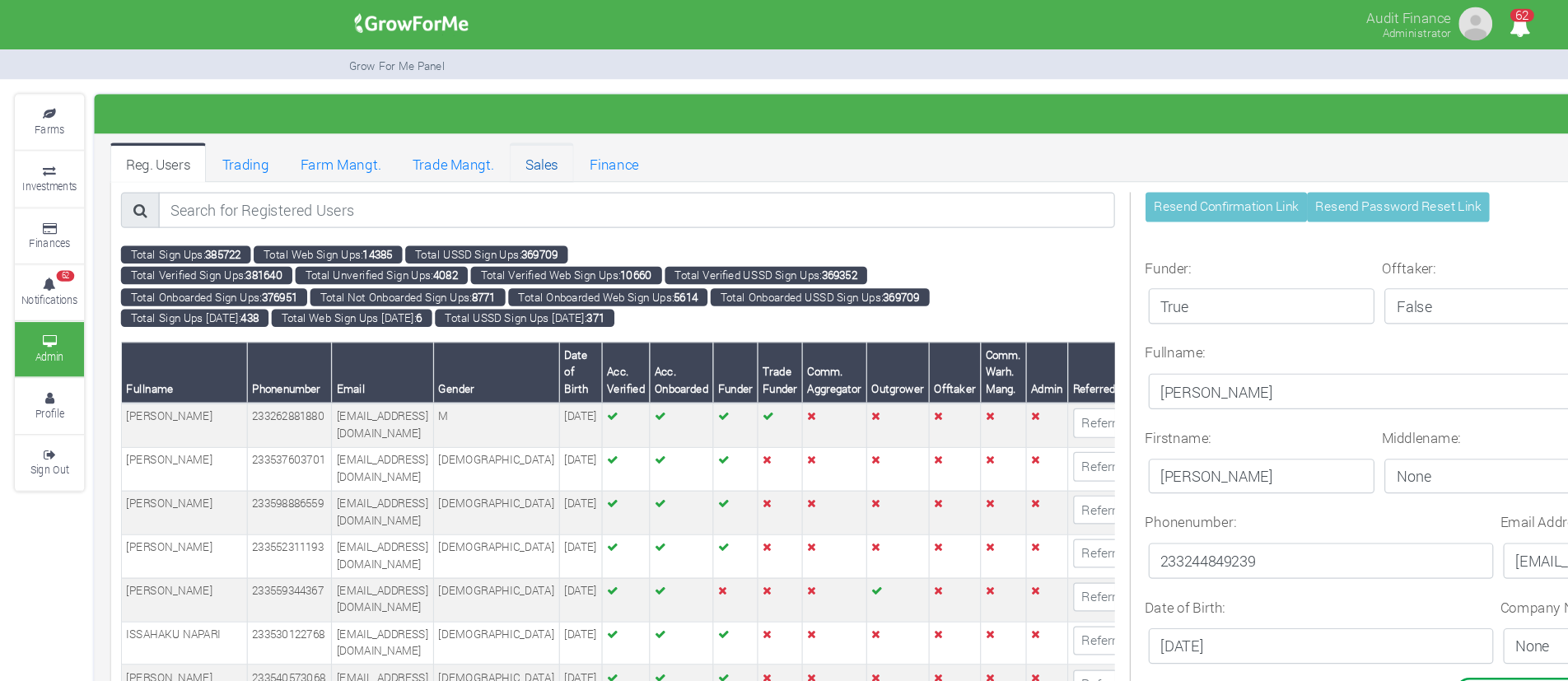
click at [455, 130] on link "Sales" at bounding box center [450, 134] width 53 height 33
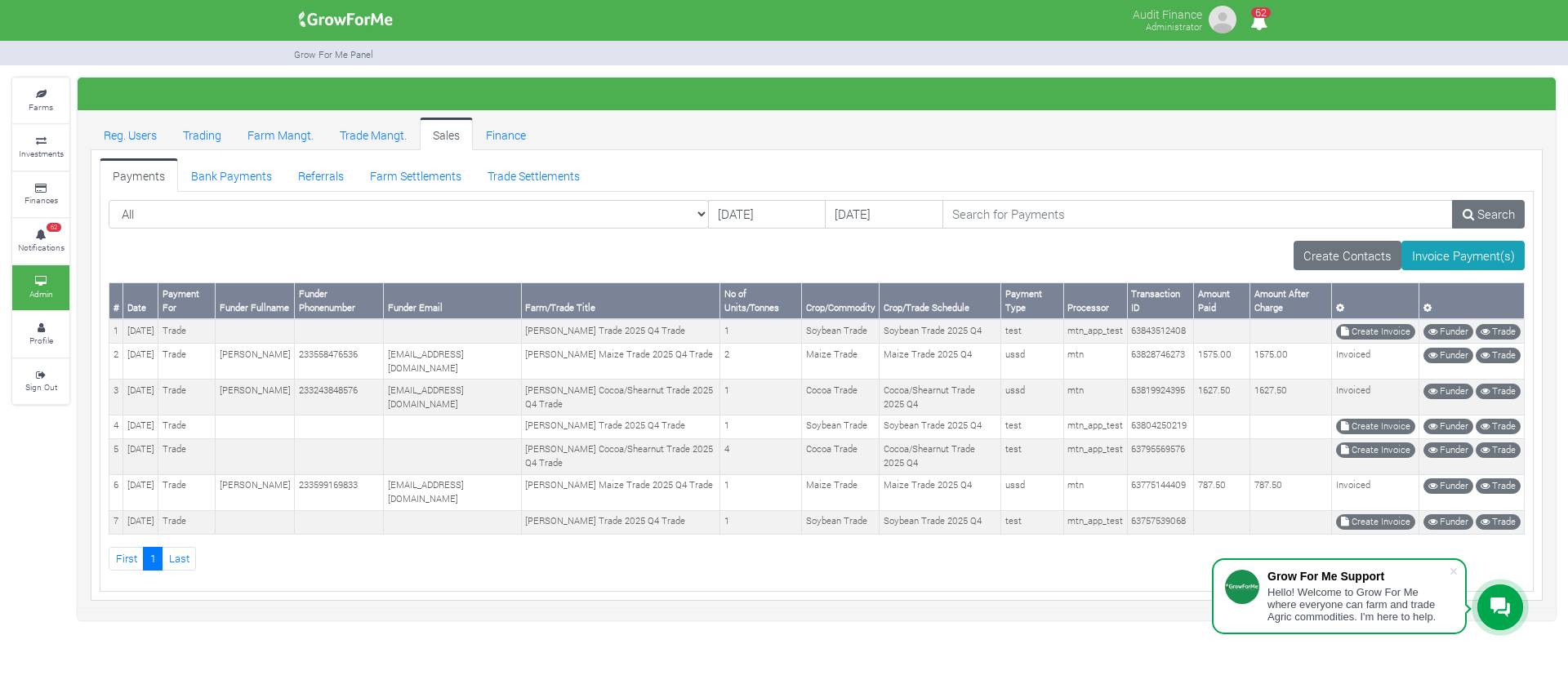
click at [656, 244] on div "Create Contacts Invoice Payment(s)" at bounding box center [816, 256] width 1416 height 29
click at [616, 343] on td "[PERSON_NAME] Trade 2025 Q4 Trade" at bounding box center [620, 331] width 199 height 23
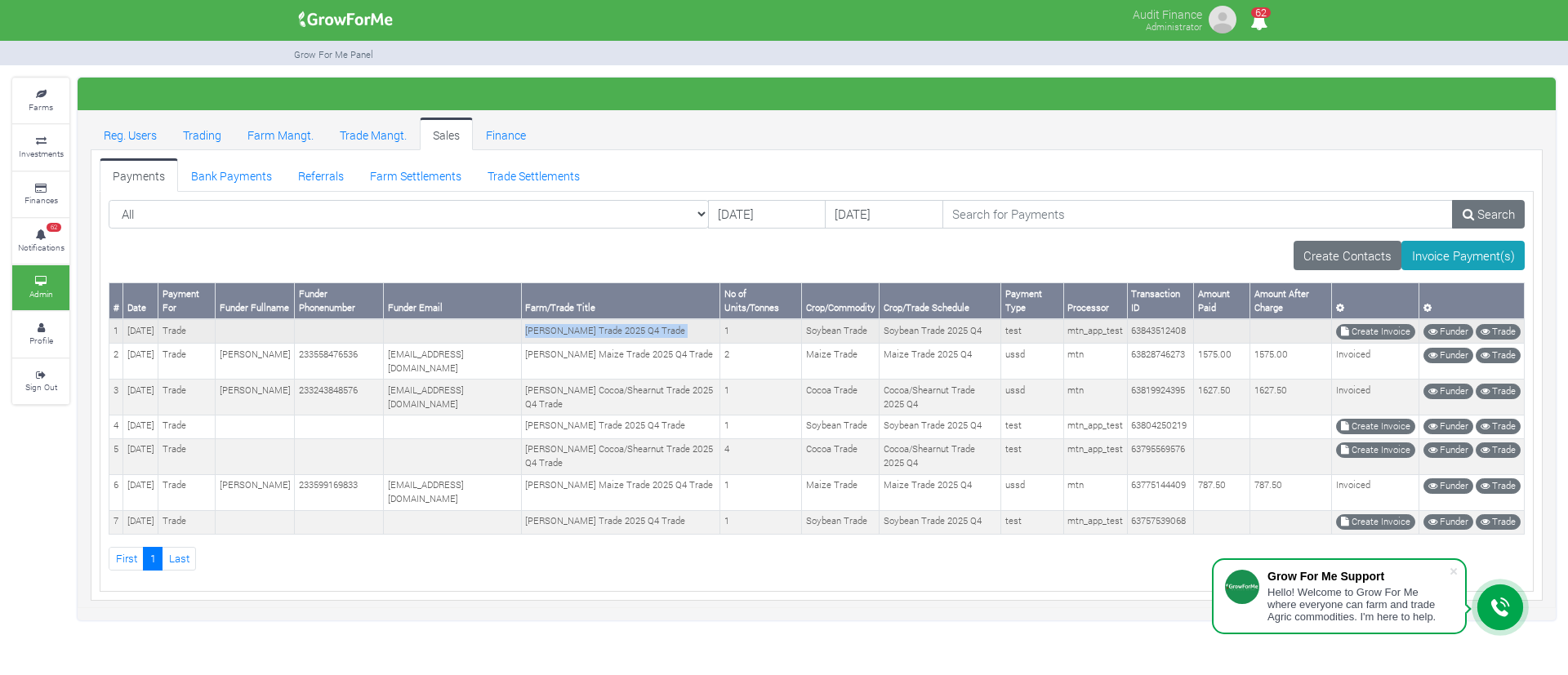
click at [571, 343] on td "[PERSON_NAME] Trade 2025 Q4 Trade" at bounding box center [620, 331] width 199 height 23
click at [490, 174] on link "Trade Settlements" at bounding box center [533, 174] width 118 height 32
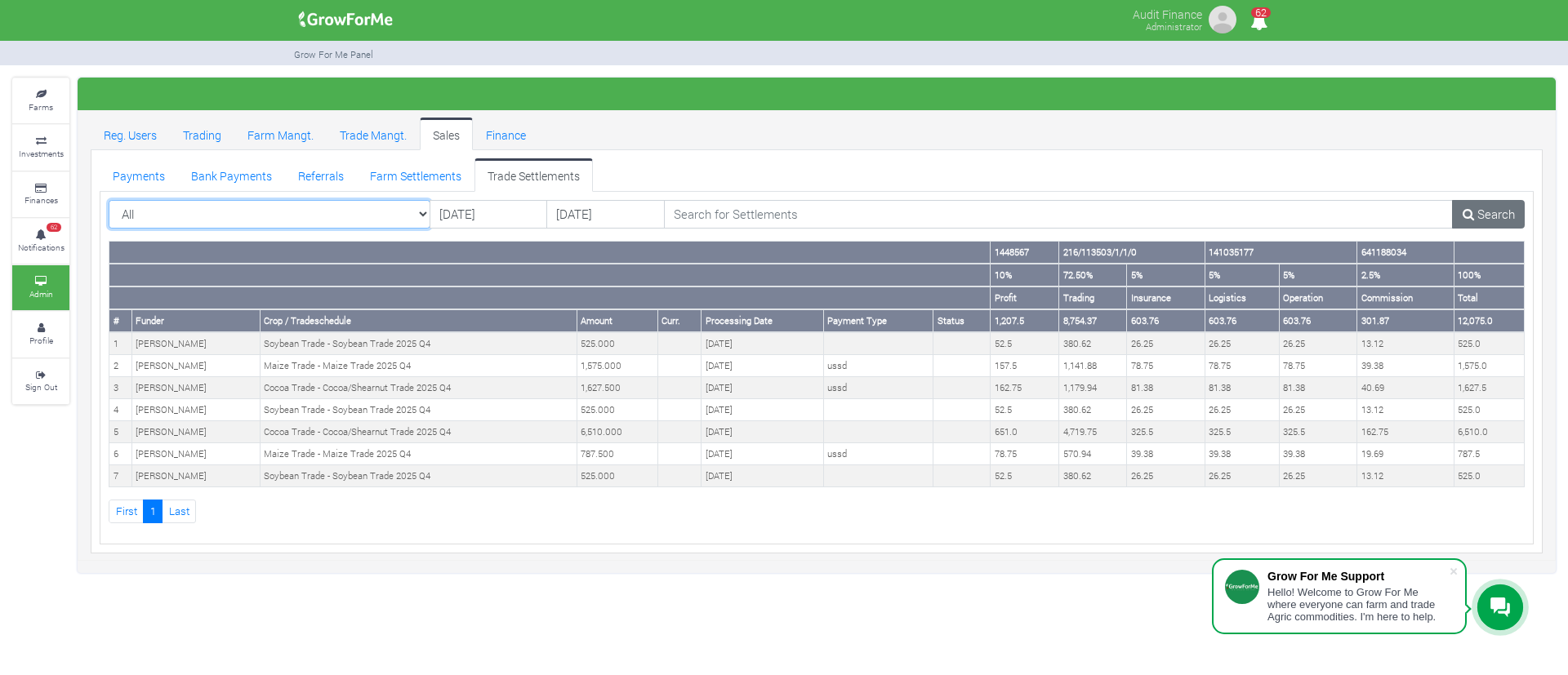
click at [425, 210] on select "All All AcresNano Soybean Trading - 2024 - (Soybean Trade)" at bounding box center [269, 215] width 321 height 29
select select "?tradeschedule=43"
click at [108, 200] on select "All All AcresNano Soybean Trading - 2024 - (Soybean Trade)" at bounding box center [269, 215] width 321 height 29
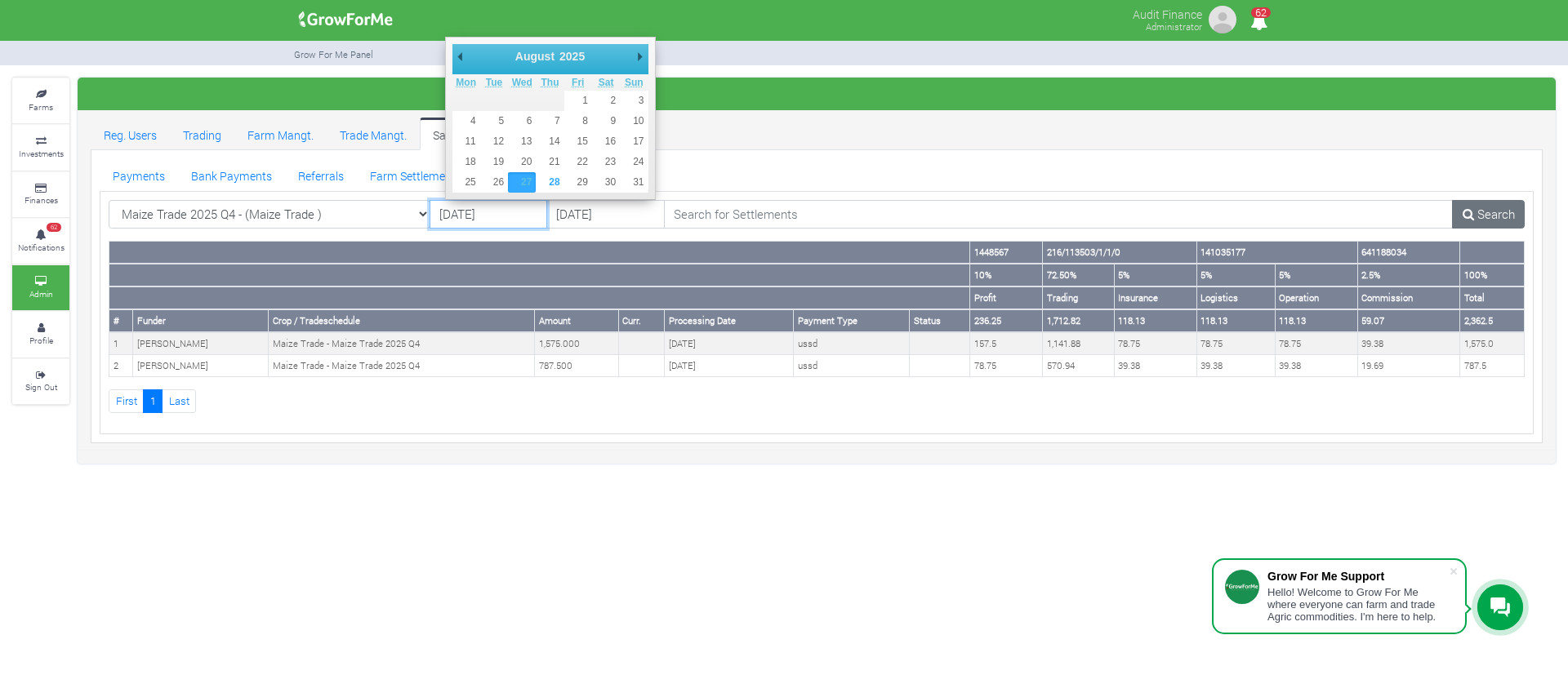
click at [504, 205] on input "[DATE]" at bounding box center [488, 215] width 117 height 29
type input "[DATE]"
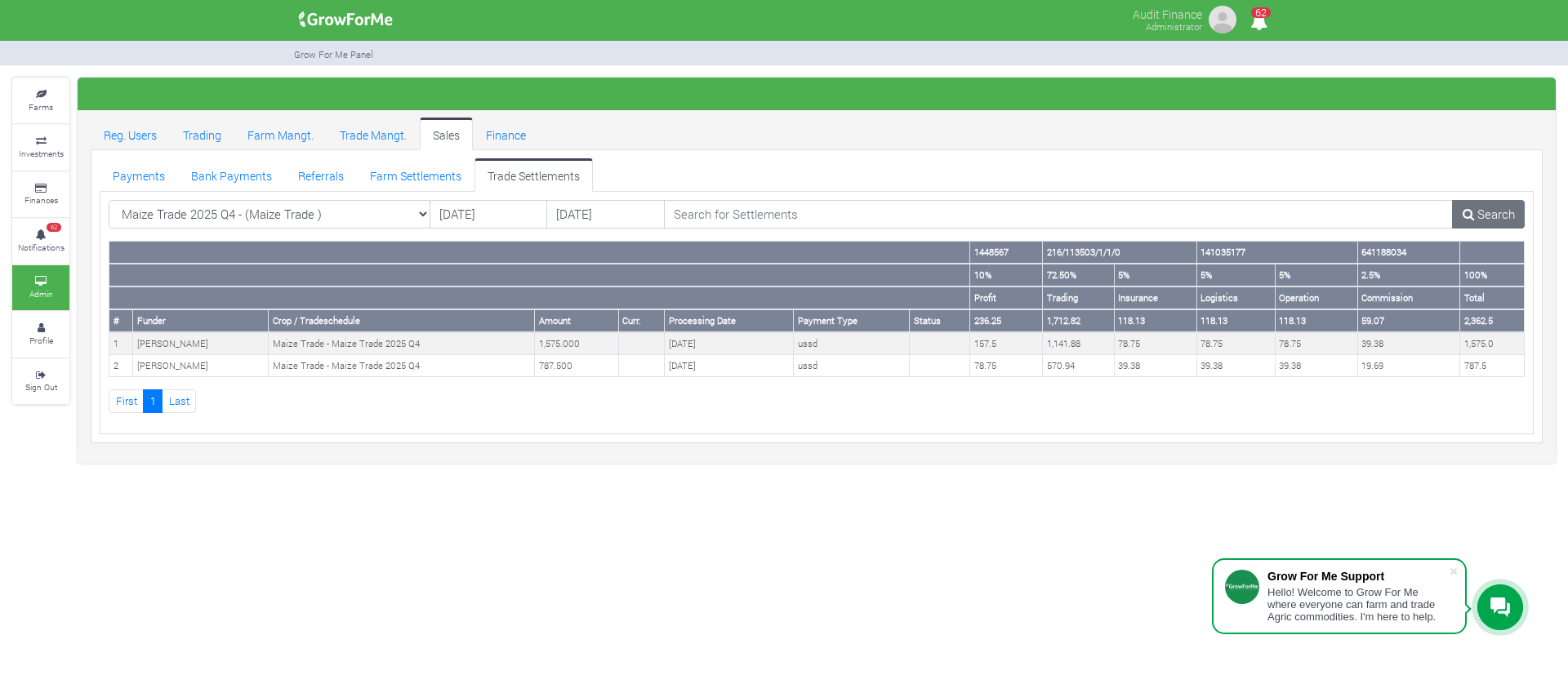
click at [1482, 198] on div "All [DATE] [DATE] 1448567 5%" at bounding box center [817, 313] width 1434 height 243
click at [1470, 216] on icon at bounding box center [1468, 214] width 12 height 13
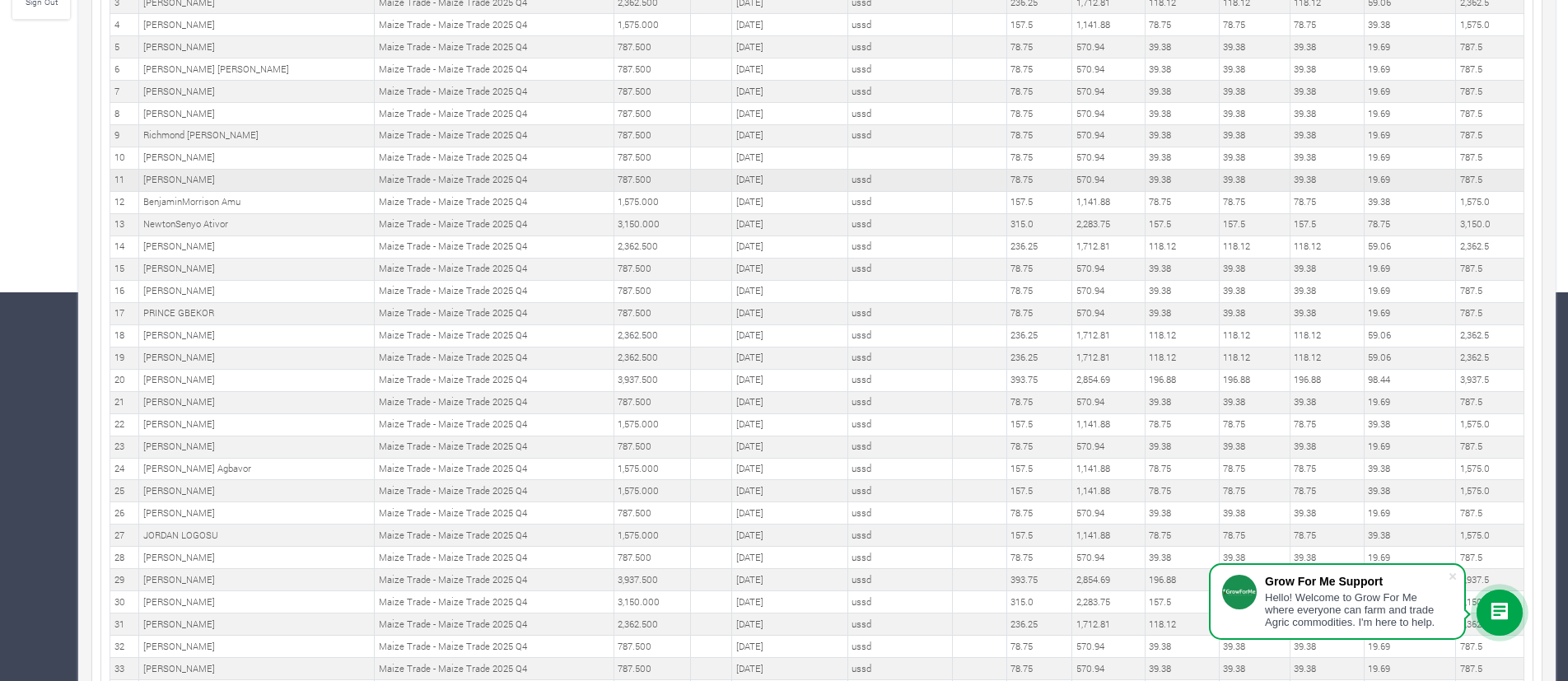
scroll to position [389, 0]
click at [756, 355] on td "[DATE]" at bounding box center [790, 357] width 116 height 23
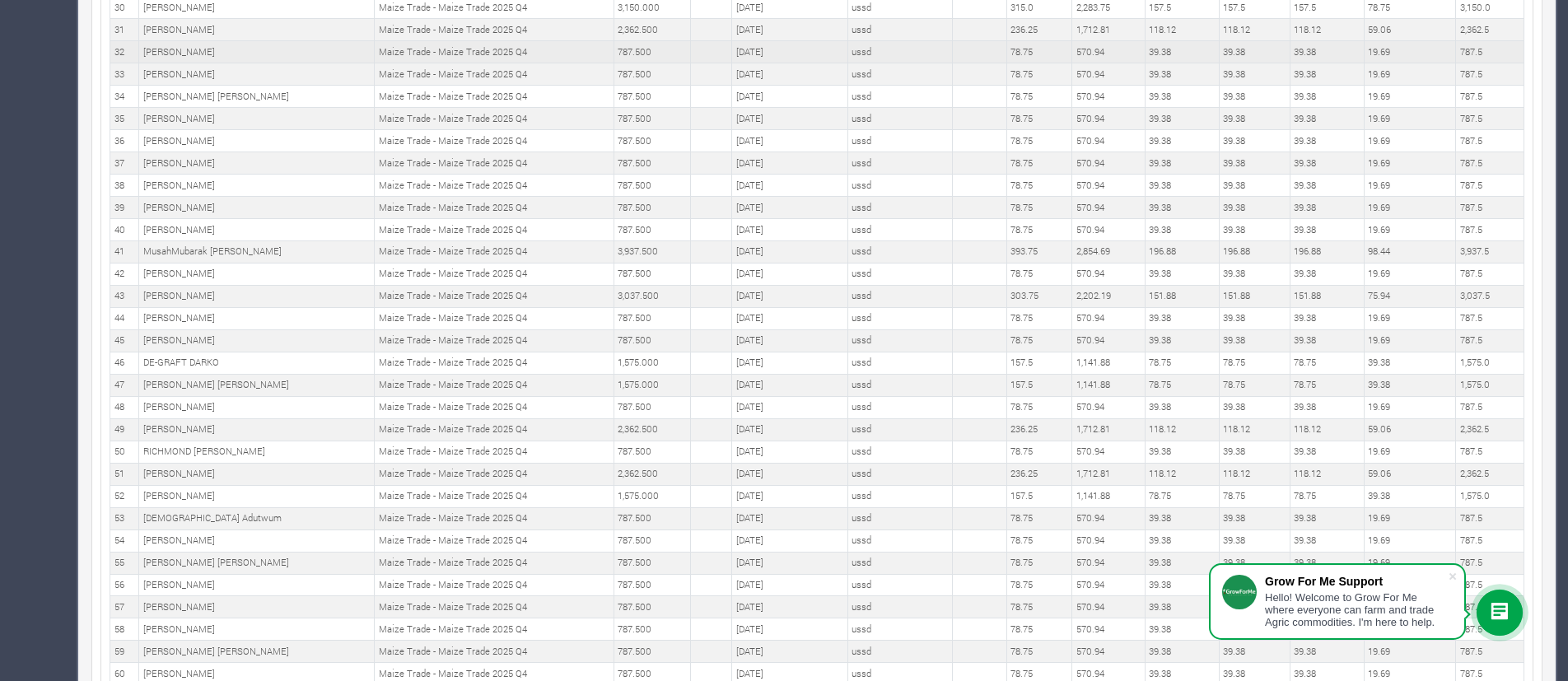
scroll to position [1252, 0]
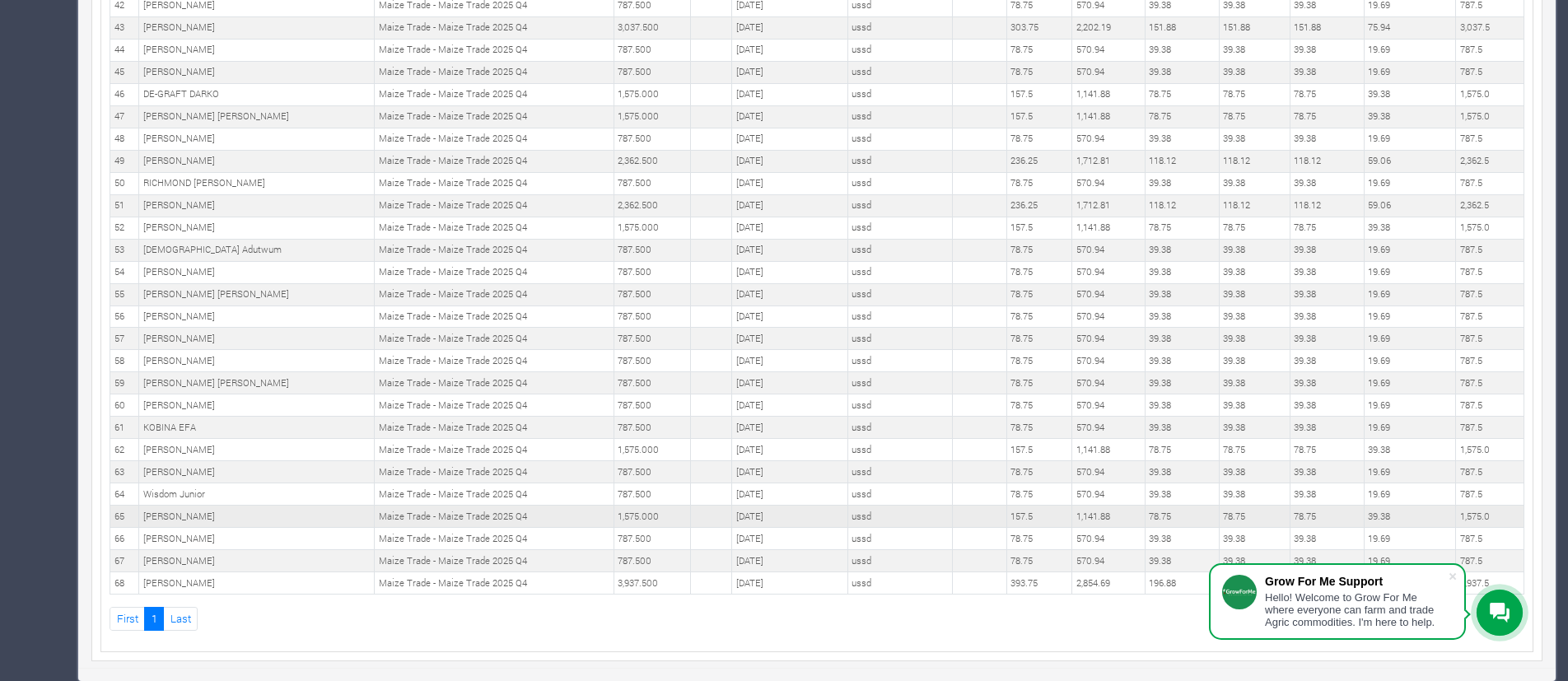
click at [732, 518] on td "[DATE]" at bounding box center [790, 516] width 116 height 23
click at [792, 472] on td "03rd Jul 2025" at bounding box center [790, 472] width 116 height 23
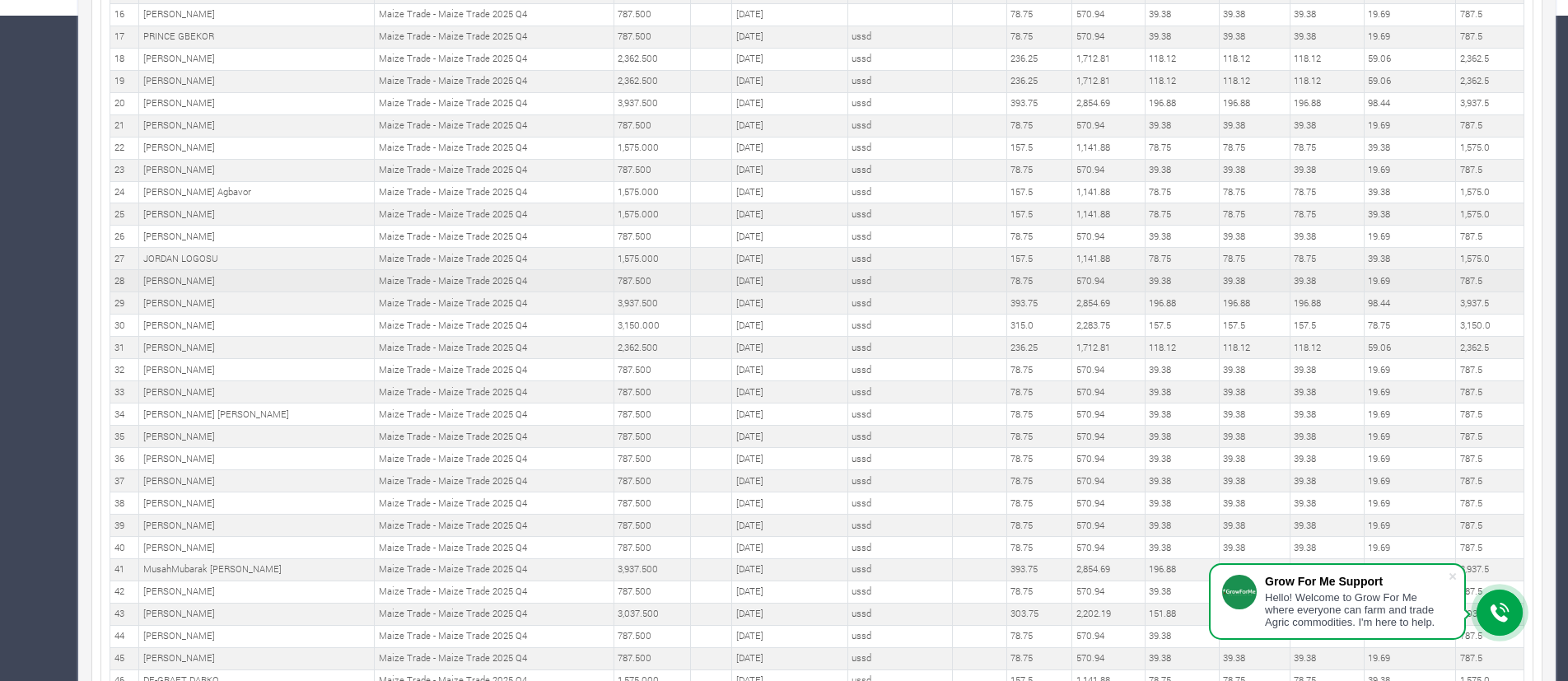
scroll to position [0, 0]
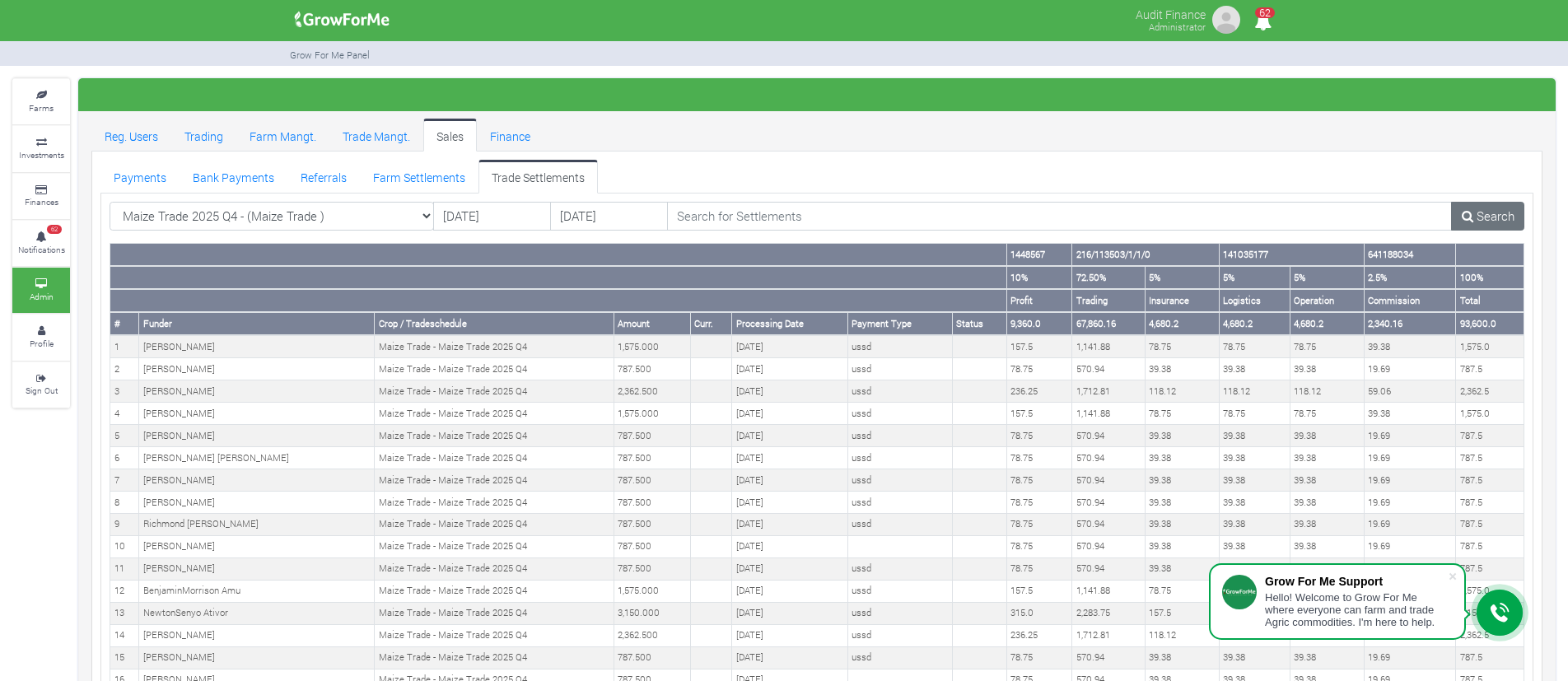
click at [1190, 138] on ul "Reg. Users Trading Farm Mangt. Trade Mangt. Sales Finance" at bounding box center [817, 134] width 1452 height 33
click at [982, 161] on ul "Payments Bank Payments Referrals Farm Settlements Trade Settlements" at bounding box center [817, 175] width 1433 height 33
click at [609, 300] on th at bounding box center [559, 300] width 897 height 23
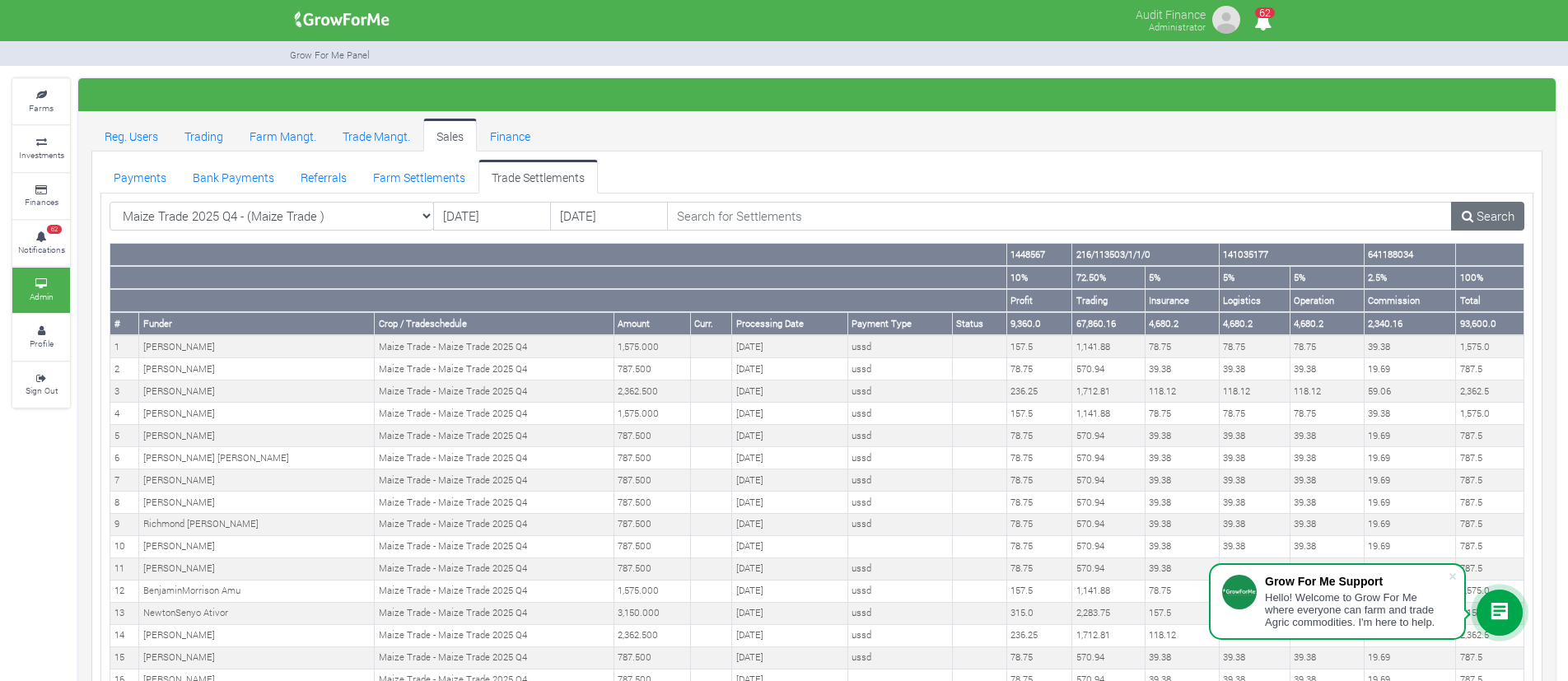
click at [609, 300] on th at bounding box center [559, 300] width 897 height 23
click at [1080, 144] on ul "Reg. Users Trading Farm Mangt. Trade Mangt. Sales Finance" at bounding box center [817, 134] width 1452 height 33
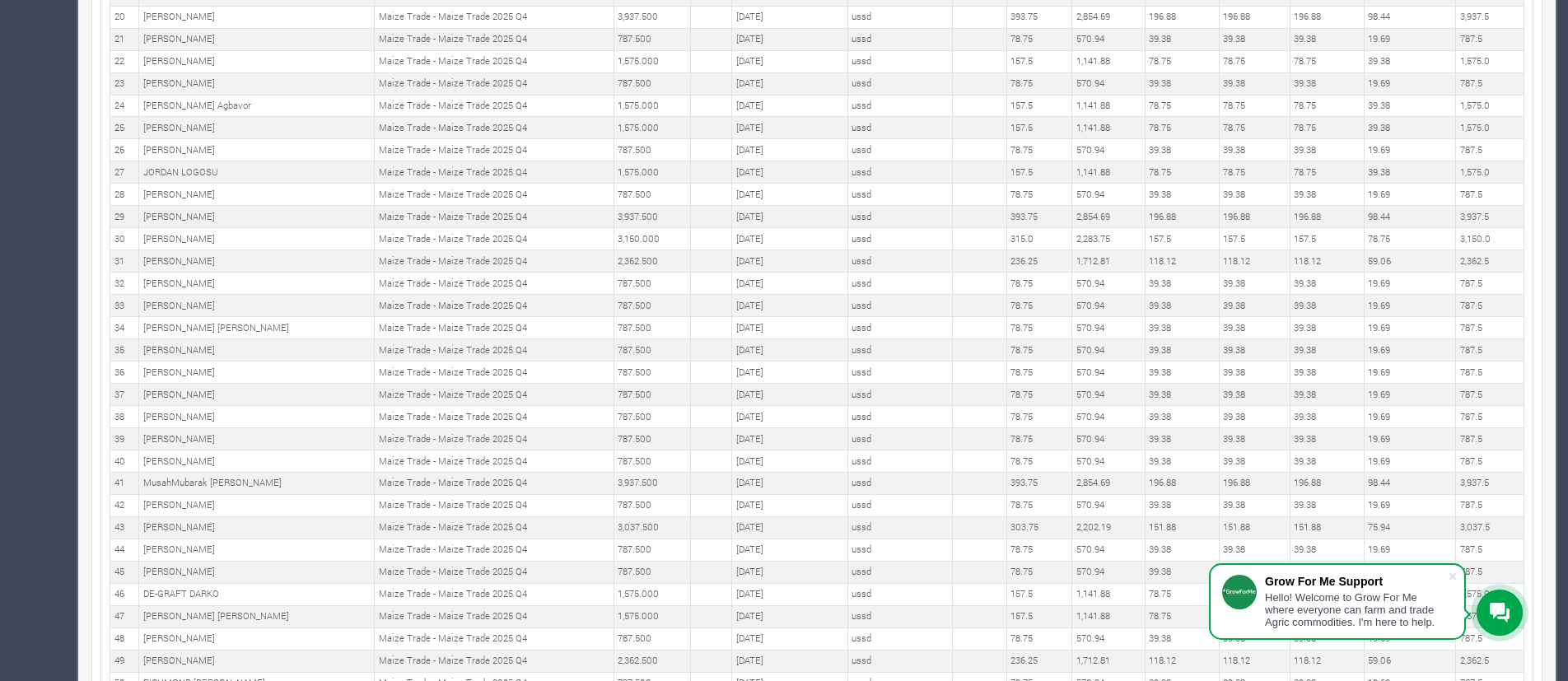
scroll to position [1252, 0]
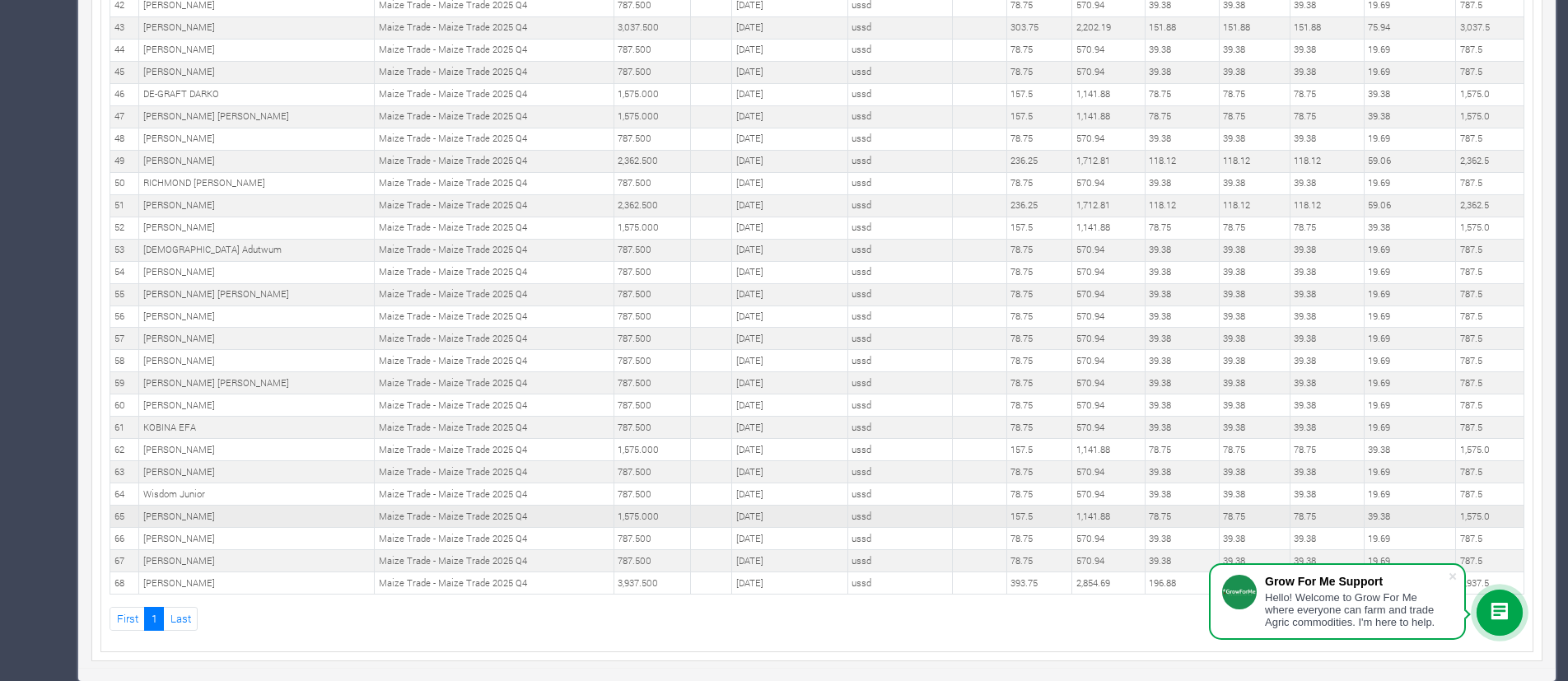
click at [189, 513] on td "Joseph Asante" at bounding box center [256, 516] width 236 height 23
click at [732, 516] on td "01st Jul 2025" at bounding box center [790, 516] width 116 height 23
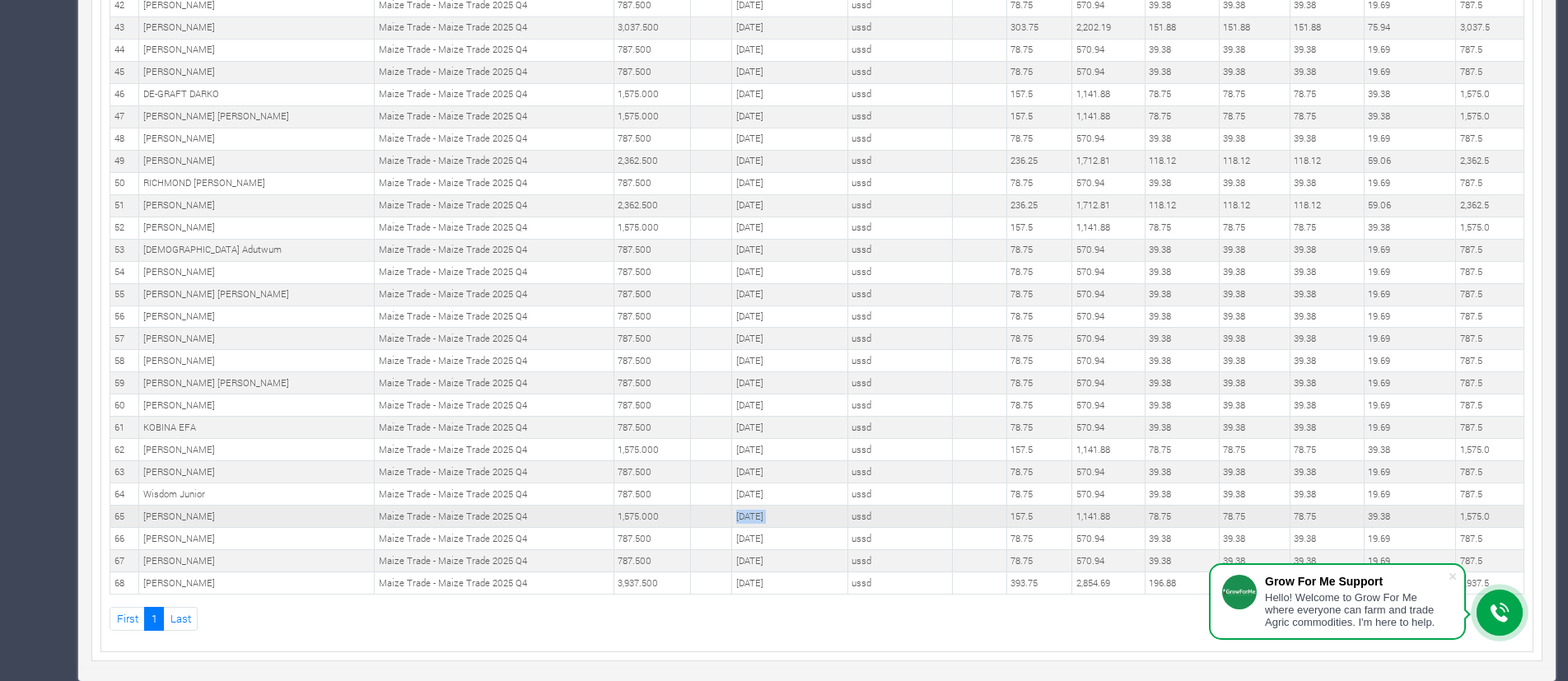
click at [732, 516] on td "01st Jul 2025" at bounding box center [790, 516] width 116 height 23
copy tr "01st Jul 2025"
click at [182, 516] on td "Joseph Asante" at bounding box center [256, 516] width 236 height 23
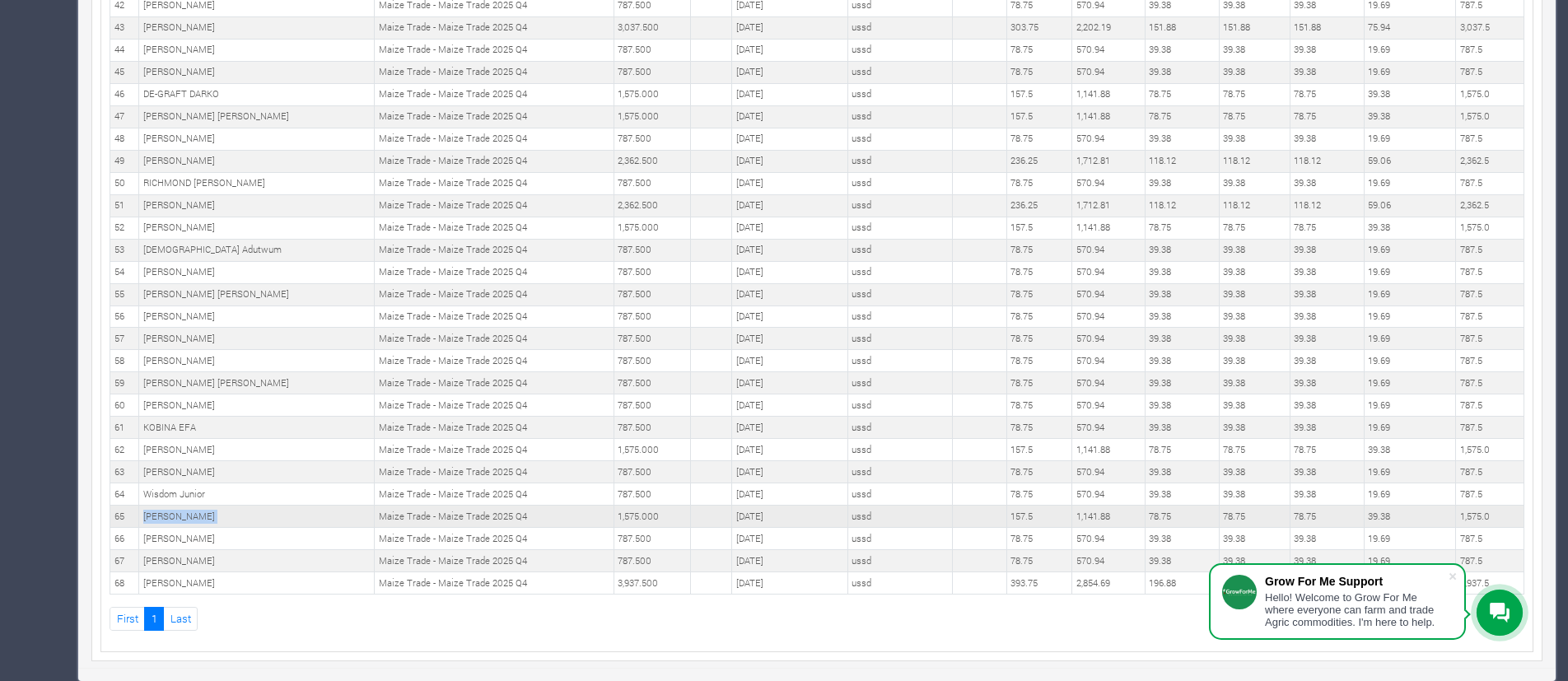
copy tr "Joseph Asante"
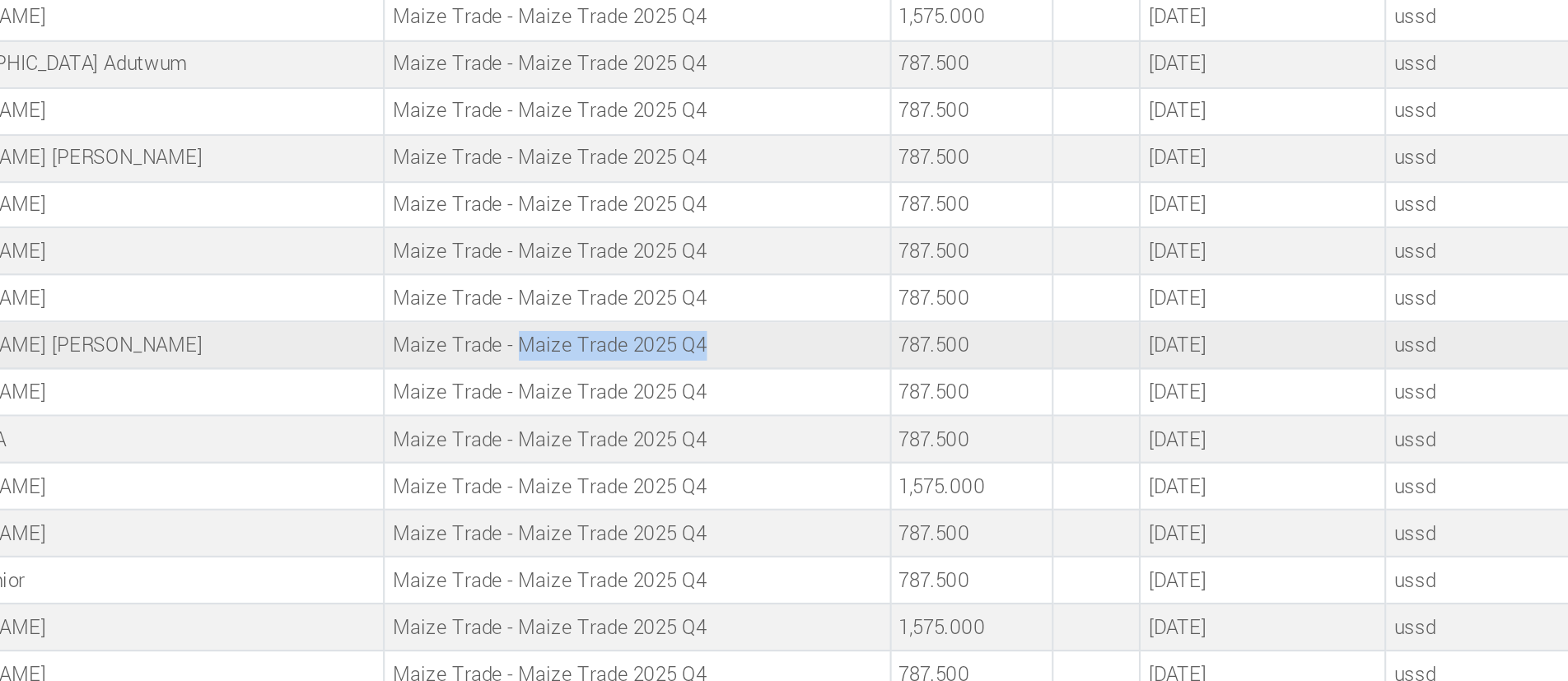
drag, startPoint x: 408, startPoint y: 380, endPoint x: 493, endPoint y: 378, distance: 85.0
click at [493, 378] on td "Maize Trade - Maize Trade 2025 Q4" at bounding box center [494, 383] width 239 height 23
copy td "Maize Trade 2025 Q4"
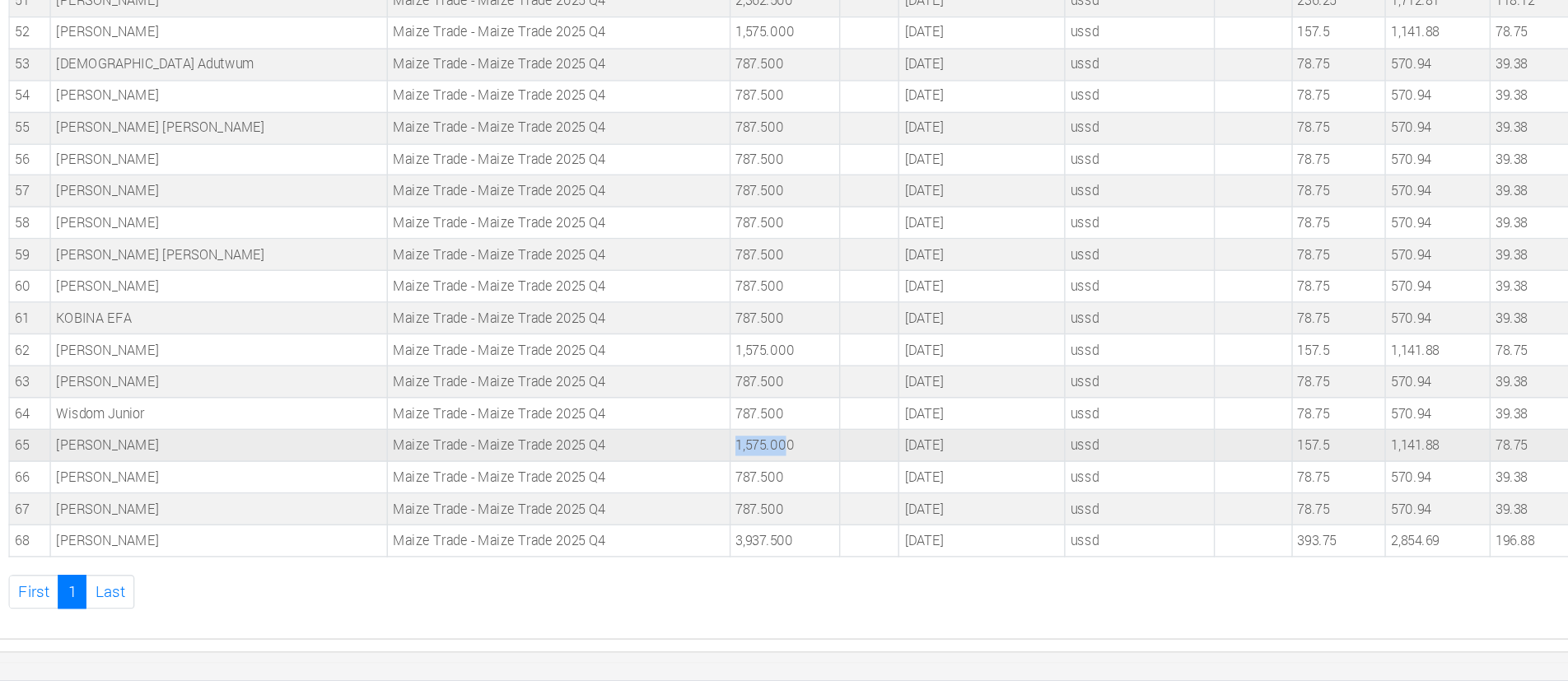
drag, startPoint x: 593, startPoint y: 513, endPoint x: 624, endPoint y: 511, distance: 31.1
click at [624, 511] on td "1,575.000" at bounding box center [652, 516] width 77 height 23
copy td "1,575.00"
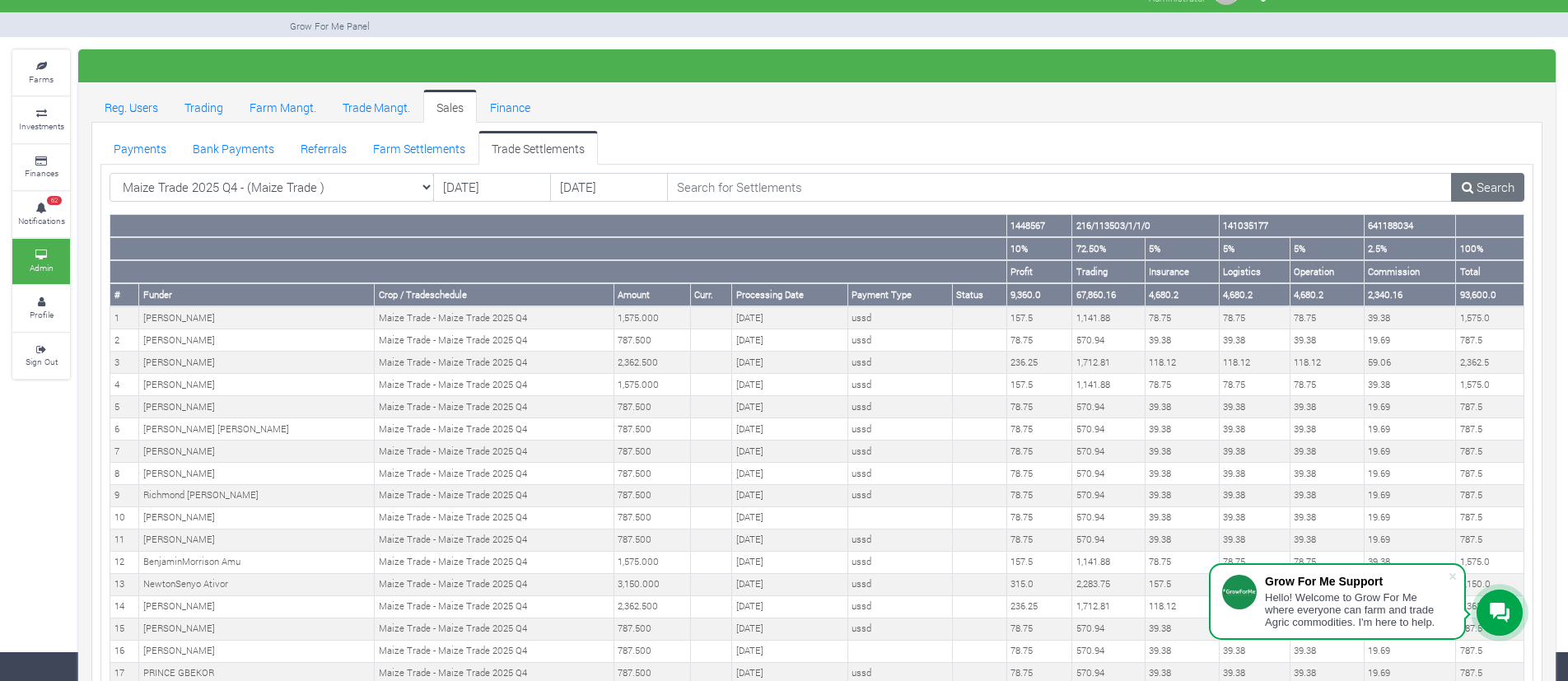
scroll to position [0, 0]
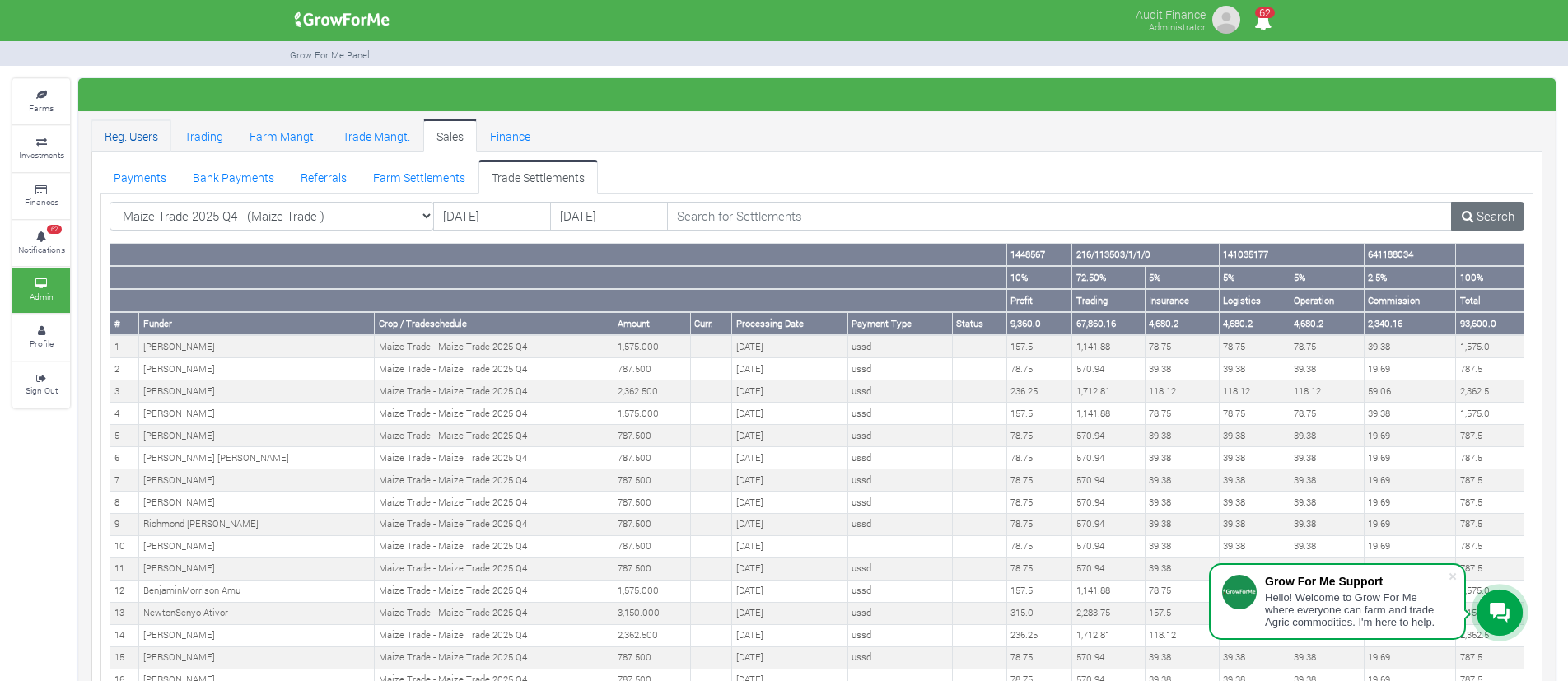
click at [138, 128] on link "Reg. Users" at bounding box center [131, 134] width 80 height 33
click at [1070, 104] on div at bounding box center [816, 94] width 1477 height 33
click at [135, 138] on link "Reg. Users" at bounding box center [131, 134] width 80 height 33
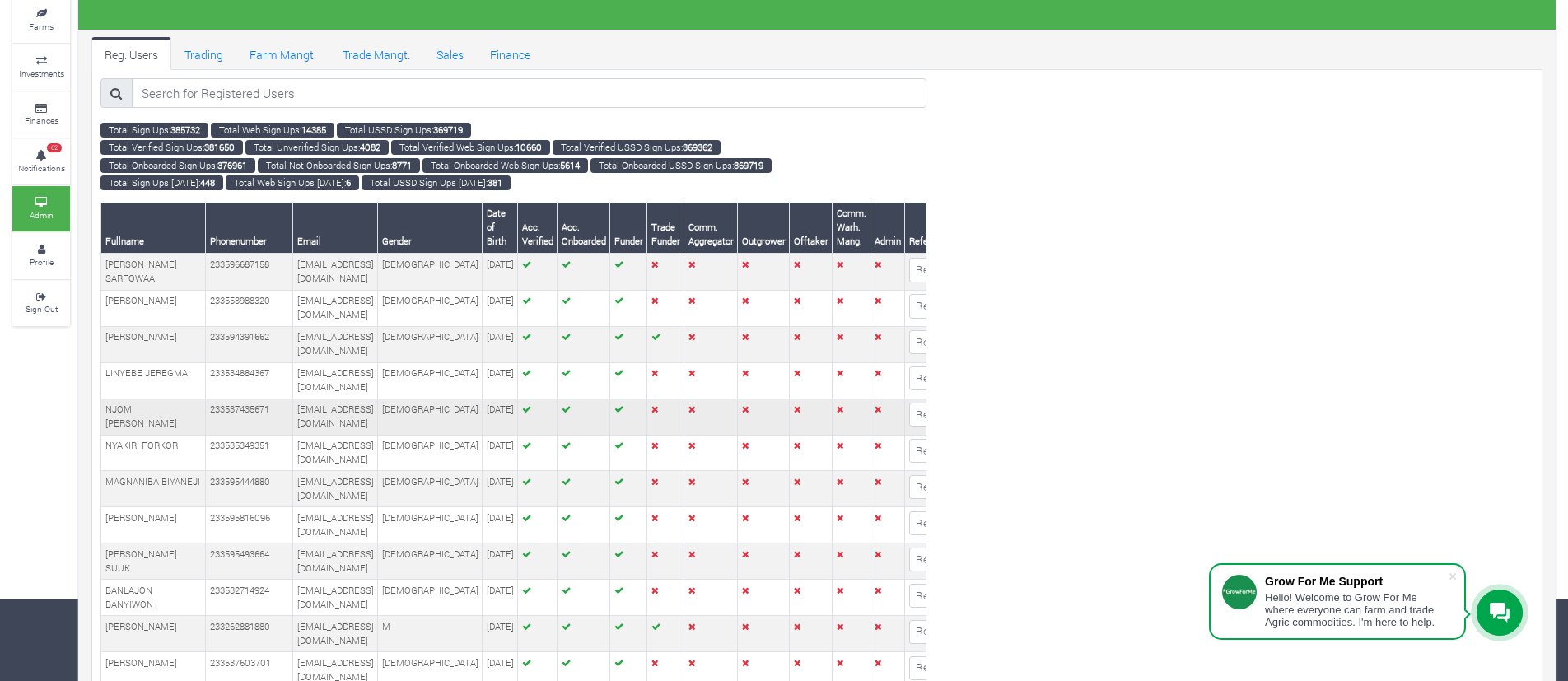
scroll to position [76, 0]
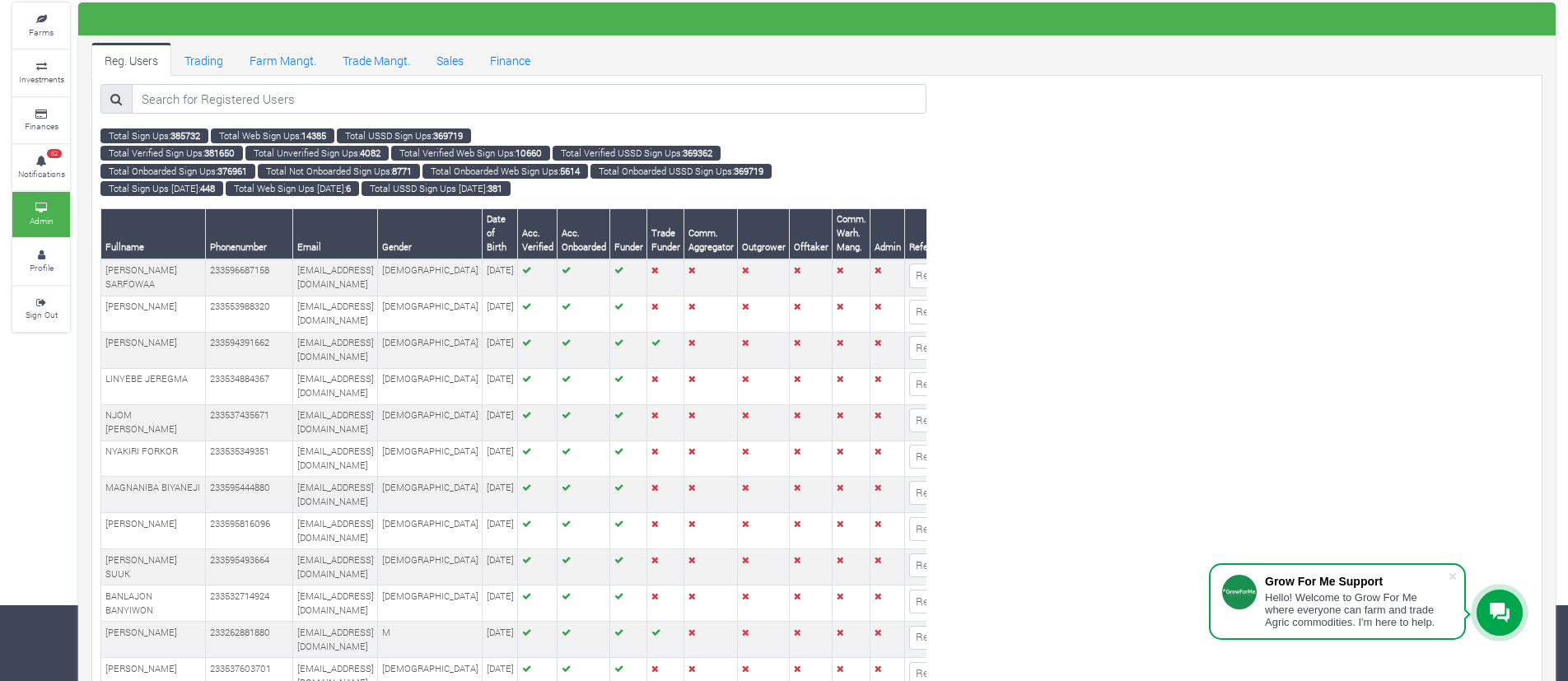
click at [648, 249] on th "Trade Funder" at bounding box center [666, 233] width 37 height 50
click at [648, 238] on th "Trade Funder" at bounding box center [666, 233] width 37 height 50
click at [689, 243] on th "Comm. Aggregator" at bounding box center [711, 233] width 53 height 50
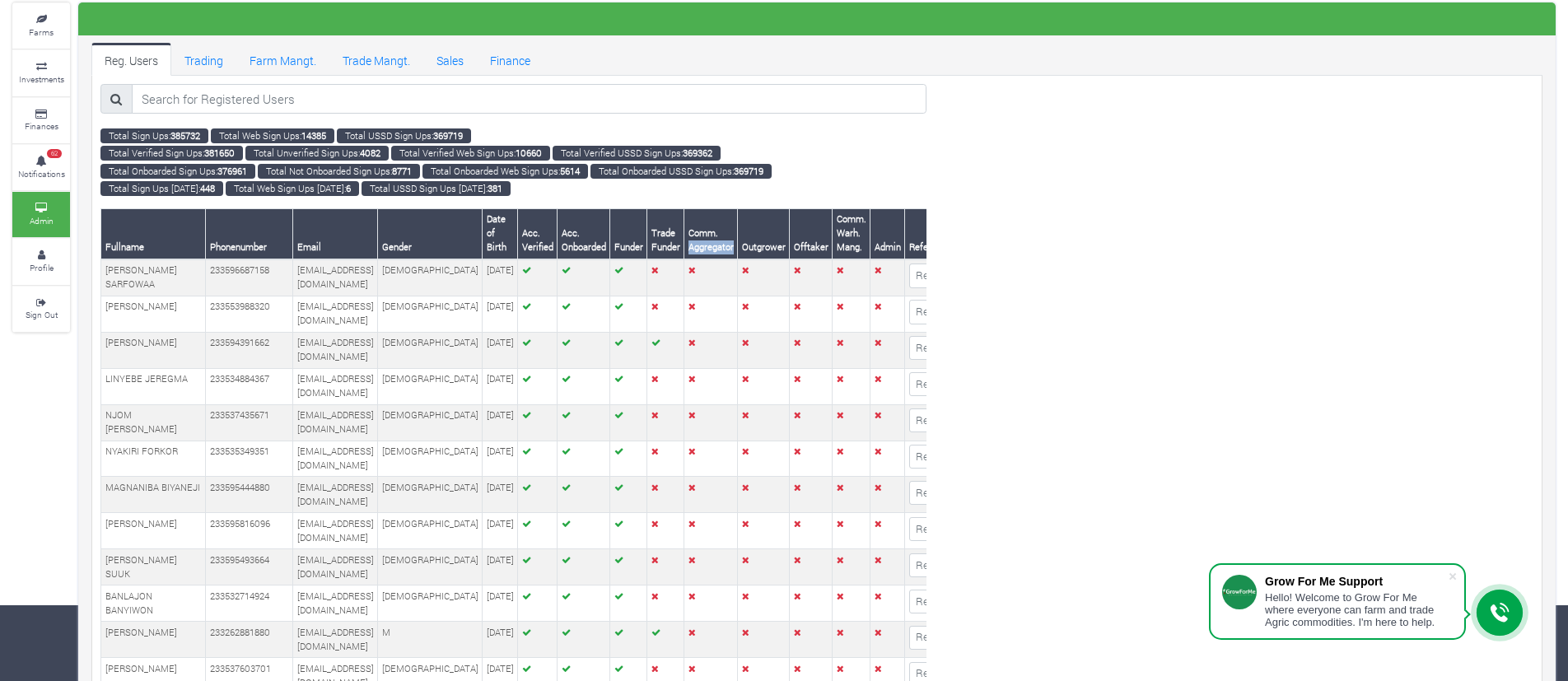
click at [689, 243] on th "Comm. Aggregator" at bounding box center [711, 233] width 53 height 50
click at [684, 241] on th "Comm. Aggregator" at bounding box center [711, 233] width 53 height 50
drag, startPoint x: 1028, startPoint y: 206, endPoint x: 1001, endPoint y: 61, distance: 147.5
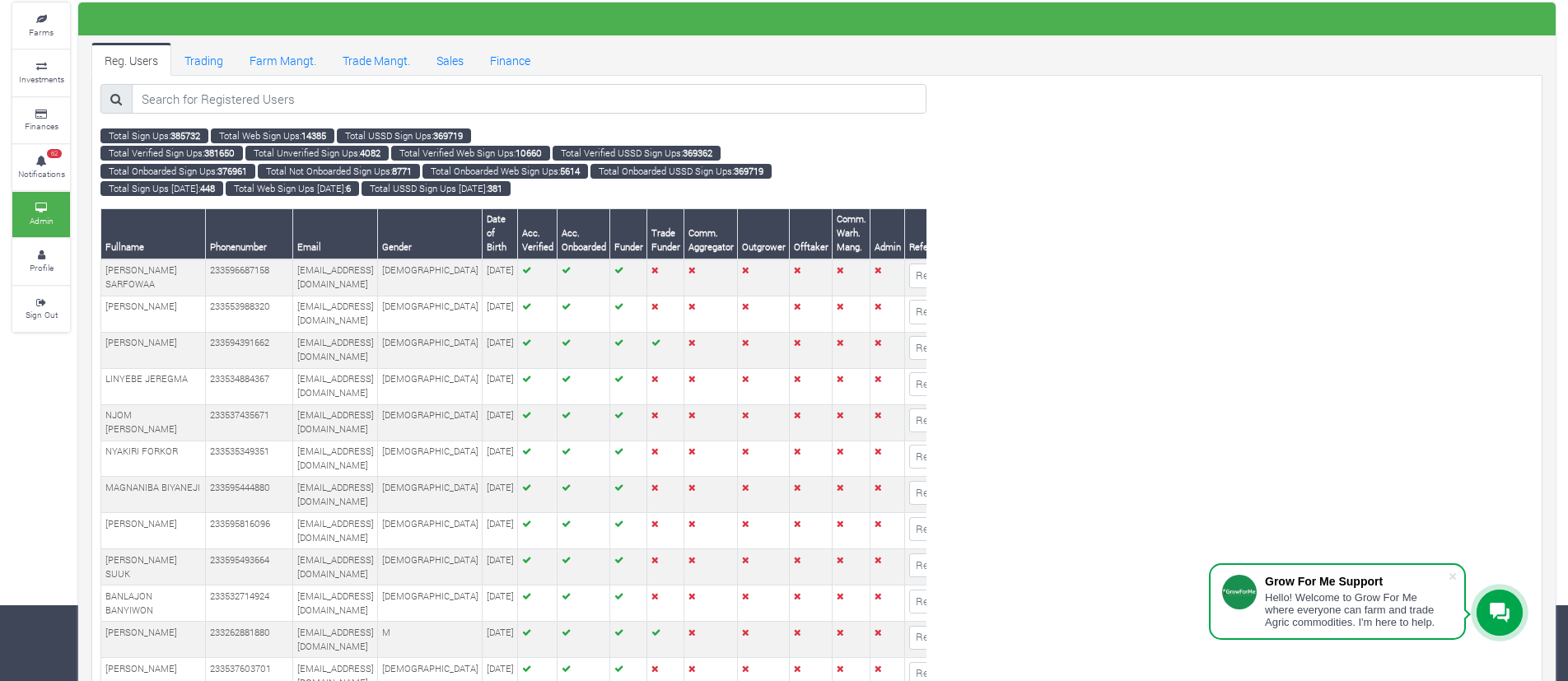
click at [1001, 61] on ul "Reg. Users Trading Farm Mangt. Trade Mangt. Sales Finance" at bounding box center [817, 58] width 1452 height 33
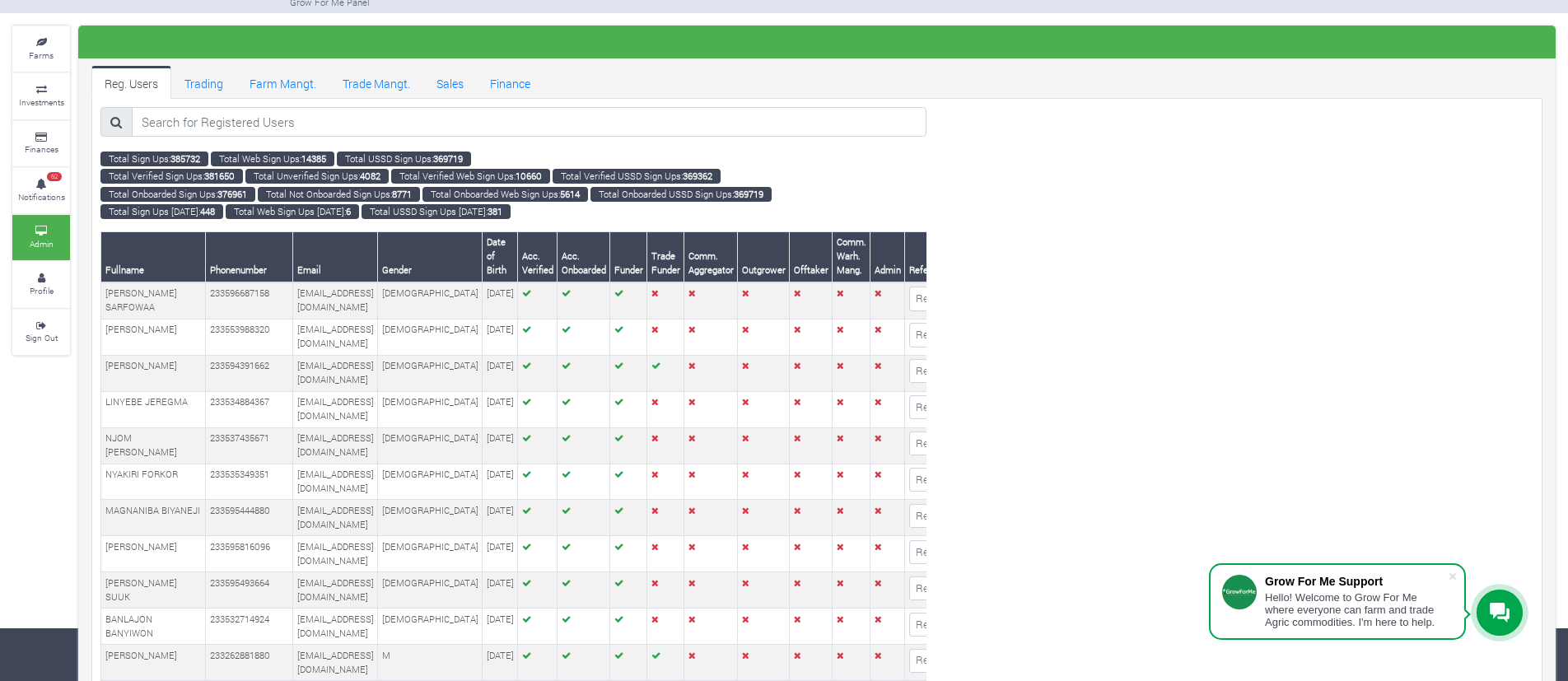
scroll to position [66, 0]
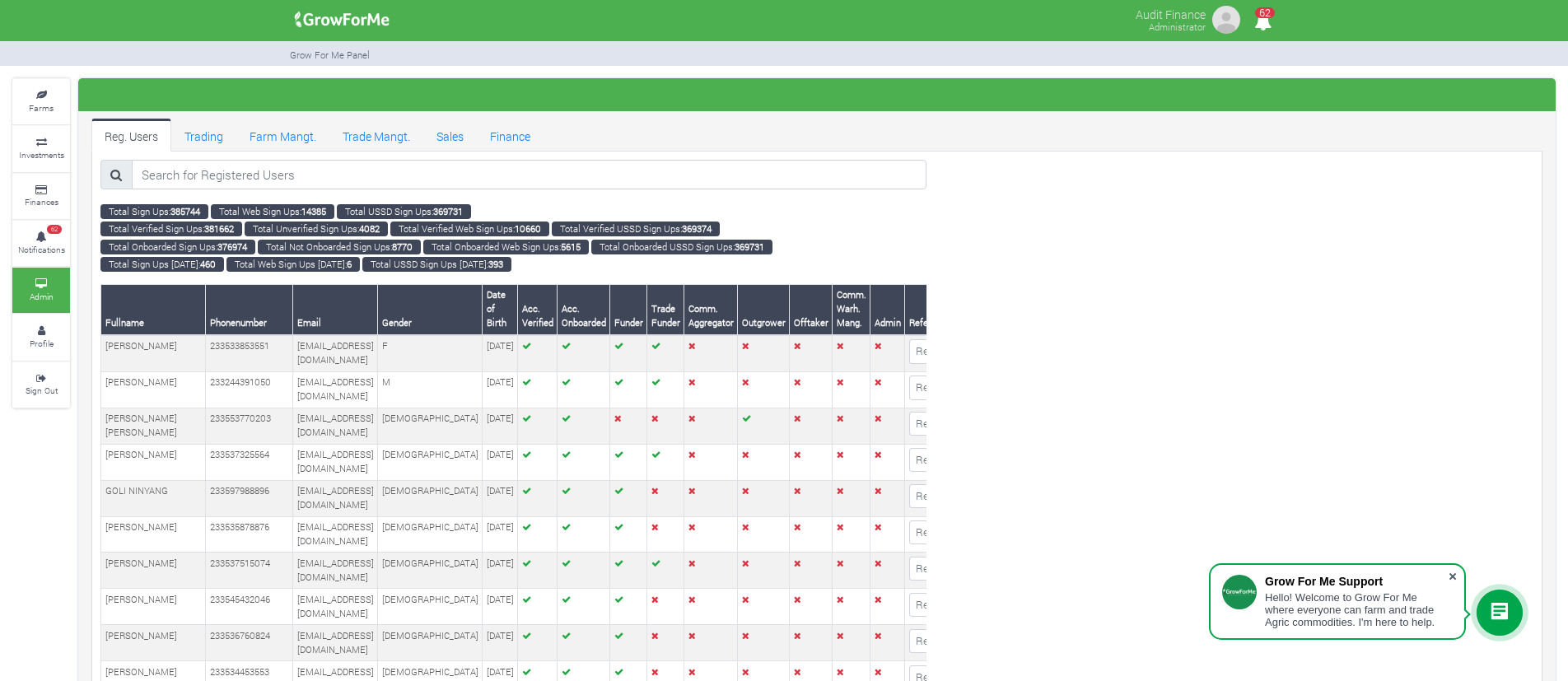
click at [1453, 579] on span at bounding box center [1453, 577] width 17 height 17
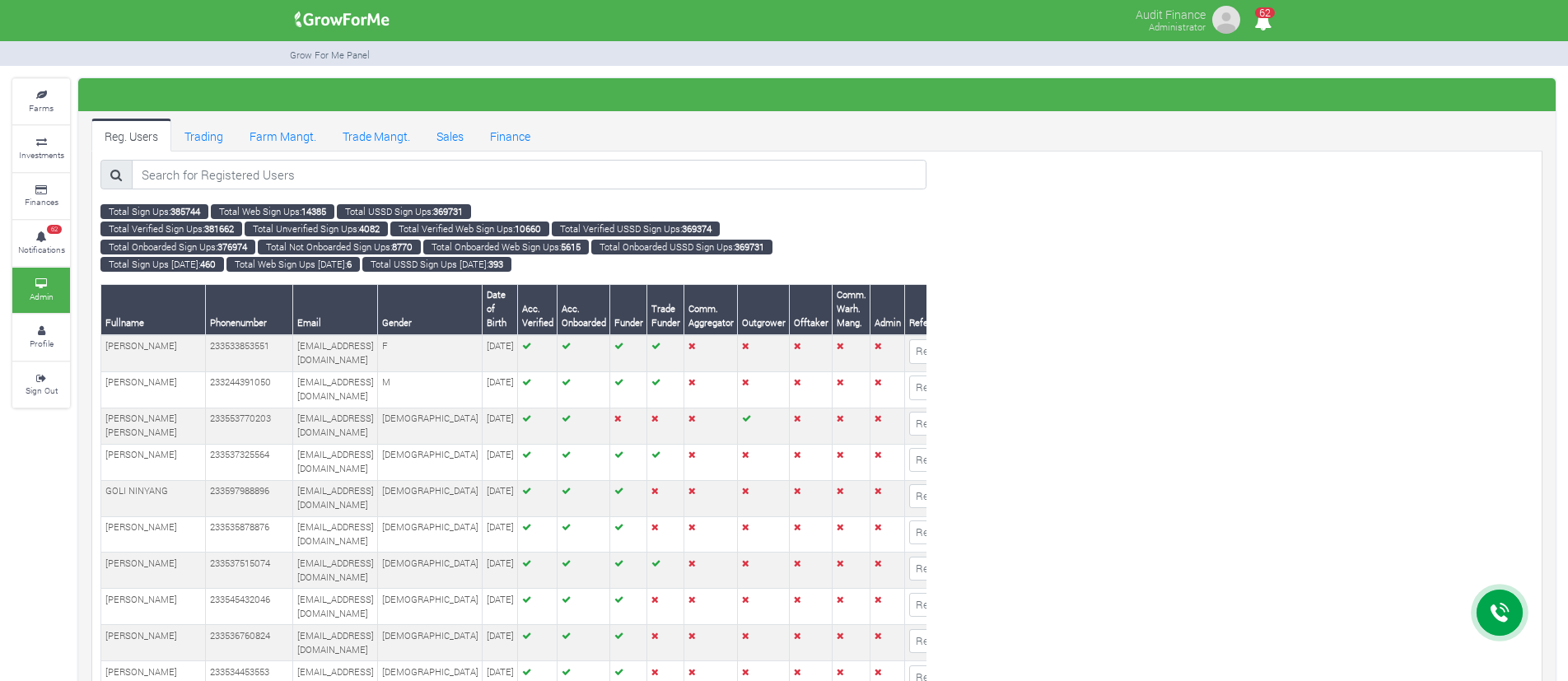
click at [707, 253] on small "Total Onboarded USSD Sign Ups: 369731" at bounding box center [682, 246] width 181 height 15
click at [669, 240] on small "Total Onboarded USSD Sign Ups: 369731" at bounding box center [682, 246] width 181 height 15
click at [710, 246] on small "Total Onboarded USSD Sign Ups: 369731" at bounding box center [682, 246] width 181 height 15
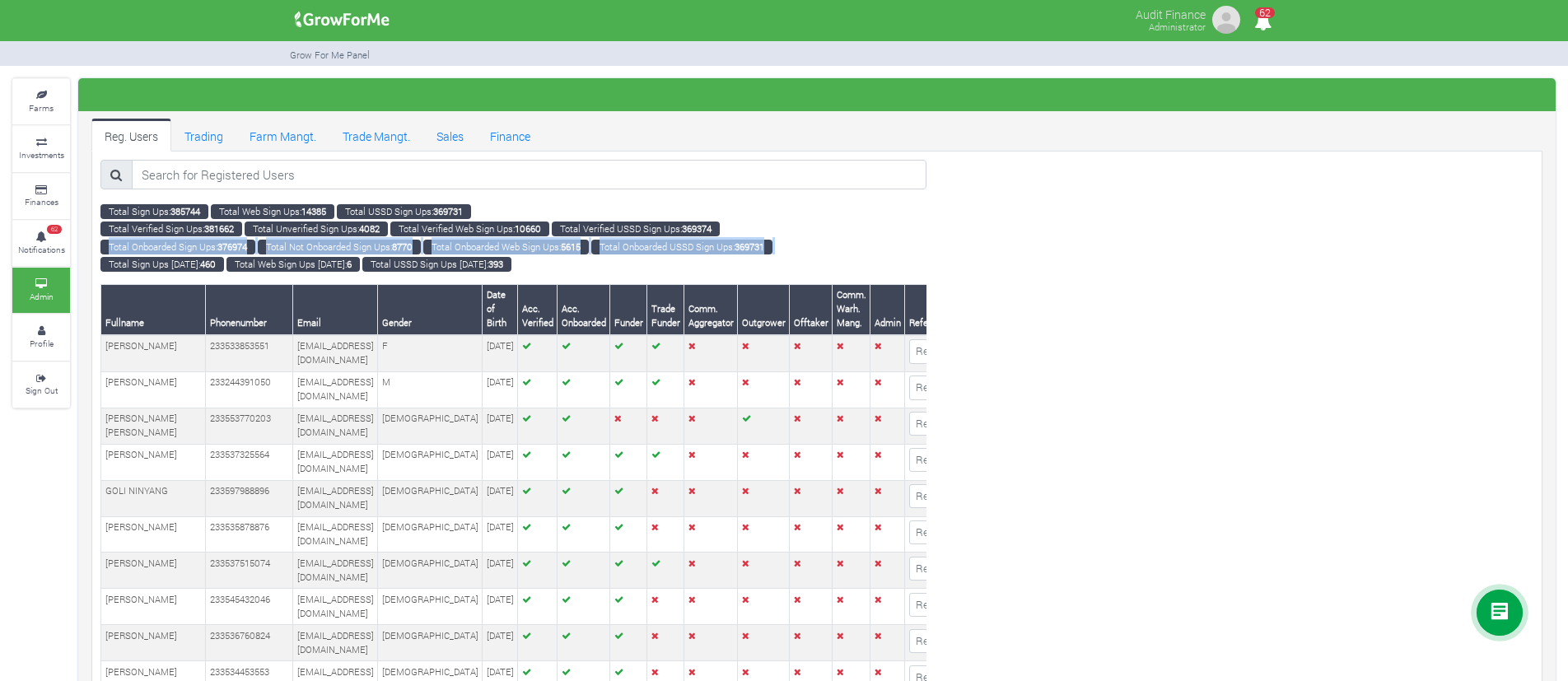
click at [710, 246] on small "Total Onboarded USSD Sign Ups: 369731" at bounding box center [682, 246] width 181 height 15
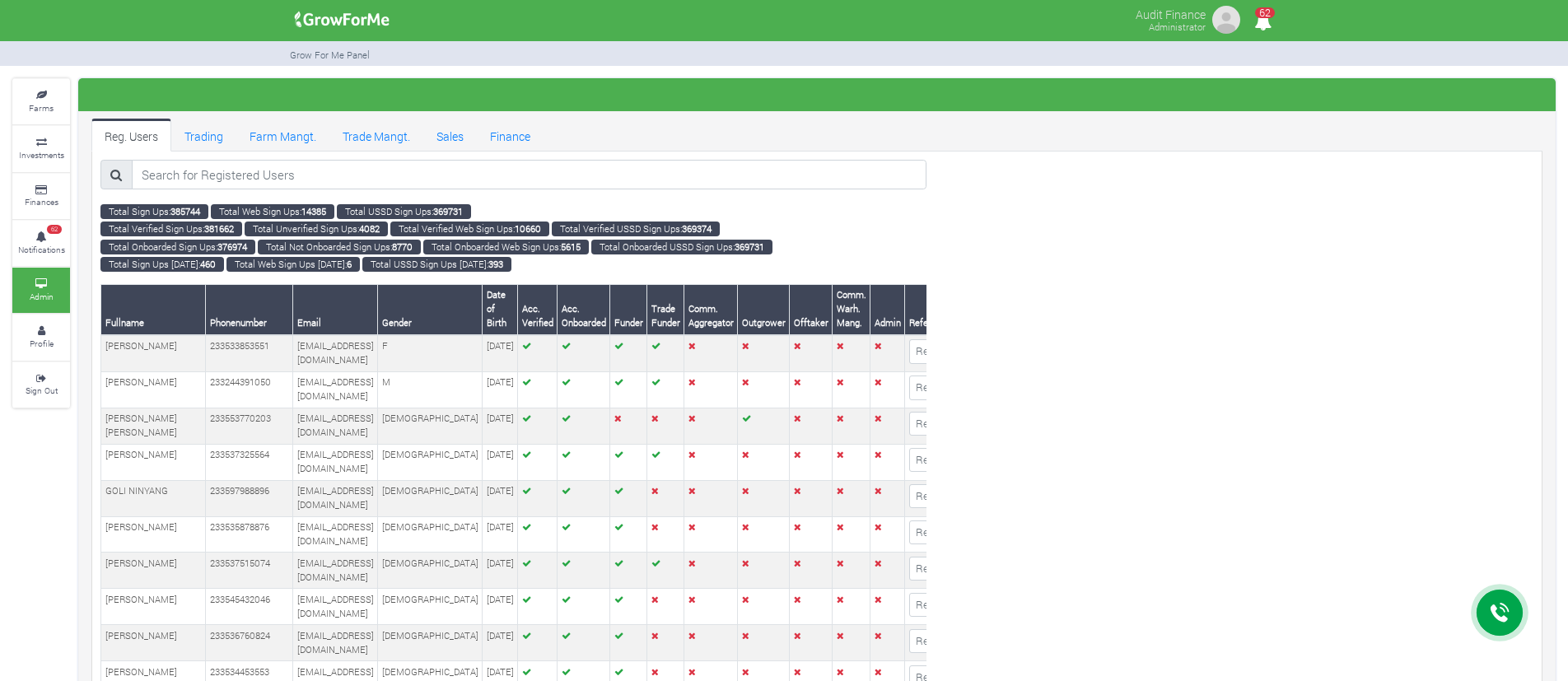
click at [637, 268] on div "Total Sign Ups: 385744 Total Web Sign Ups: 14385 Total USSD Sign Ups: 369731 To…" at bounding box center [512, 237] width 851 height 70
click at [475, 263] on small "Total USSD Sign Ups Today: 393" at bounding box center [437, 264] width 149 height 15
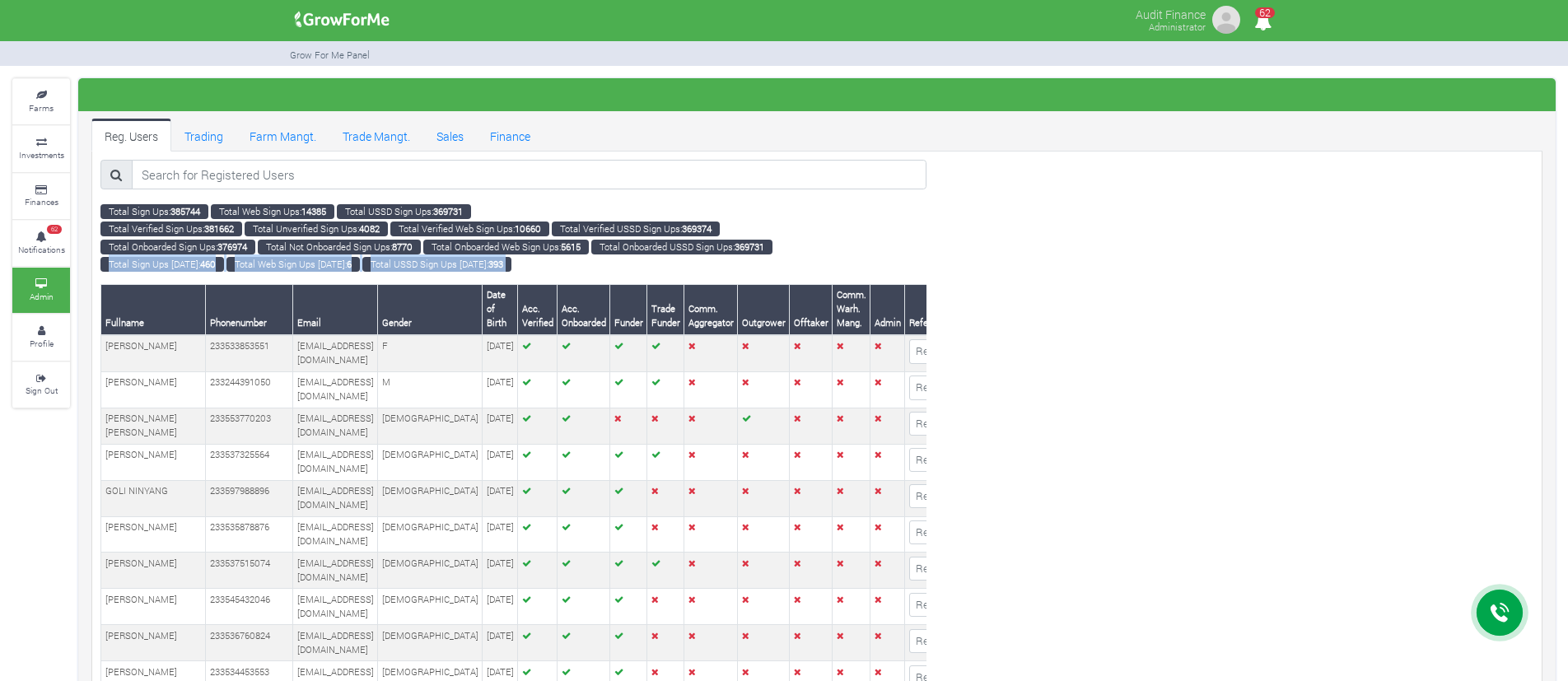
click at [574, 257] on div "Total Sign Ups: 385744 Total Web Sign Ups: 14385 Total USSD Sign Ups: 369731 To…" at bounding box center [512, 237] width 851 height 70
drag, startPoint x: 1013, startPoint y: 170, endPoint x: 972, endPoint y: 153, distance: 44.4
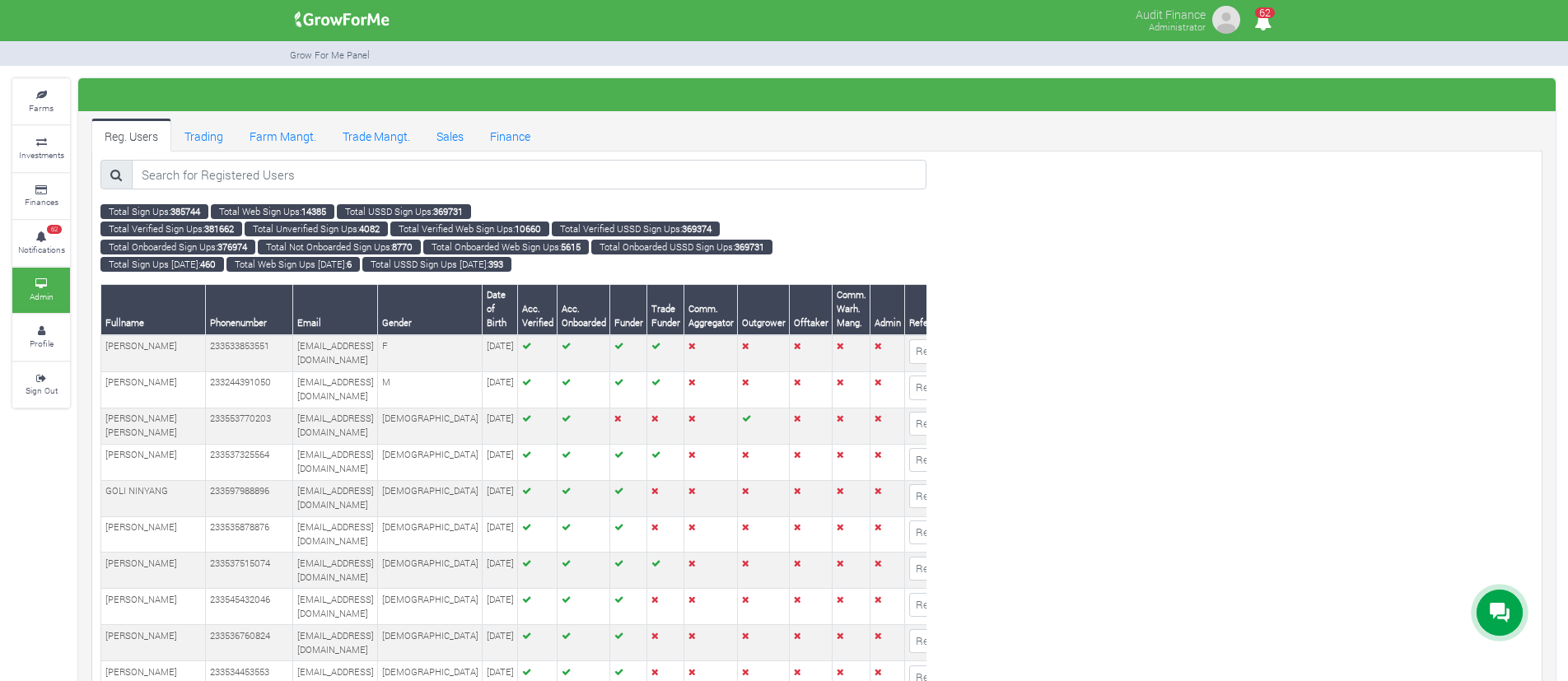
click at [1057, 147] on ul "Reg. Users Trading Farm Mangt. Trade Mangt. Sales Finance" at bounding box center [817, 134] width 1452 height 33
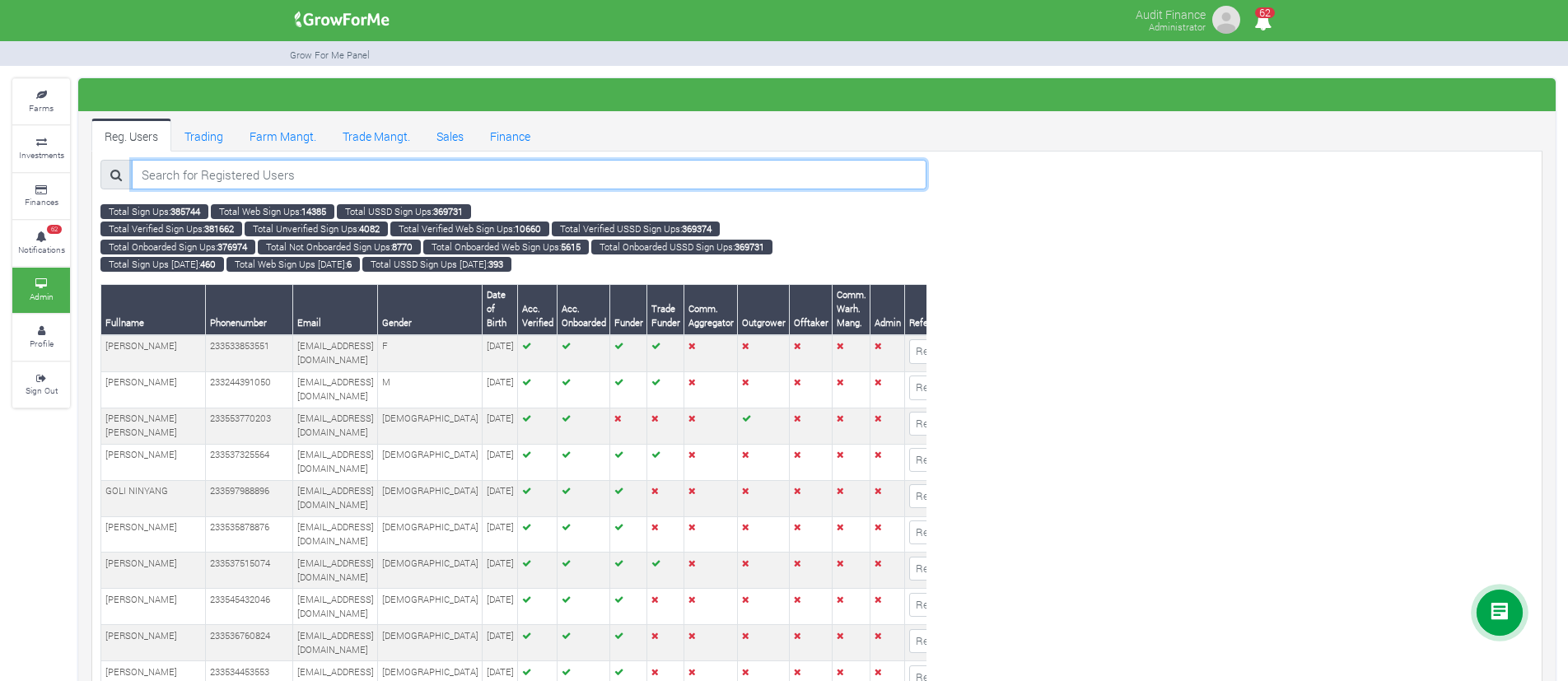
click at [332, 168] on input "search" at bounding box center [529, 174] width 794 height 30
paste input "Noor-deen Ainoo"
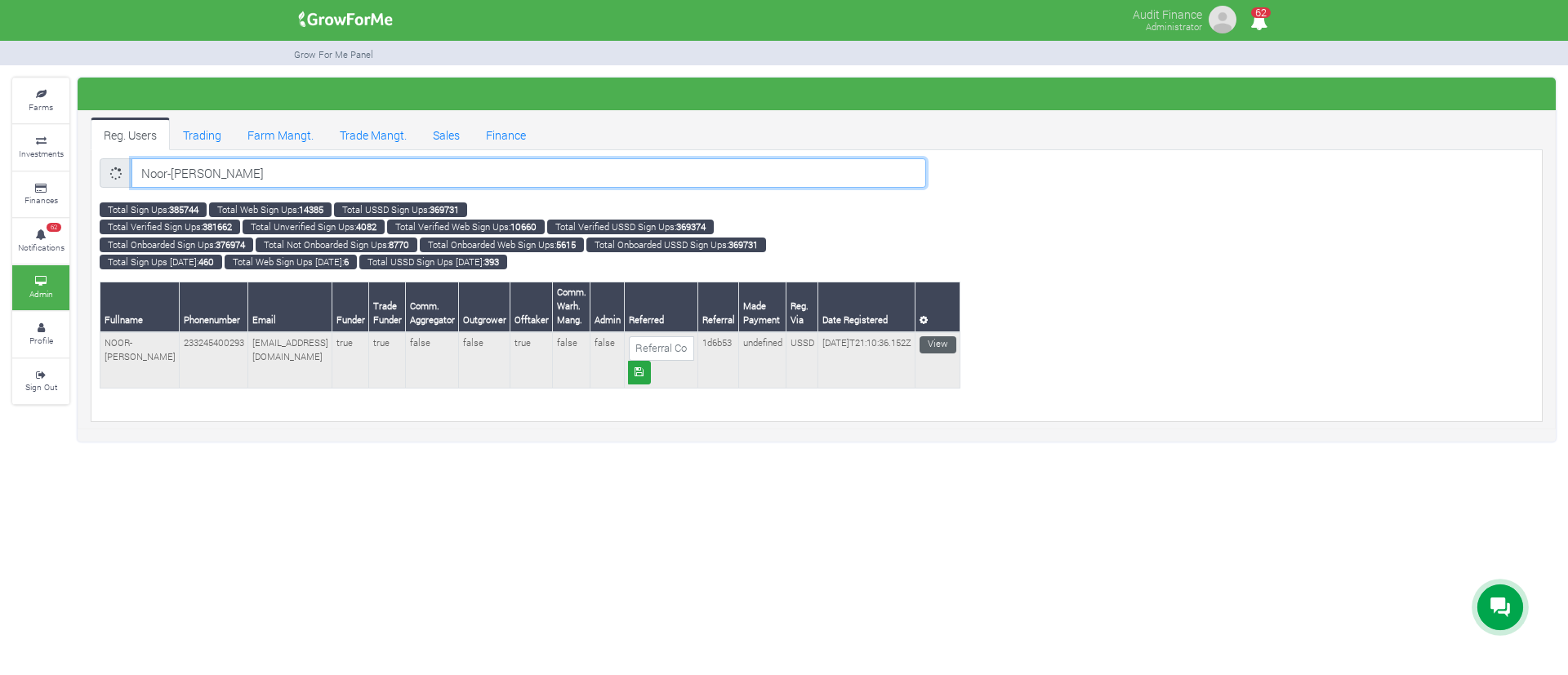
type input "Noor-deen Aino"
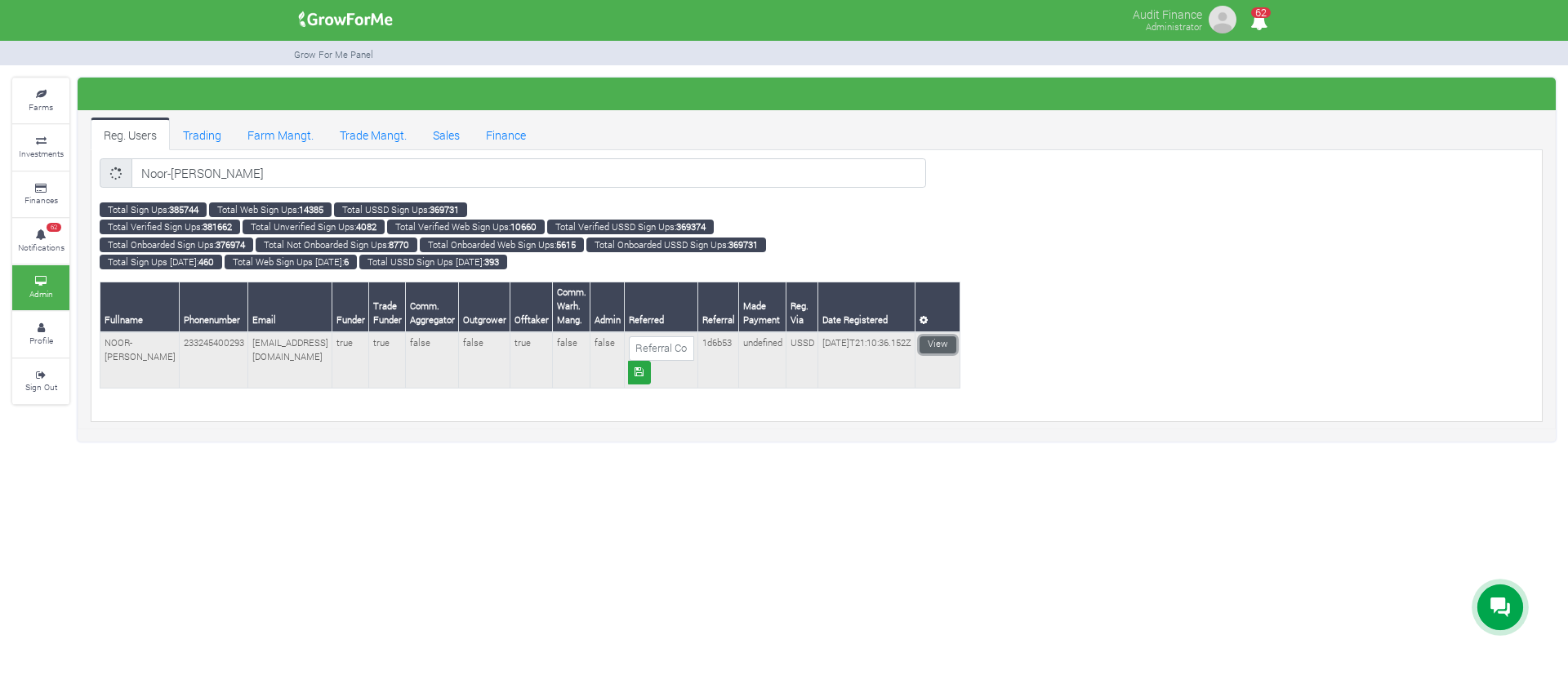
click at [938, 340] on link "View" at bounding box center [938, 345] width 37 height 18
click at [954, 347] on link "View" at bounding box center [938, 345] width 37 height 18
type input "244849239"
click at [949, 336] on link "View" at bounding box center [938, 345] width 37 height 18
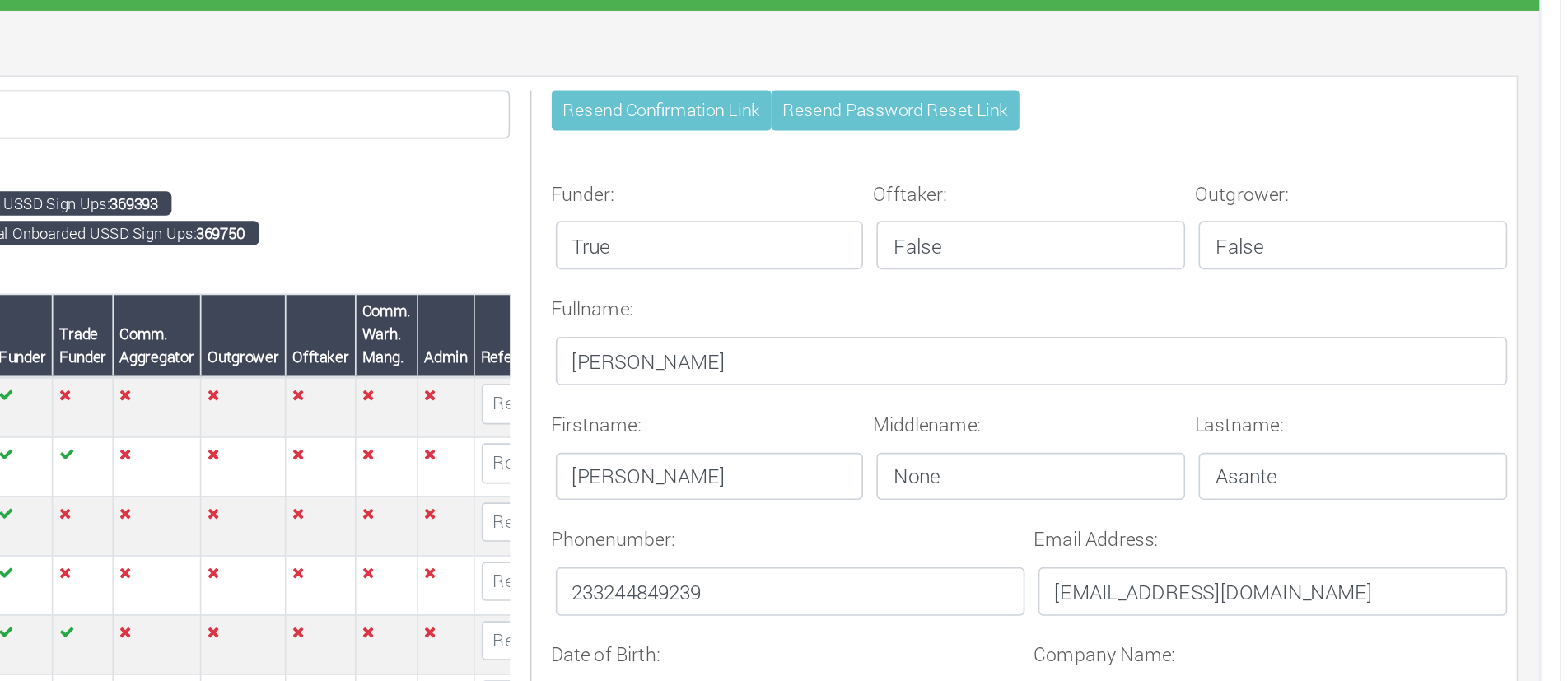
scroll to position [102, 0]
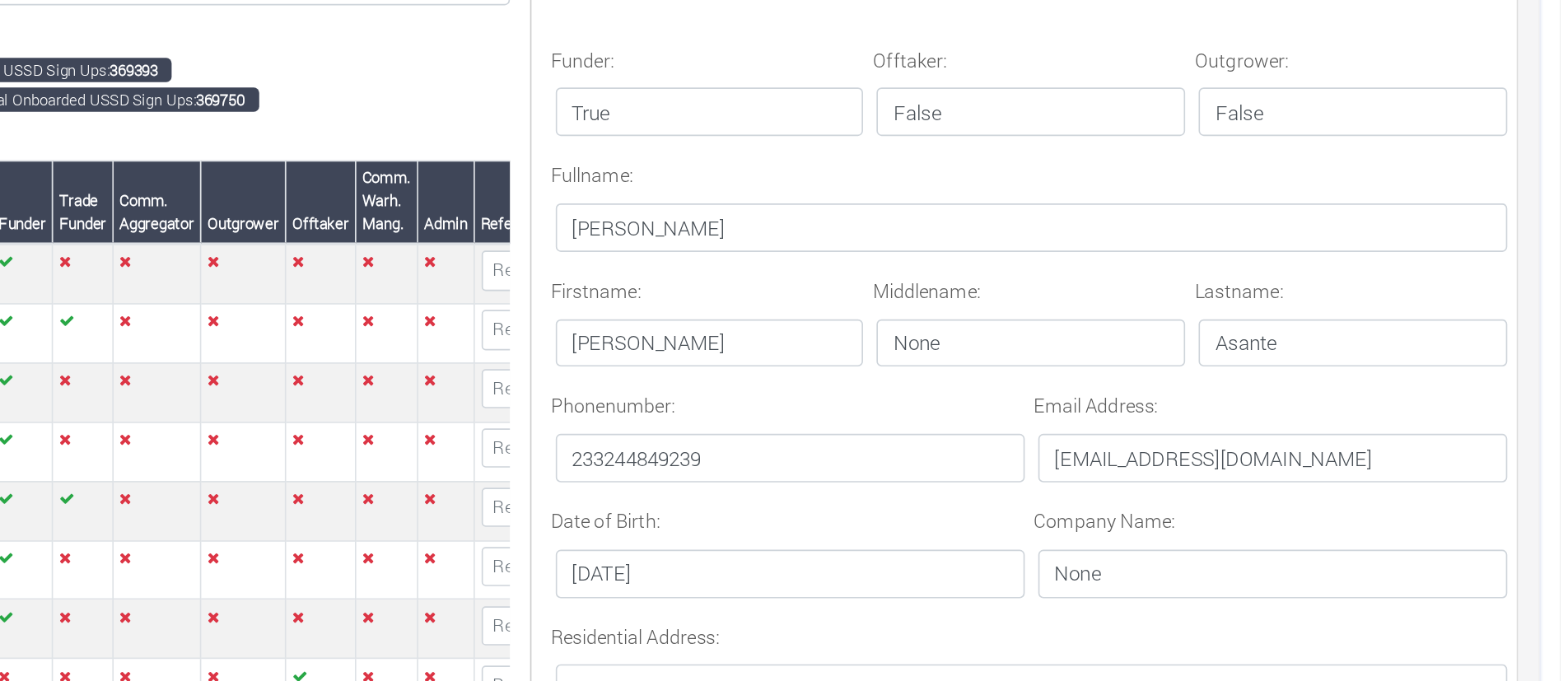
click at [1016, 366] on p "233244849239" at bounding box center [1098, 364] width 287 height 30
copy p "233244849239"
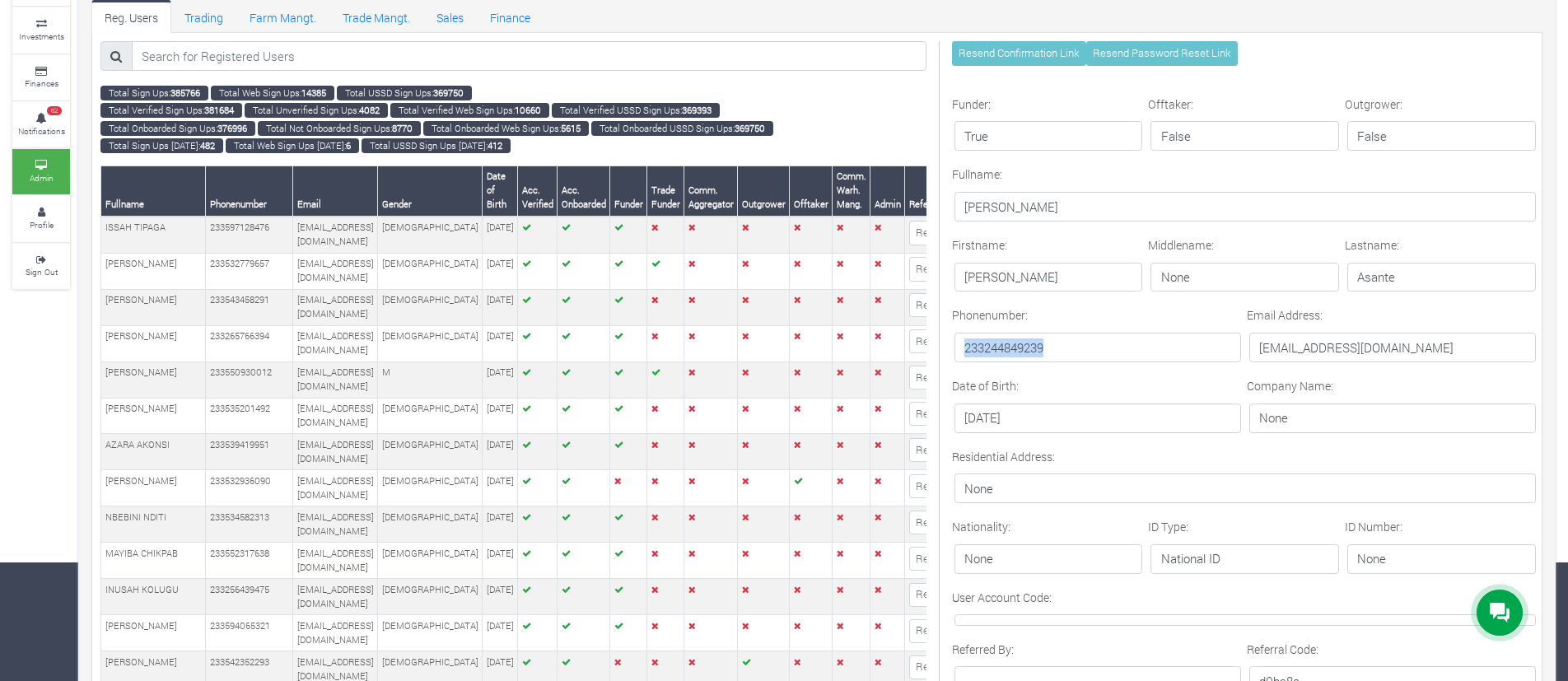
scroll to position [0, 0]
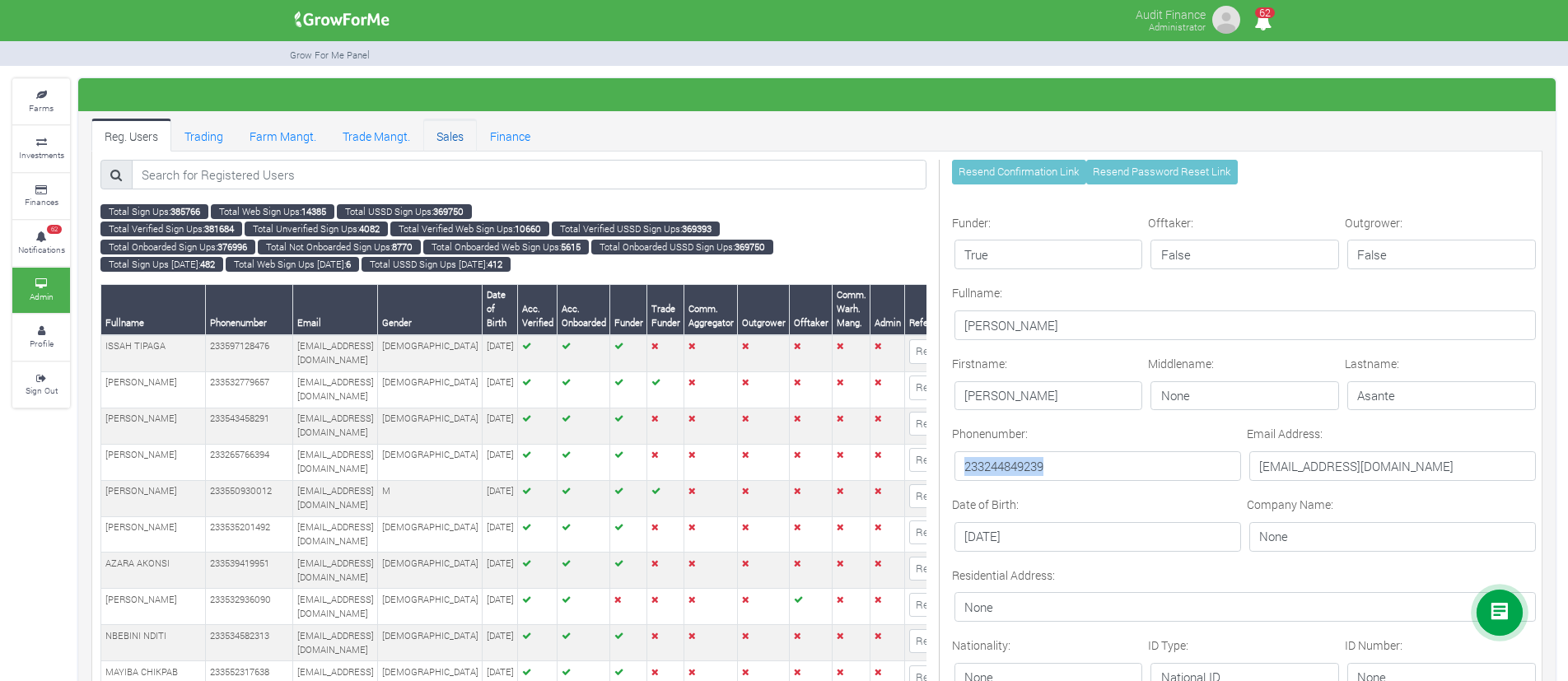
click at [436, 135] on link "Sales" at bounding box center [450, 134] width 53 height 33
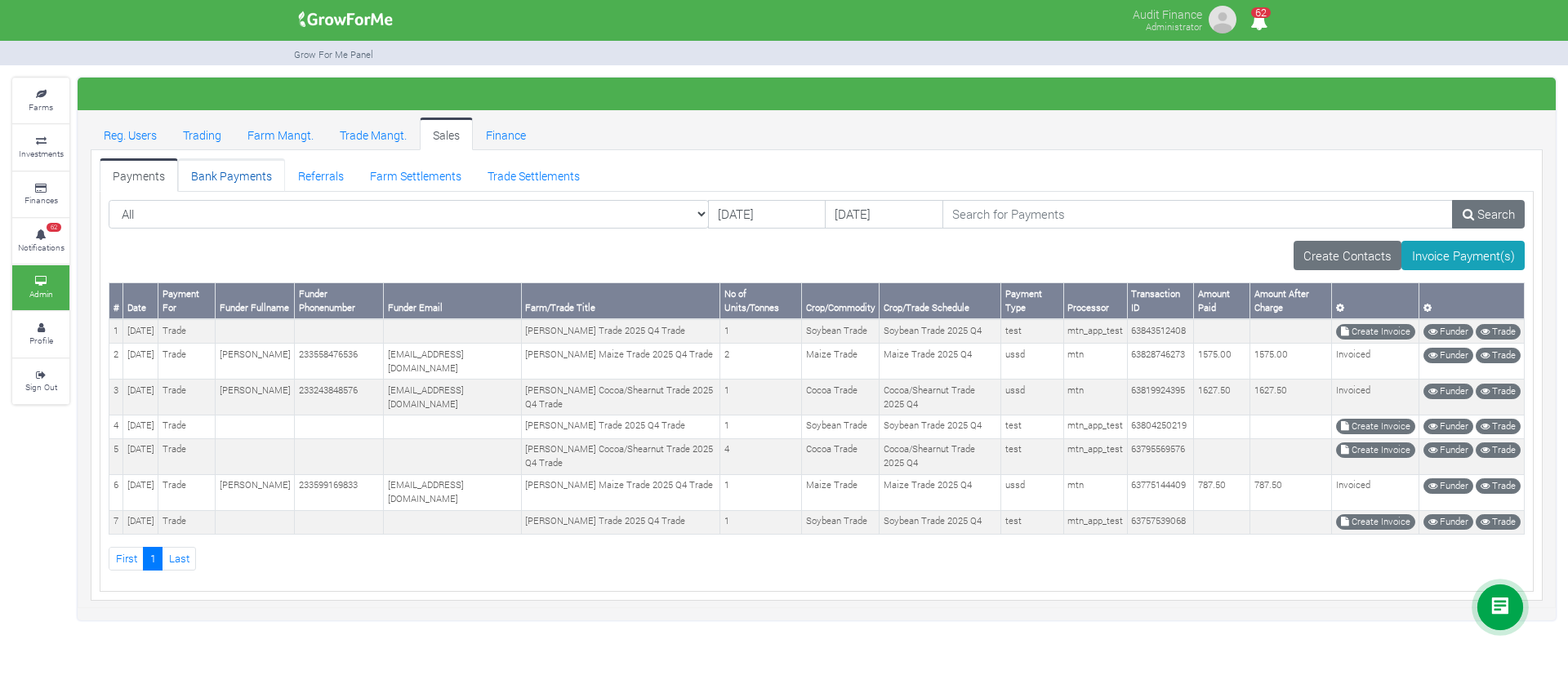
click at [208, 183] on link "Bank Payments" at bounding box center [231, 174] width 106 height 32
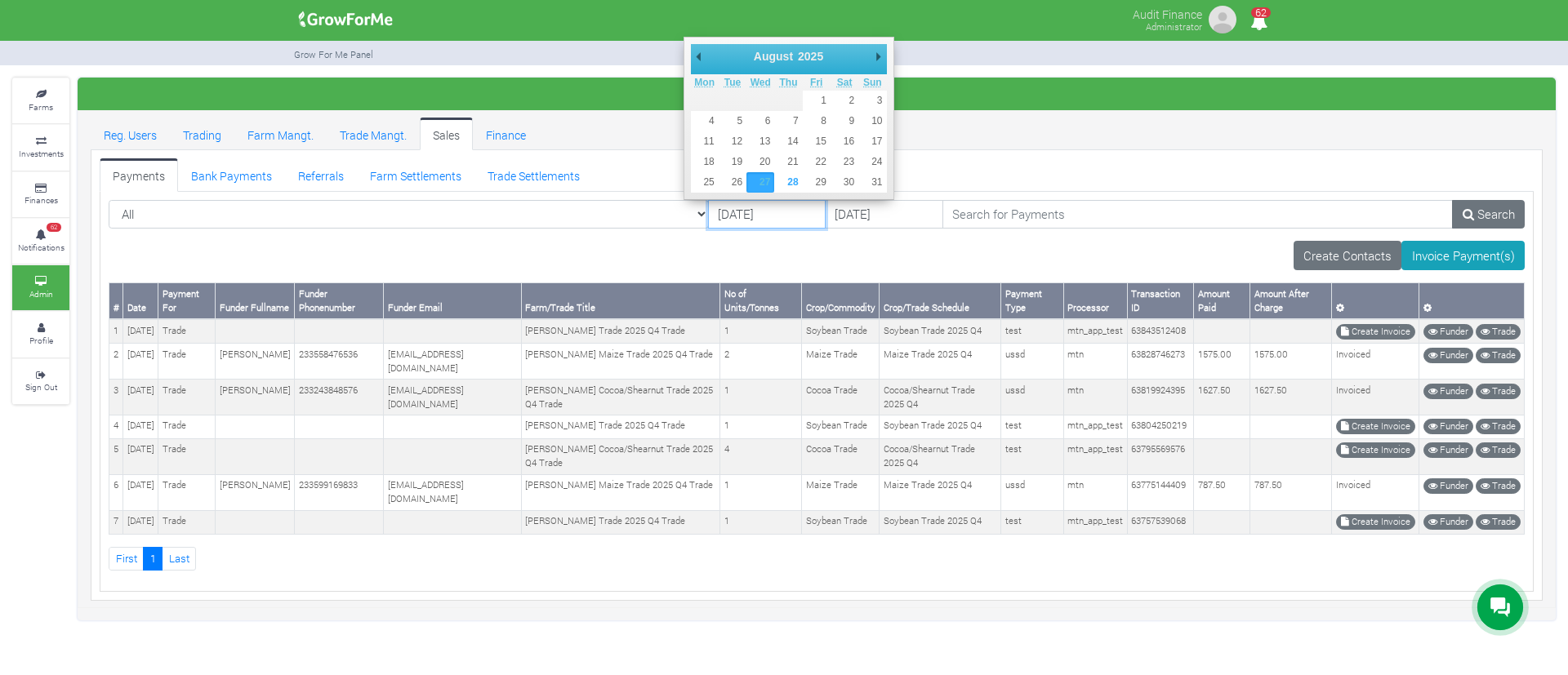
click at [751, 218] on input "[DATE]" at bounding box center [767, 215] width 117 height 29
type input "[DATE]"
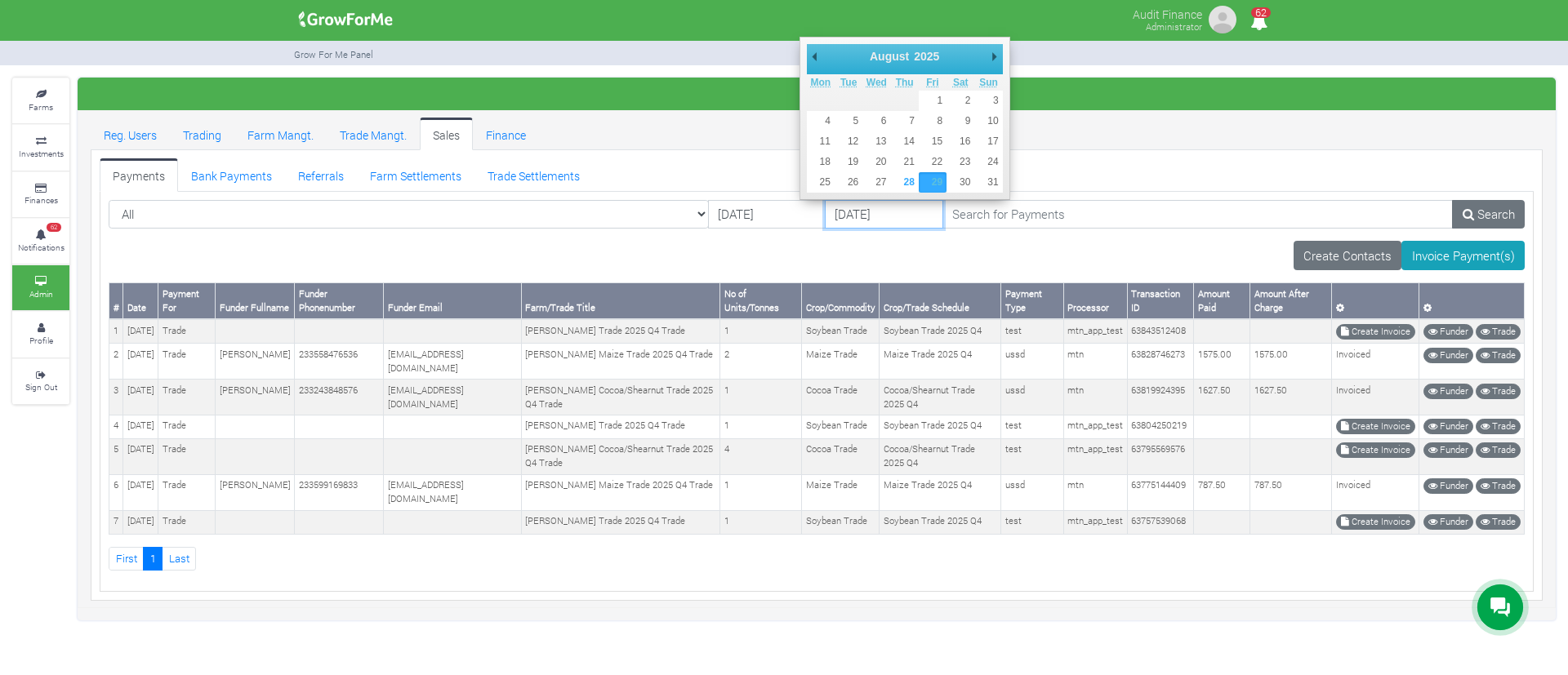
click at [831, 227] on input "[DATE]" at bounding box center [883, 215] width 117 height 29
type input "[DATE]"
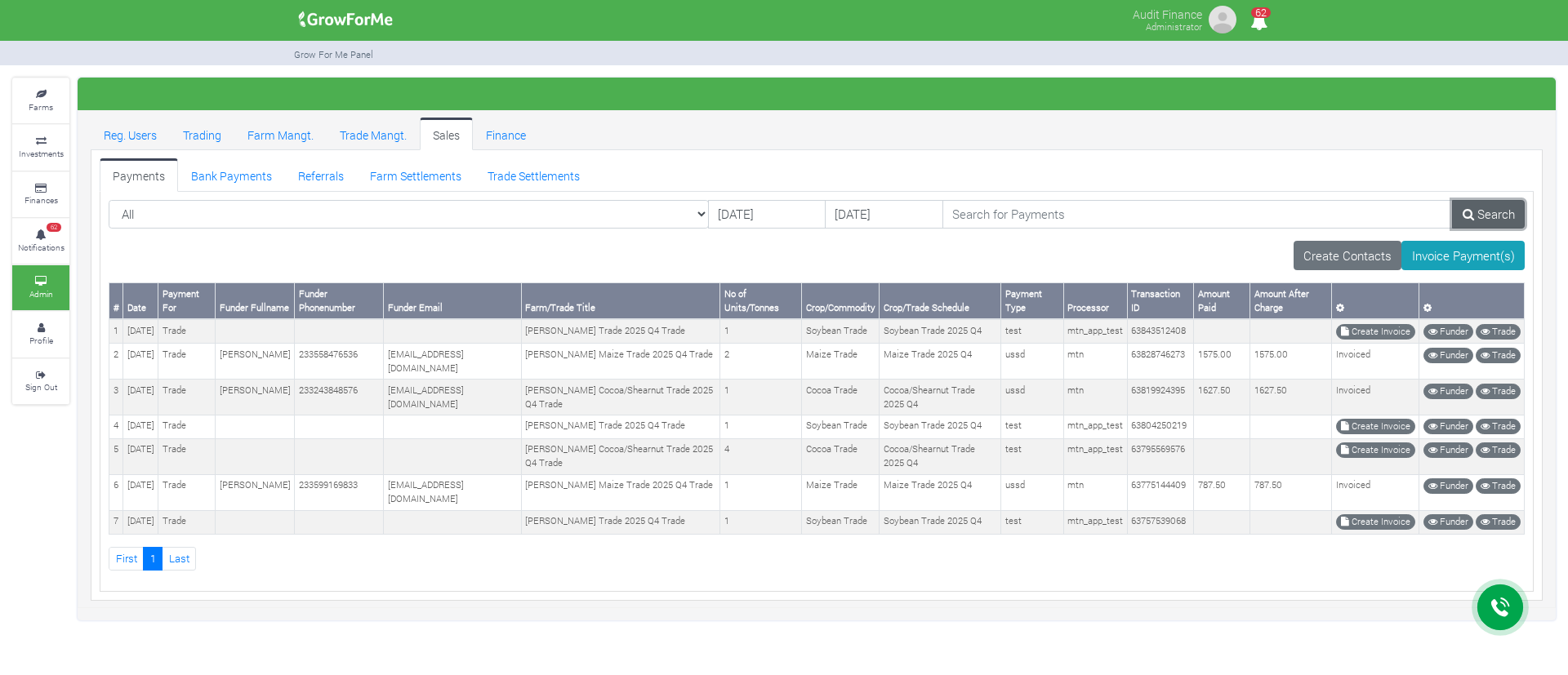
click at [1479, 210] on link "Search" at bounding box center [1488, 215] width 72 height 29
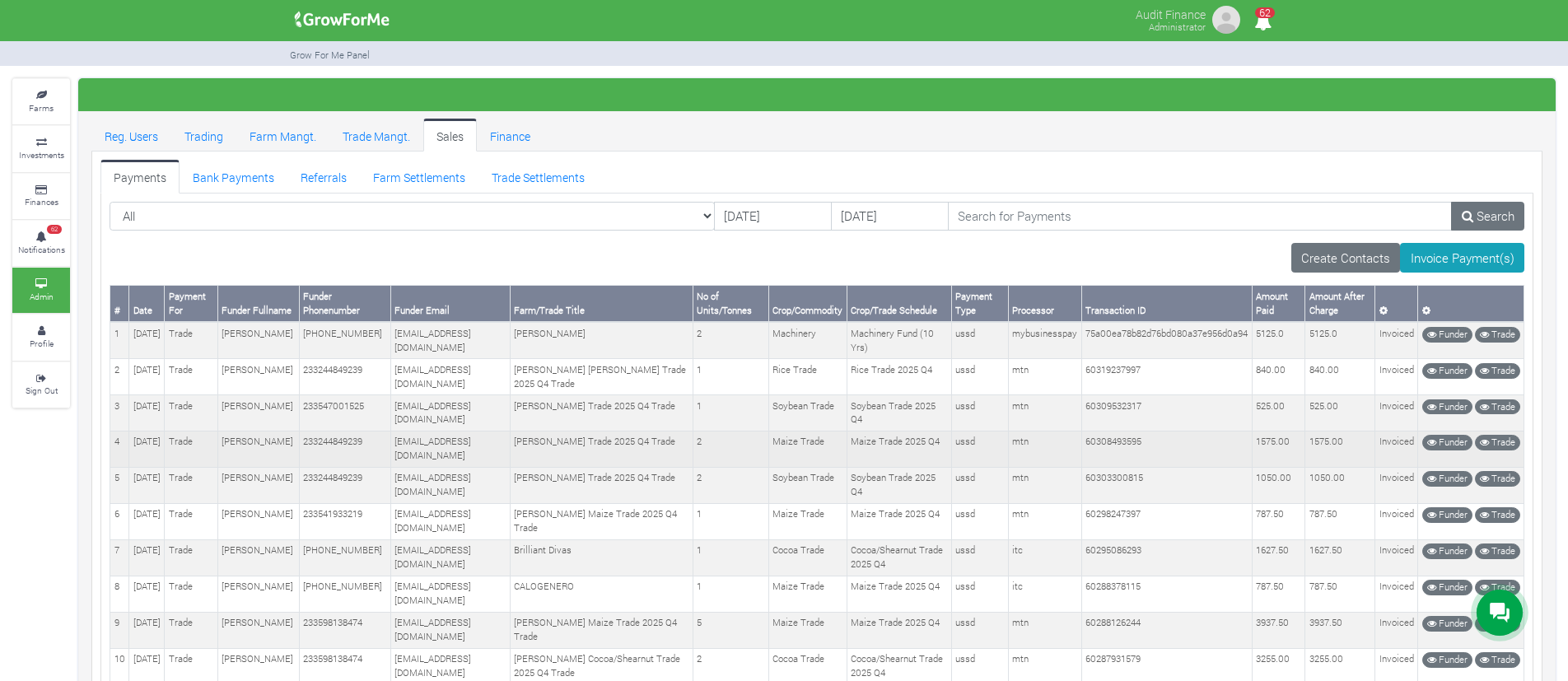
click at [664, 464] on td "[PERSON_NAME] Trade 2025 Q4 Trade" at bounding box center [601, 448] width 183 height 36
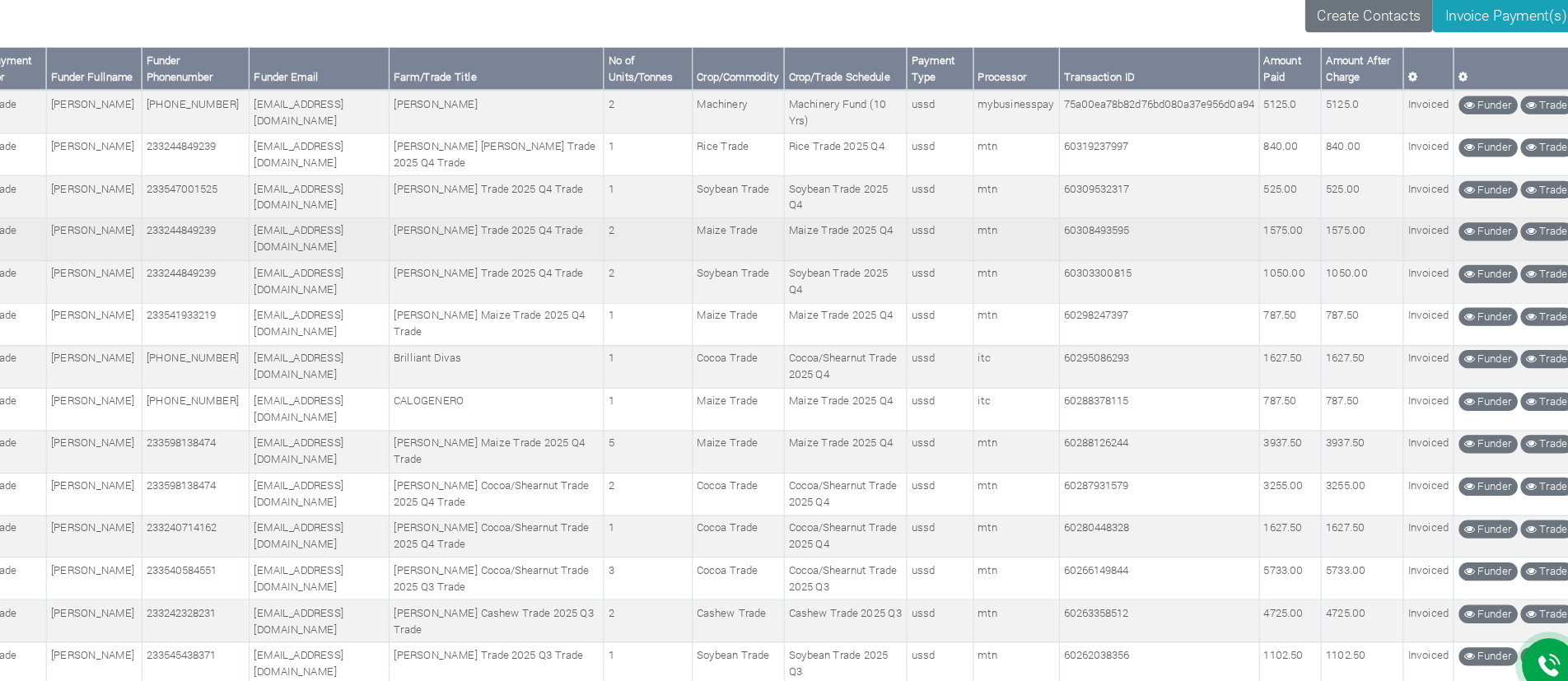
click at [1117, 240] on td "60308493595" at bounding box center [1166, 248] width 170 height 36
copy td "60308493595"
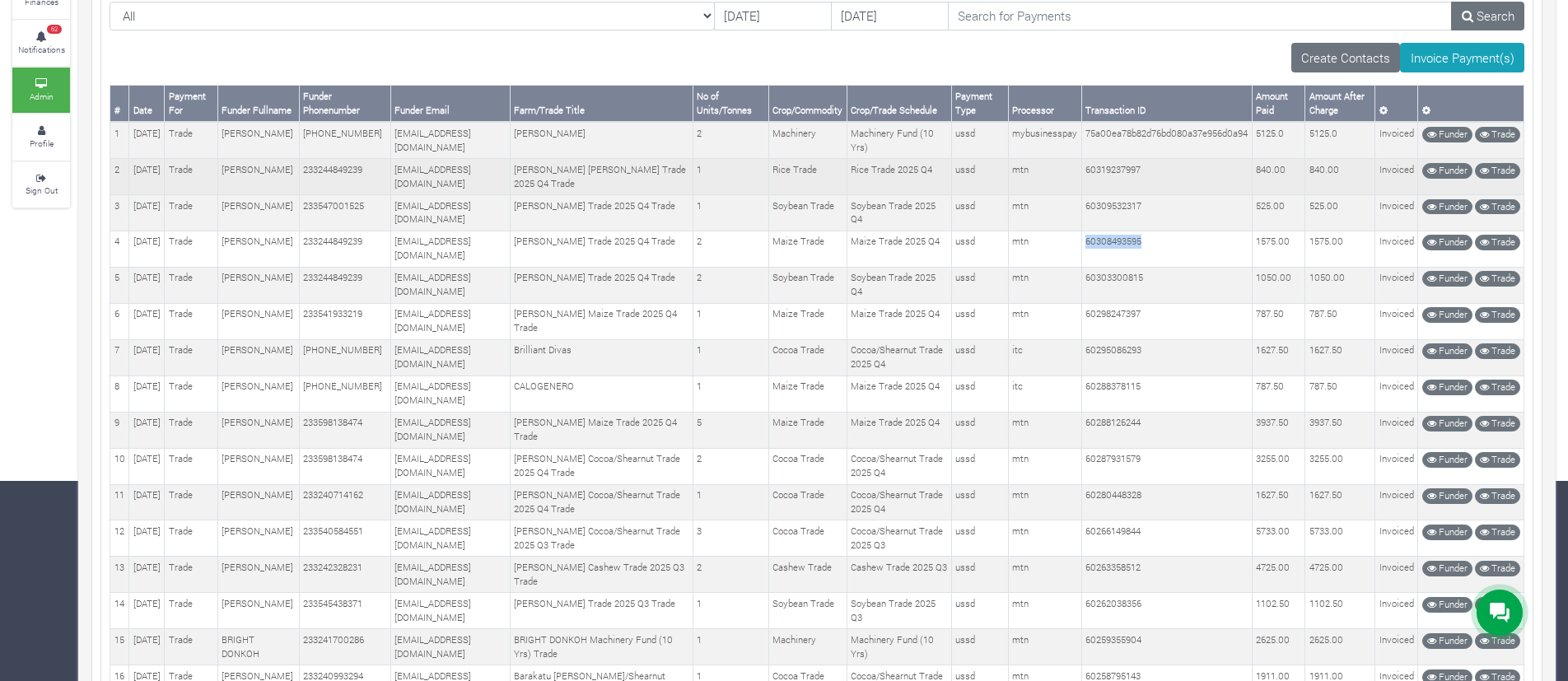
scroll to position [0, 0]
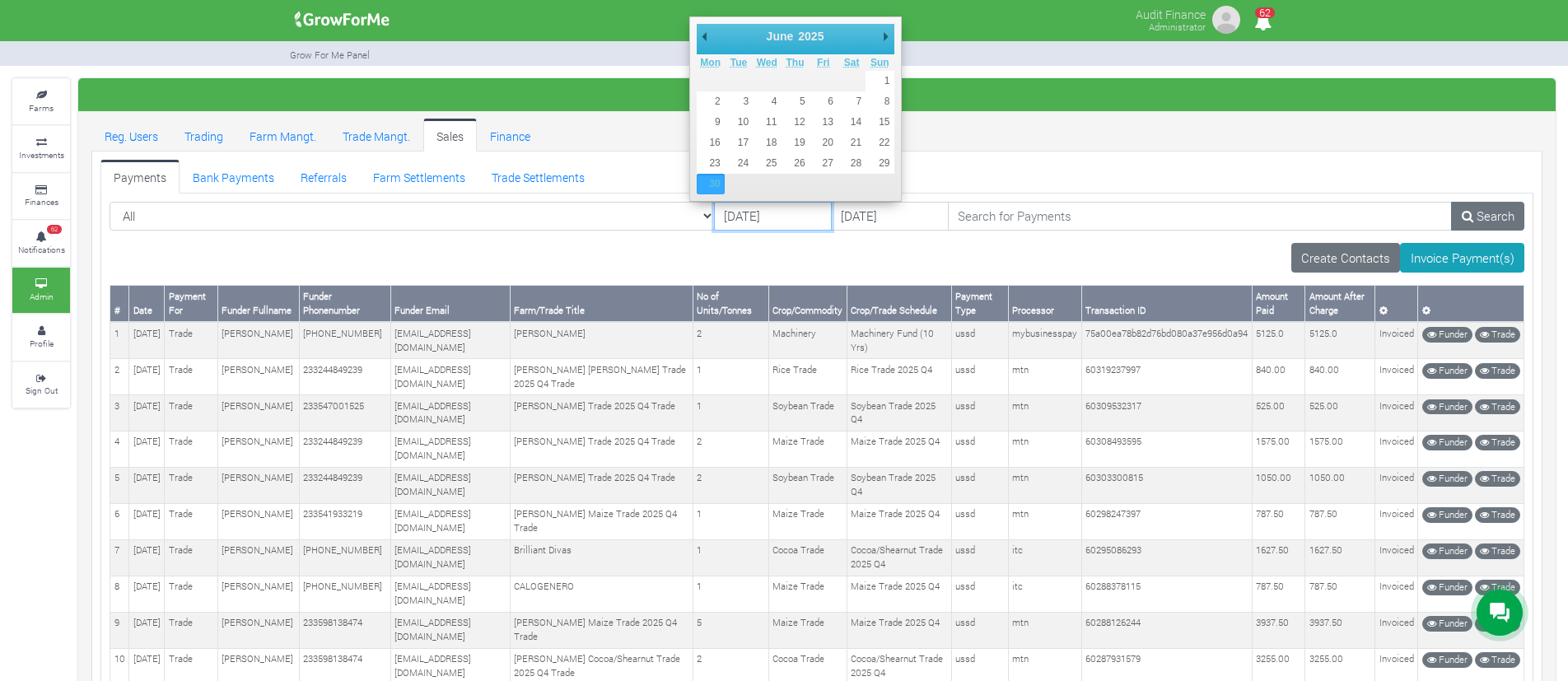
click at [742, 216] on input "30/06/2025" at bounding box center [774, 217] width 118 height 30
type input "[DATE]"
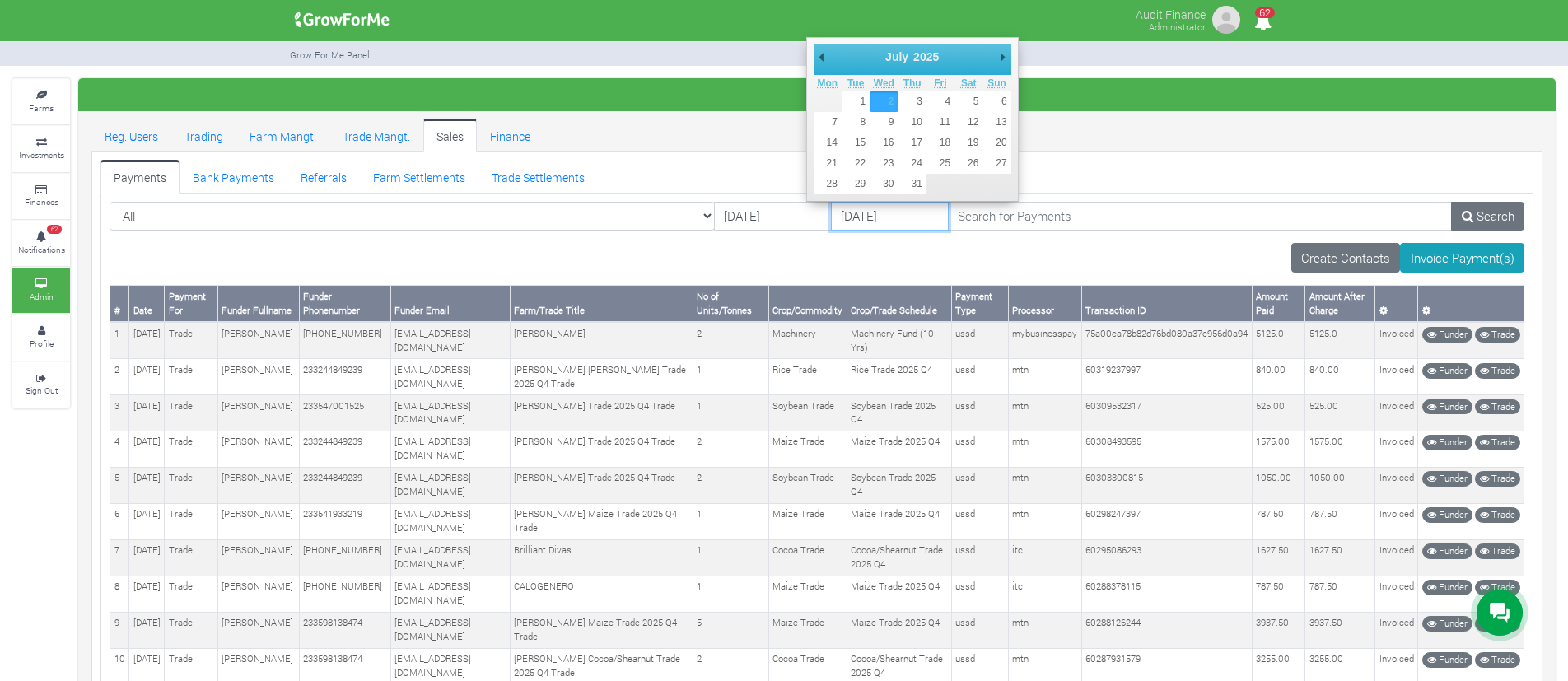
click at [831, 217] on input "02/07/2025" at bounding box center [890, 217] width 118 height 30
type input "[DATE]"
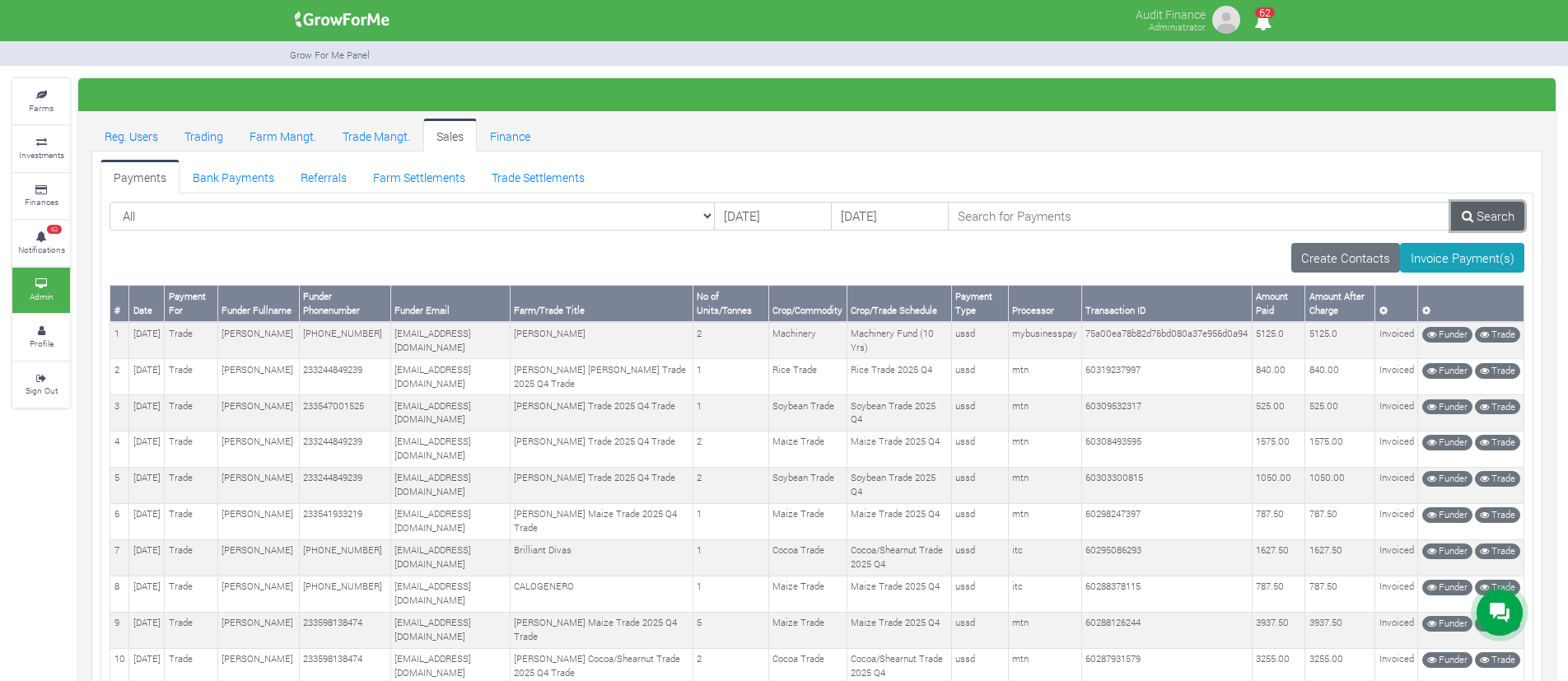
click at [1471, 217] on icon at bounding box center [1467, 216] width 12 height 13
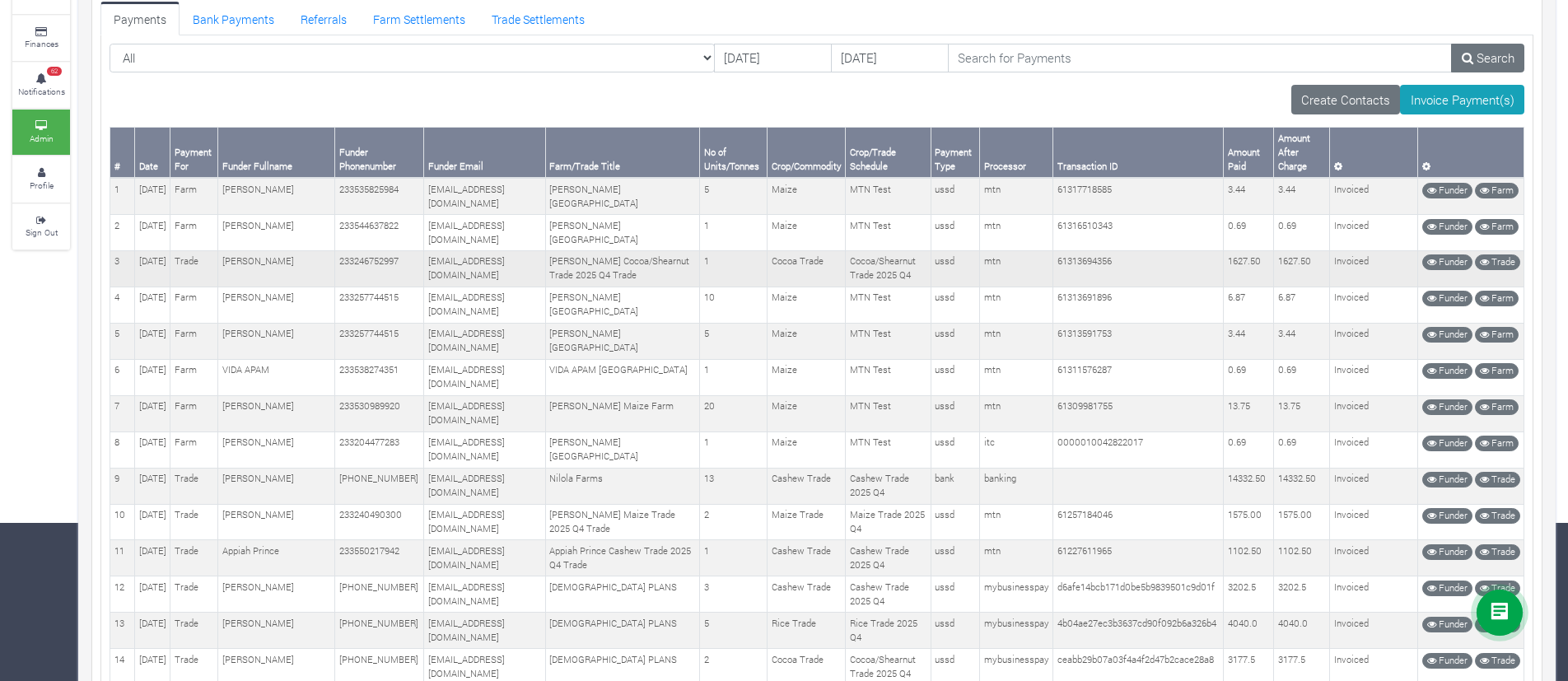
click at [613, 287] on td "[PERSON_NAME] Cocoa/Shearnut Trade 2025 Q4 Trade" at bounding box center [622, 268] width 154 height 36
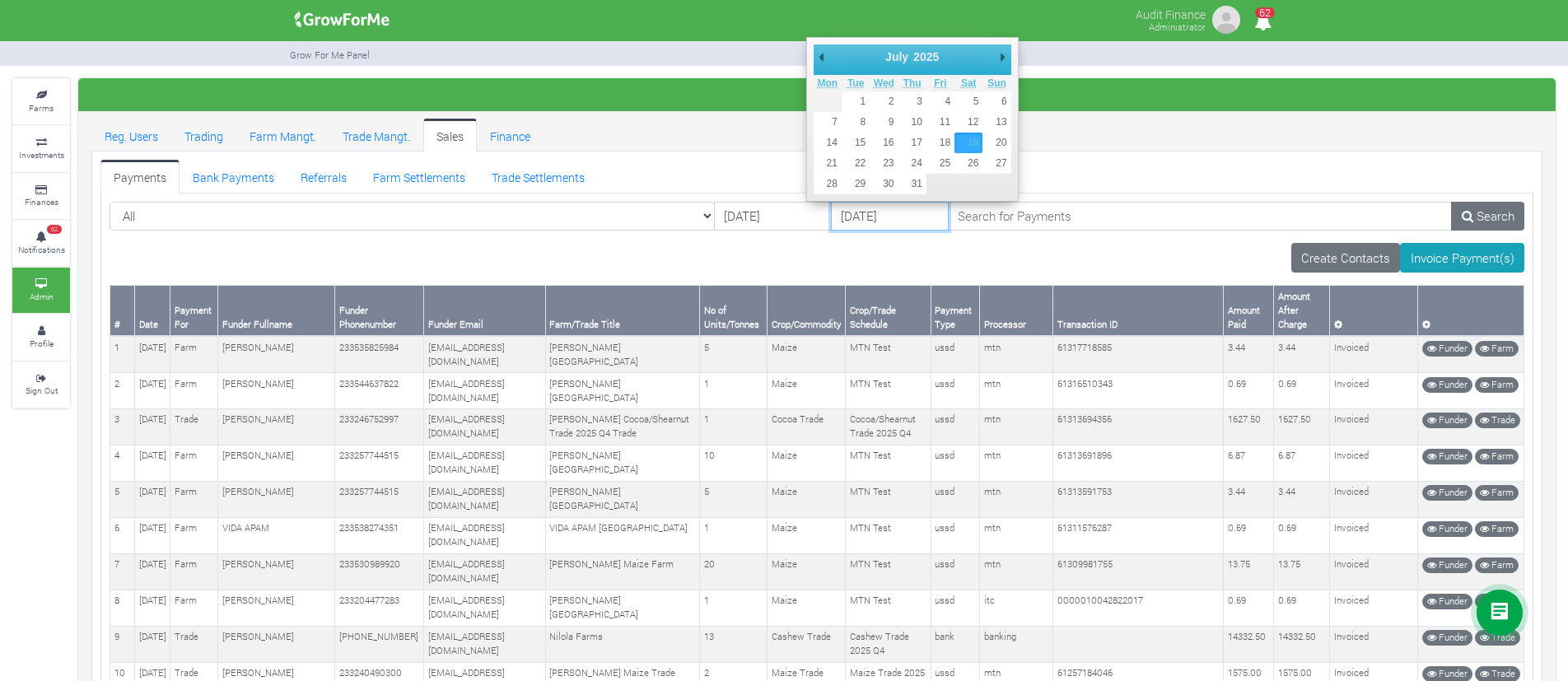
click at [831, 218] on input "[DATE]" at bounding box center [890, 217] width 118 height 30
type input "[DATE]"
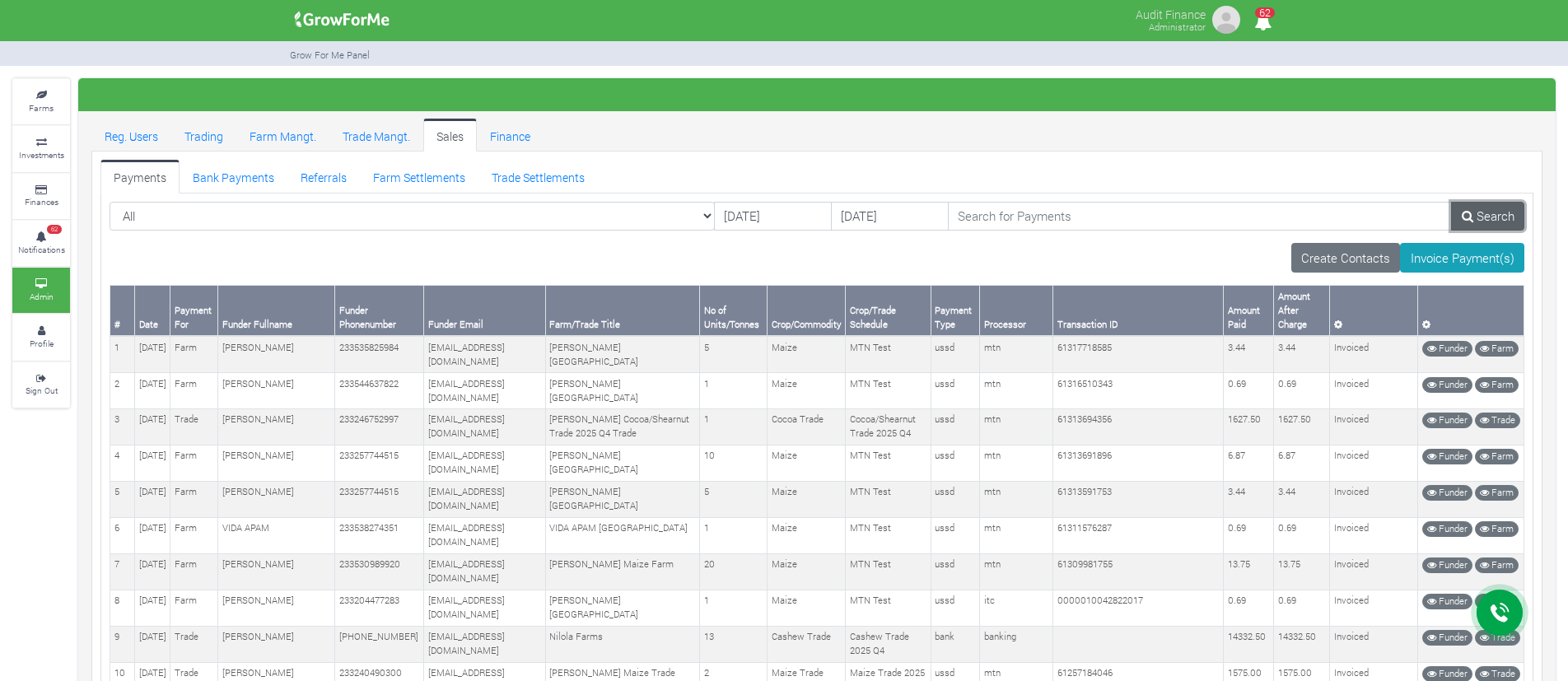
click at [1476, 216] on link "Search" at bounding box center [1488, 217] width 73 height 30
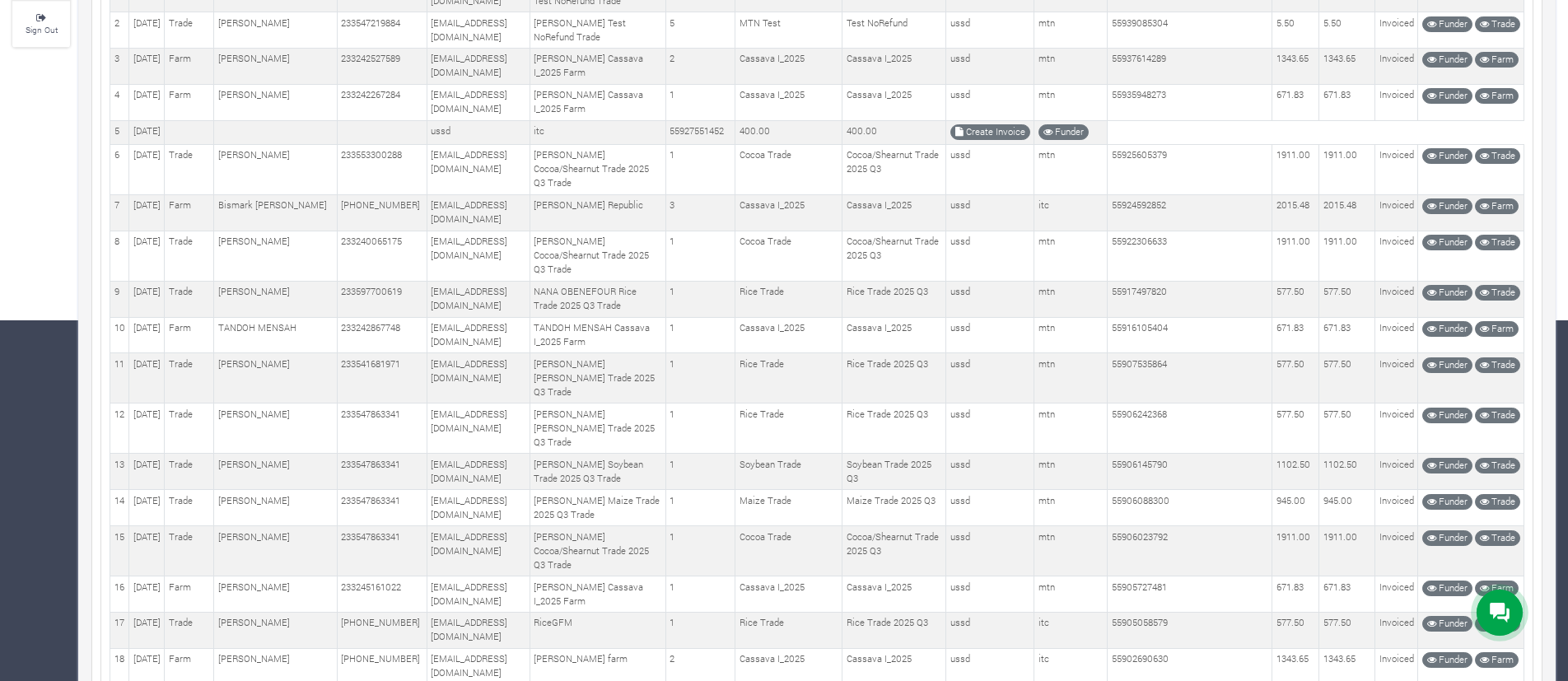
scroll to position [364, 0]
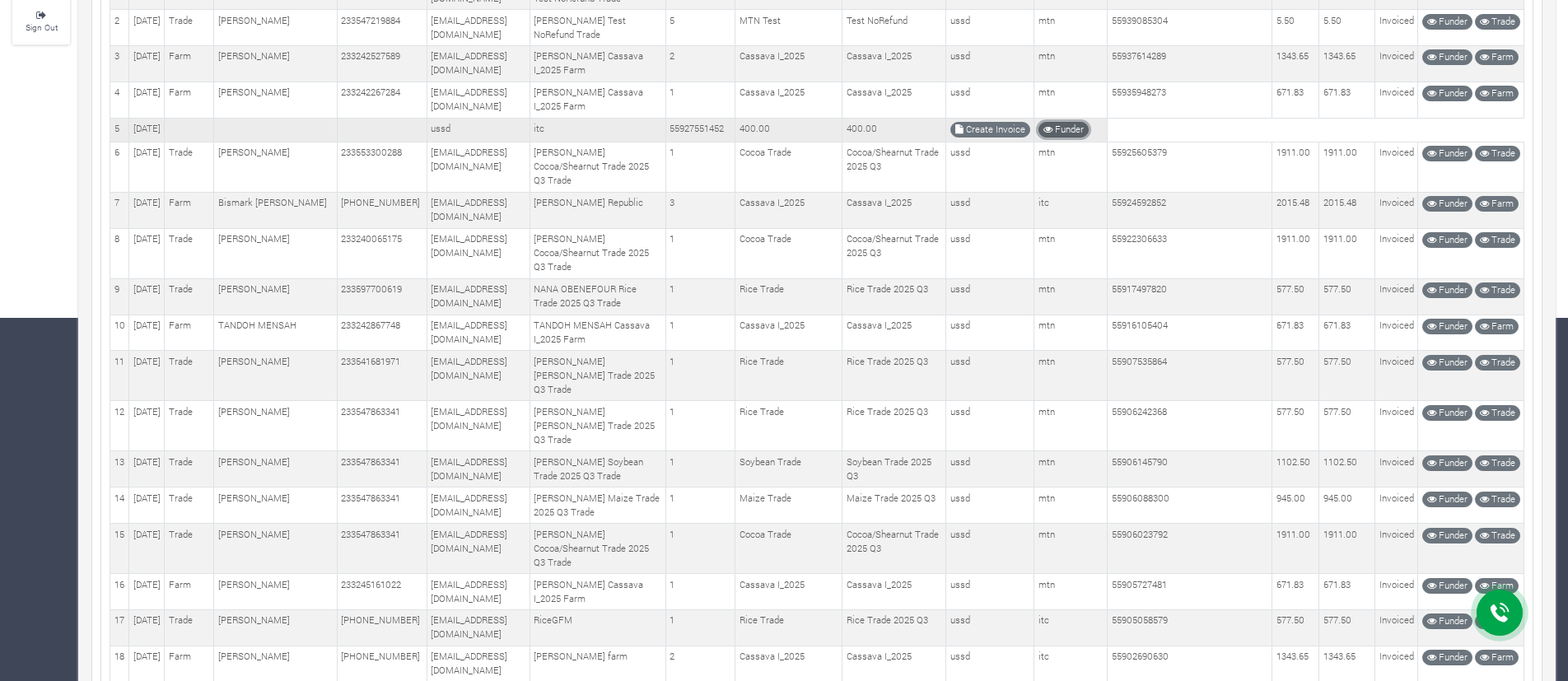
click at [1065, 138] on link "Funder" at bounding box center [1063, 130] width 50 height 16
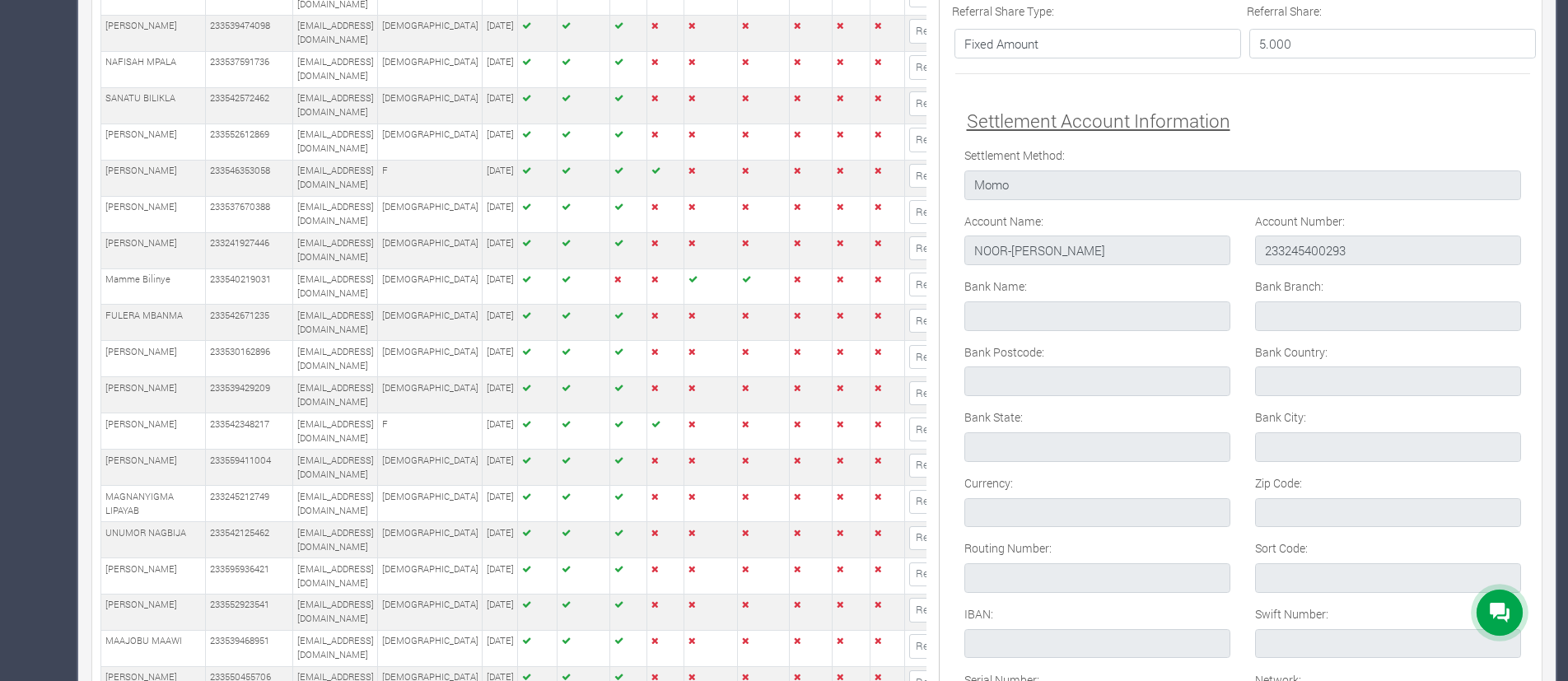
scroll to position [820, 0]
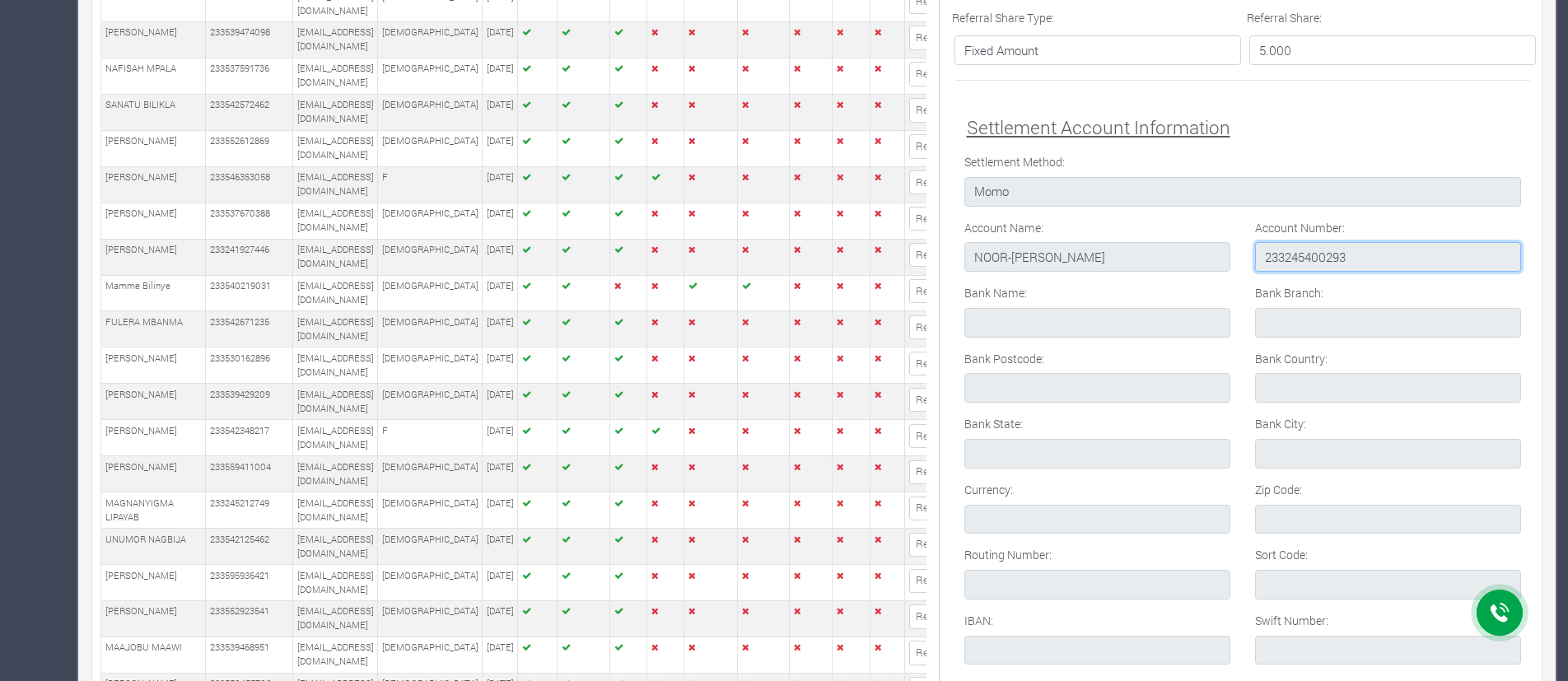
click at [1309, 268] on input "233245400293" at bounding box center [1389, 257] width 266 height 30
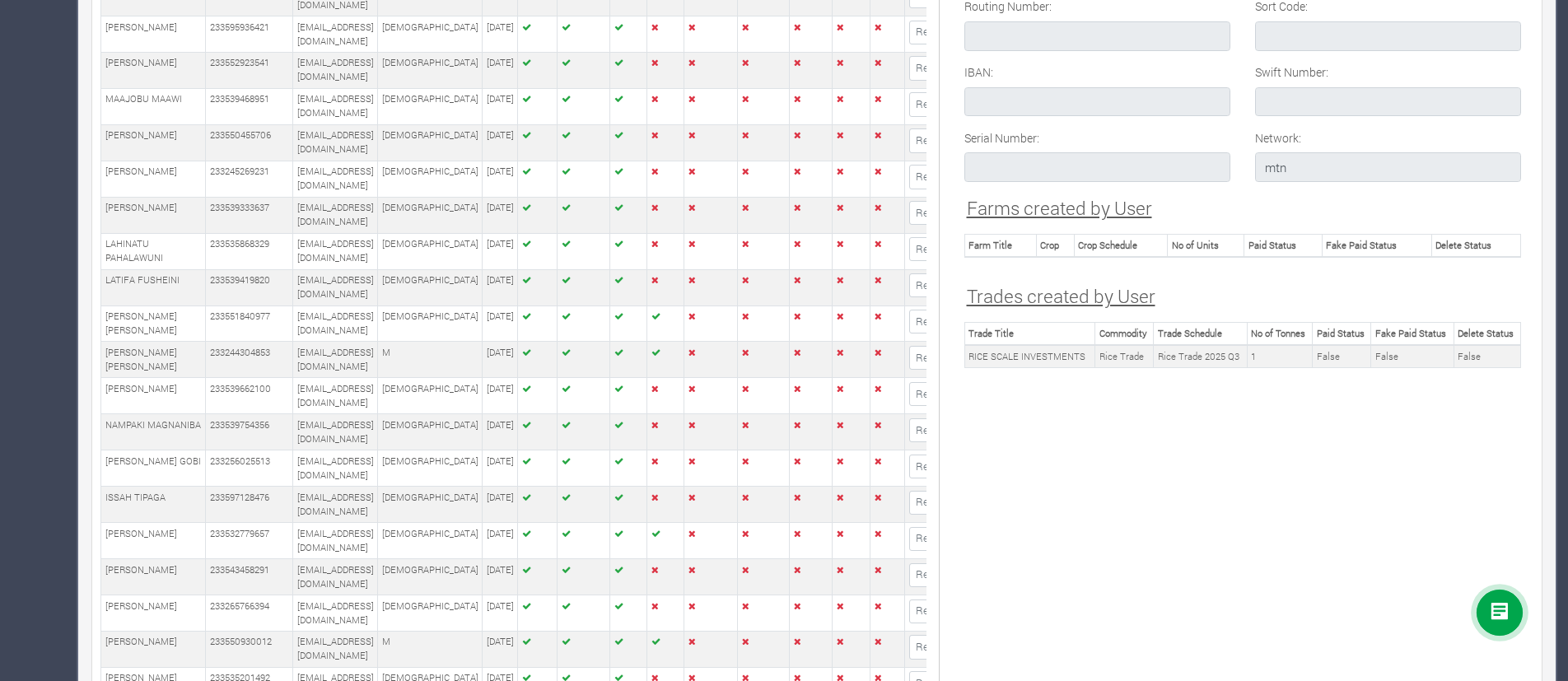
scroll to position [1218, 0]
